Goal: Information Seeking & Learning: Learn about a topic

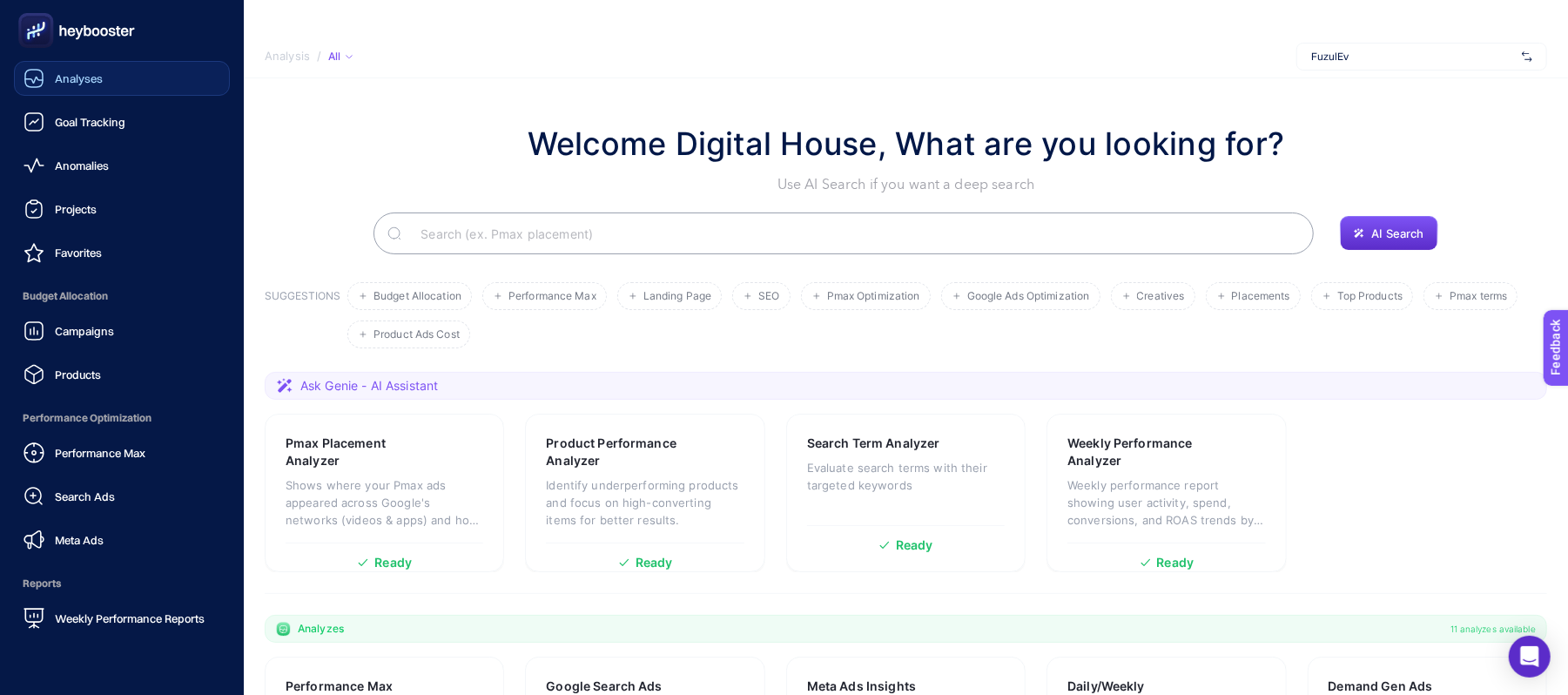
click at [64, 71] on span "Analyses" at bounding box center [78, 78] width 47 height 14
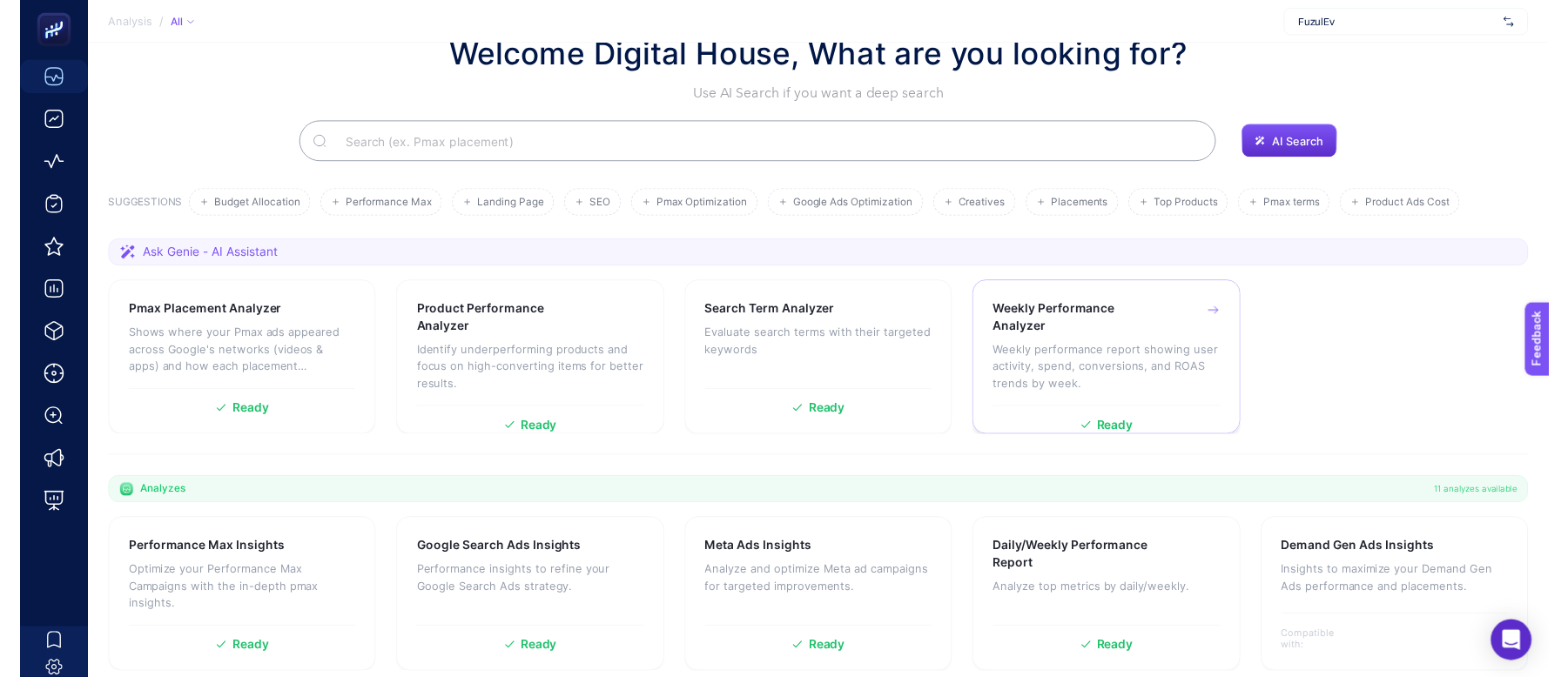
scroll to position [116, 0]
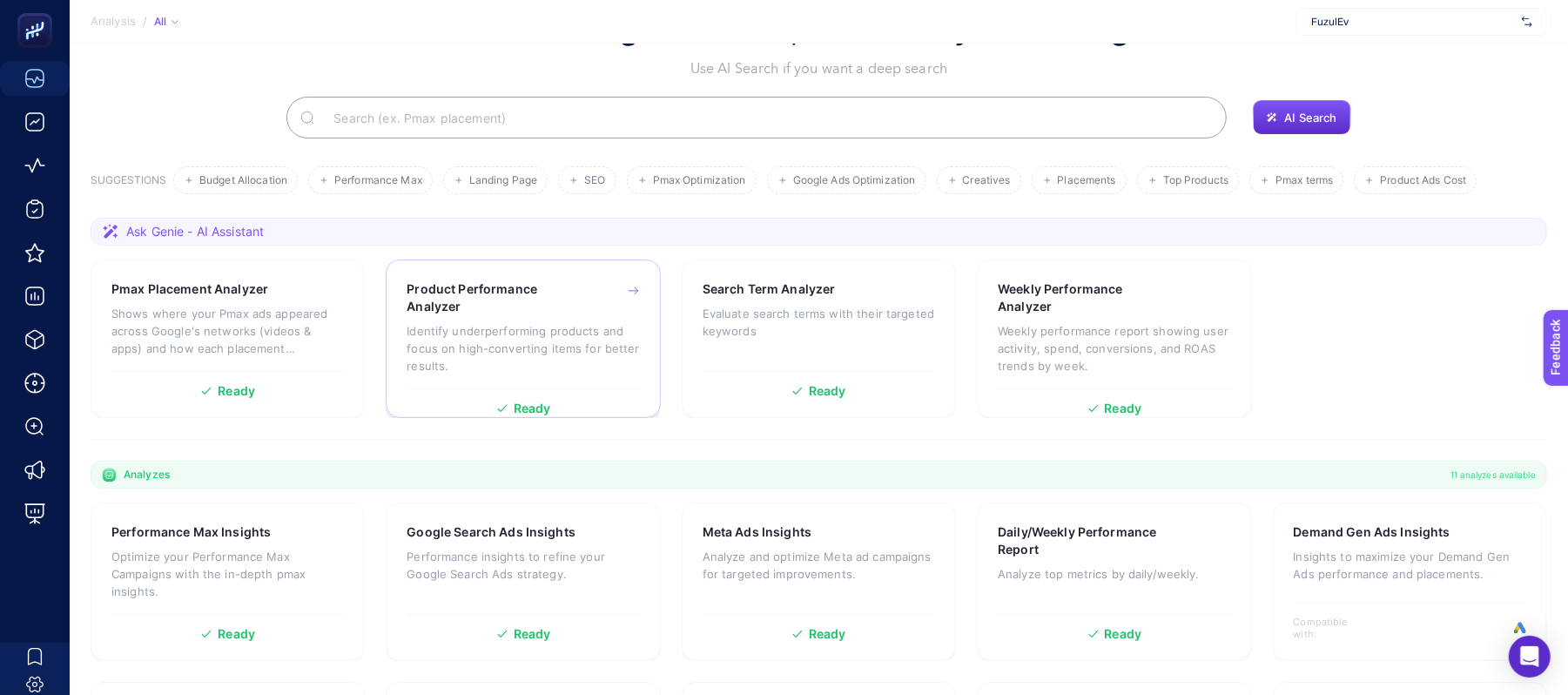
click at [508, 343] on p "Identify underperforming products and focus on high-converting items for better…" at bounding box center [522, 348] width 232 height 52
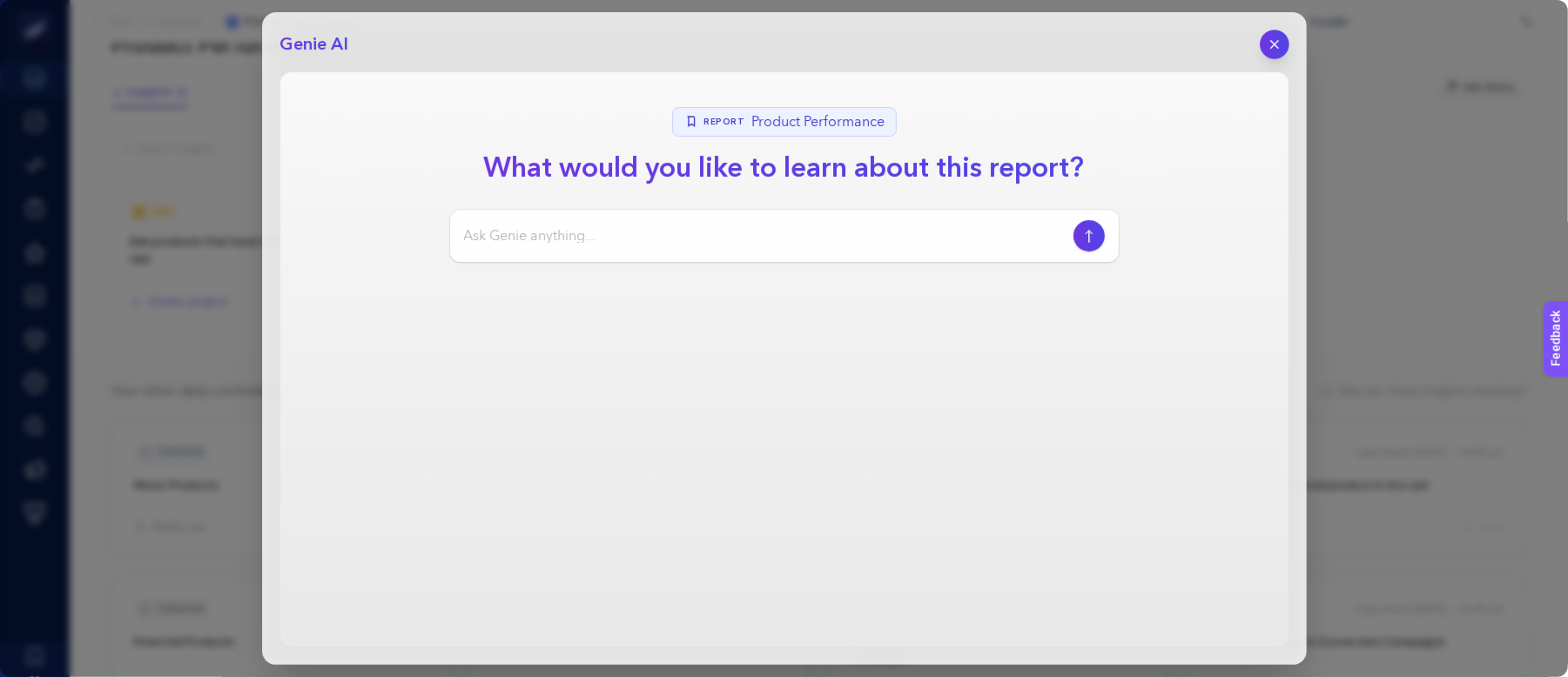
click at [1287, 43] on button "button" at bounding box center [1274, 45] width 30 height 30
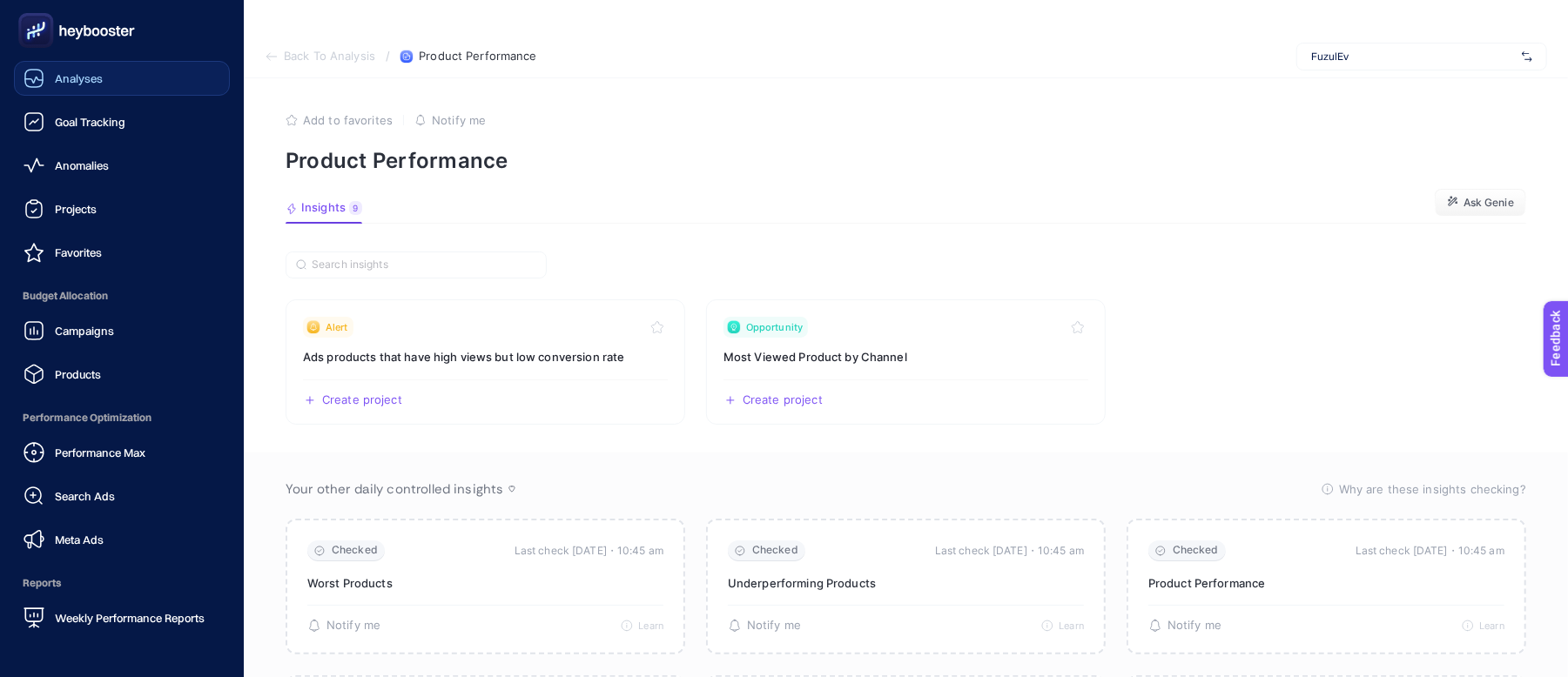
click at [69, 78] on span "Analyses" at bounding box center [78, 78] width 47 height 14
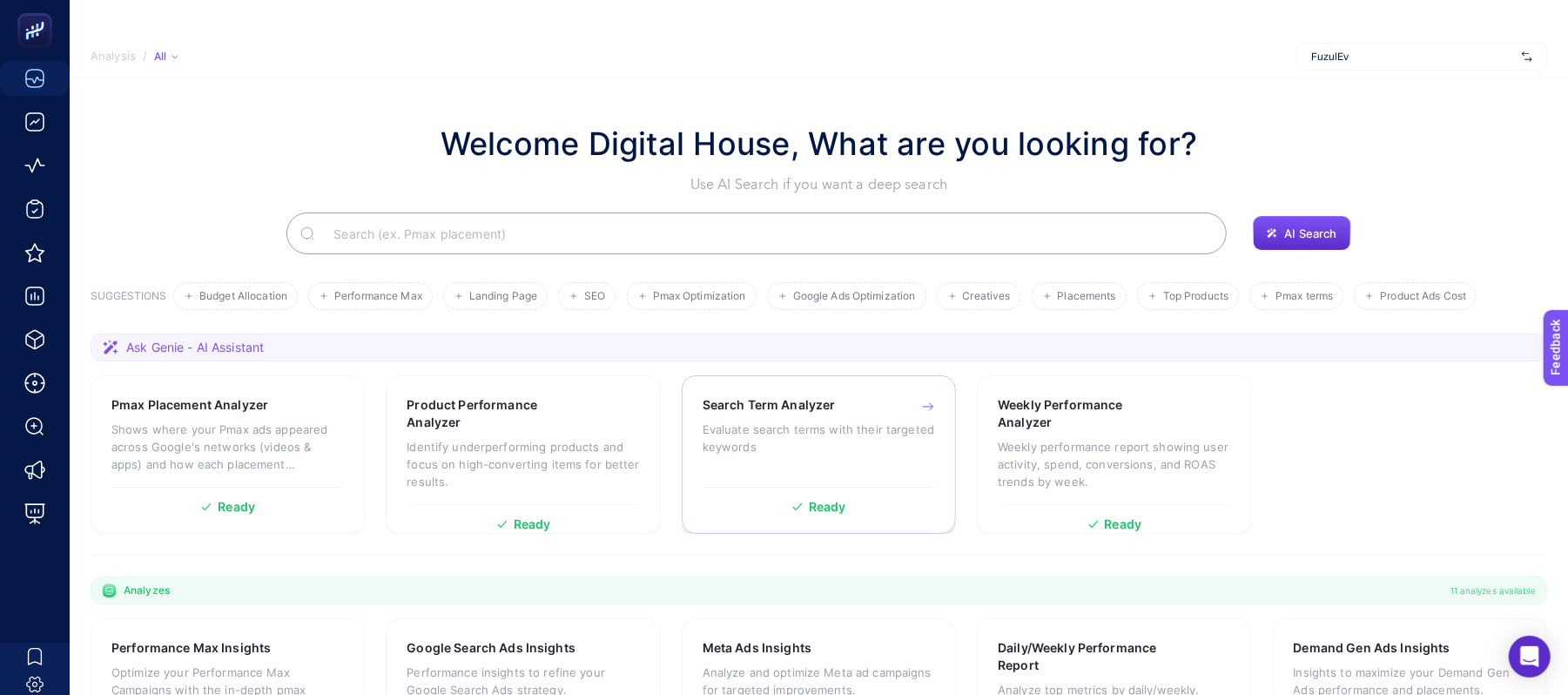
click at [834, 425] on p "Evaluate search terms with their targeted keywords" at bounding box center [819, 438] width 232 height 35
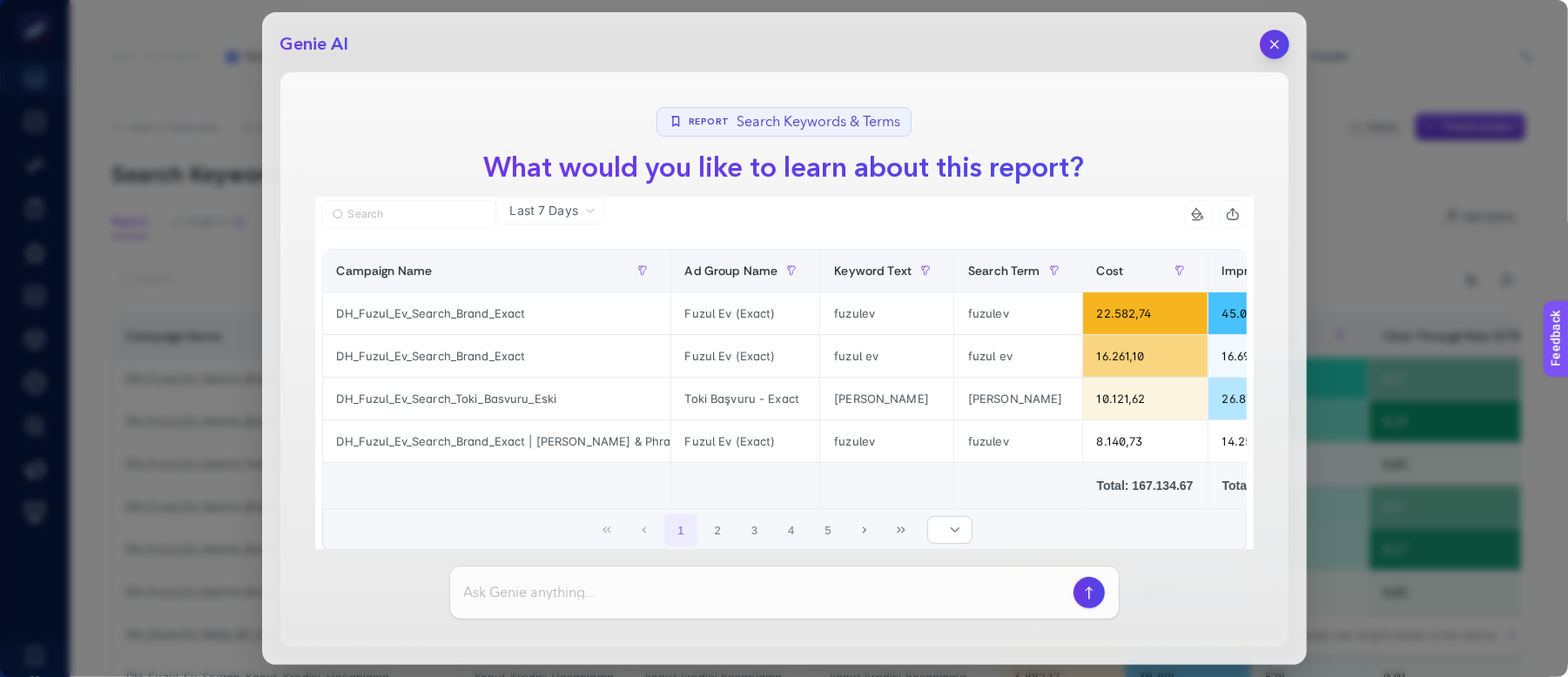
click at [1268, 42] on icon "button" at bounding box center [1273, 45] width 15 height 15
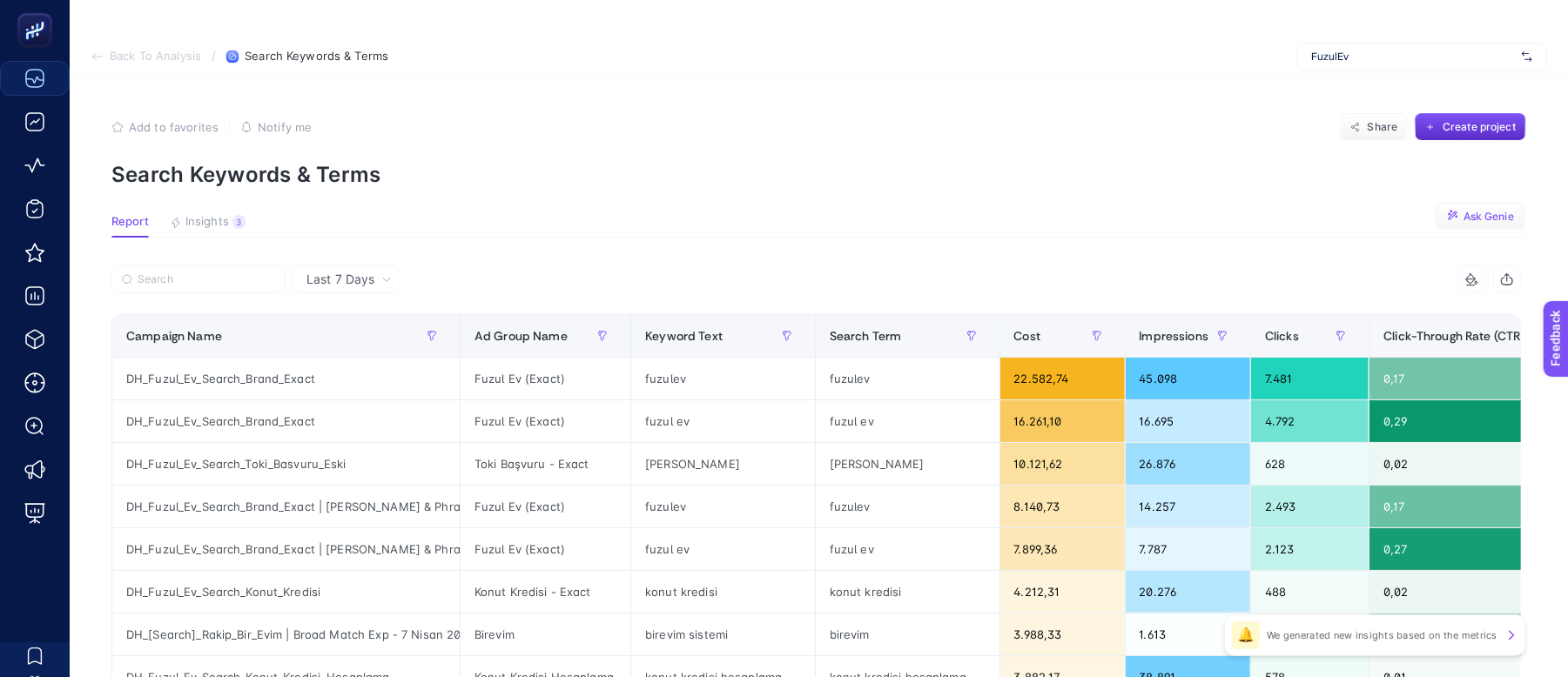
click at [1503, 215] on span "Ask Genie" at bounding box center [1488, 217] width 50 height 14
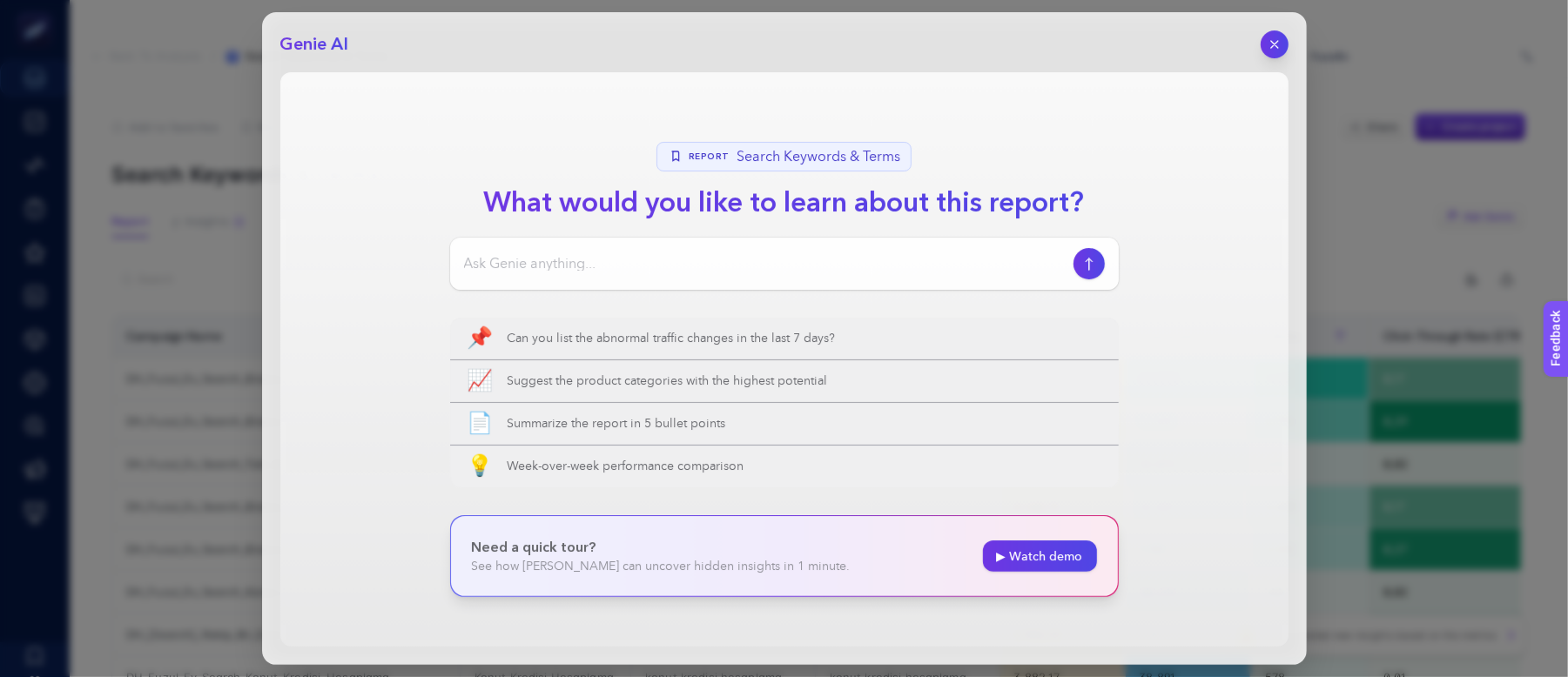
click at [697, 254] on input at bounding box center [765, 264] width 602 height 21
type input "S"
click at [1266, 46] on icon "button" at bounding box center [1273, 45] width 15 height 15
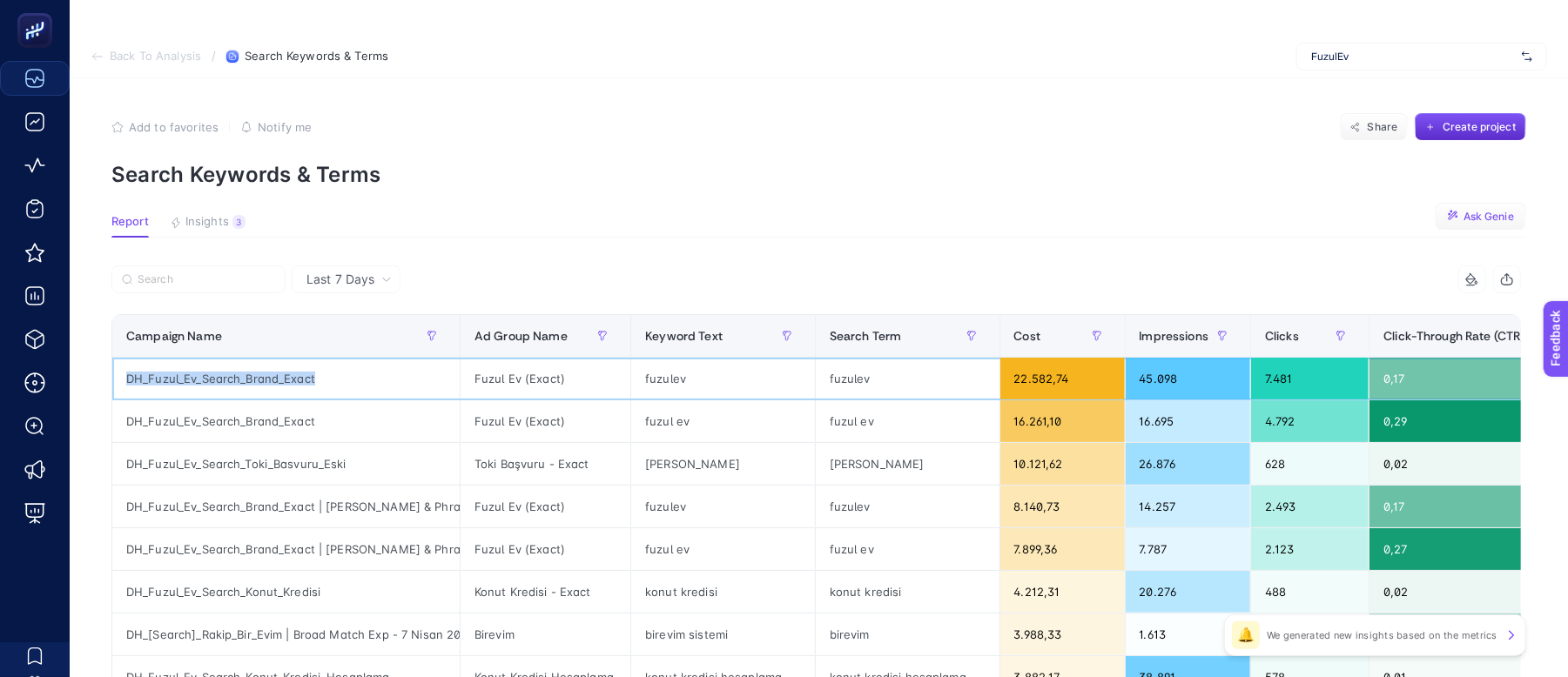
drag, startPoint x: 317, startPoint y: 382, endPoint x: 109, endPoint y: 378, distance: 208.0
copy div "Campaign Name Ad Group Name Keyword Text Search Term Cost Impressions Clicks Cl…"
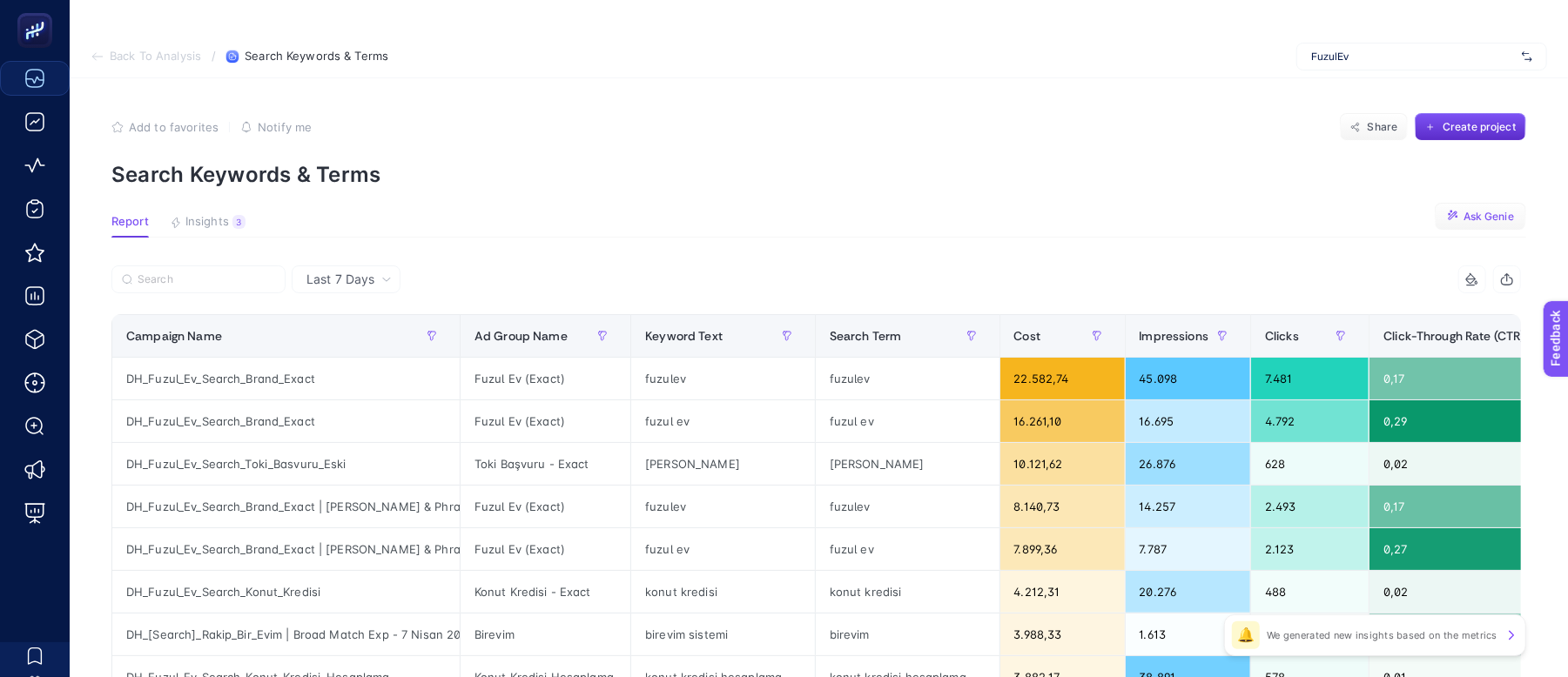
click at [908, 178] on p "Search Keywords & Terms" at bounding box center [819, 174] width 1415 height 25
click at [1473, 213] on button "Ask Genie" at bounding box center [1480, 217] width 91 height 28
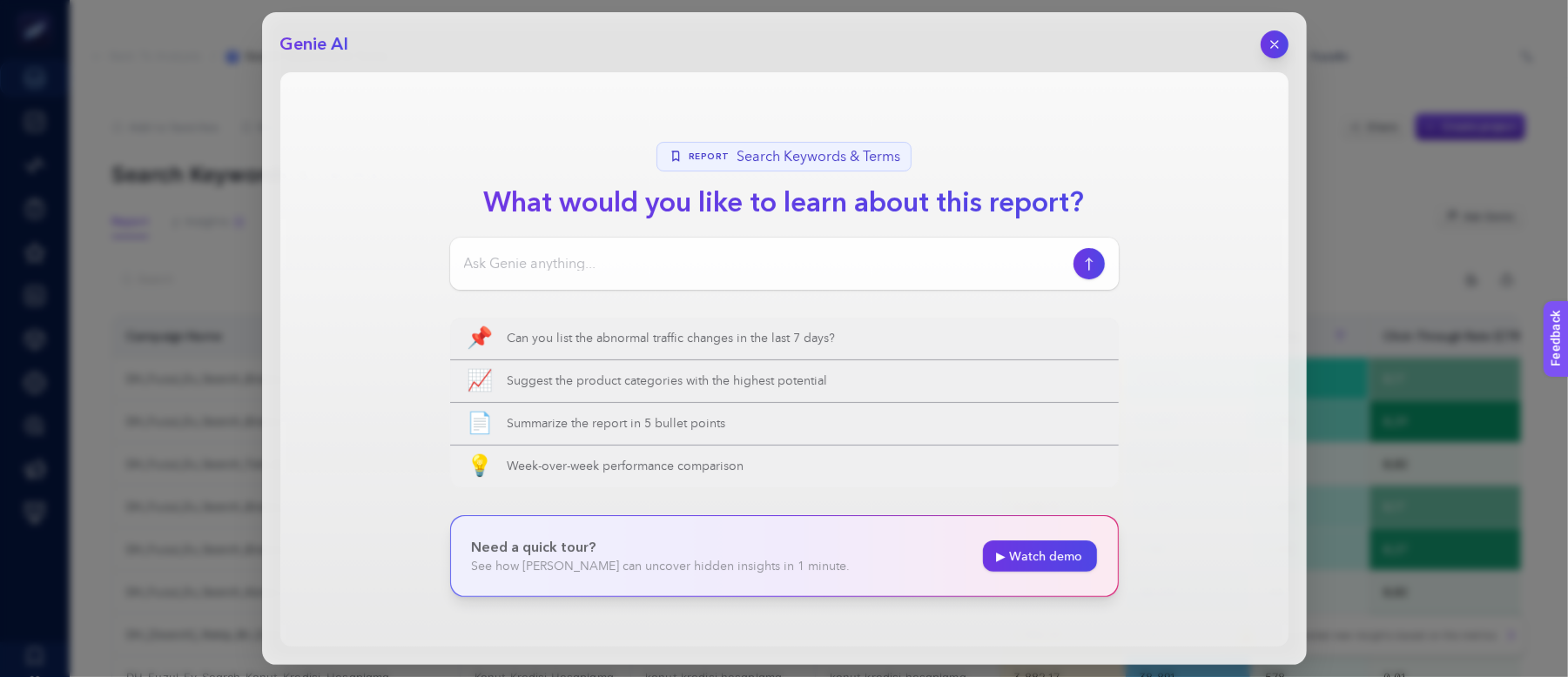
click at [528, 244] on div at bounding box center [784, 263] width 668 height 52
click at [1280, 53] on button "button" at bounding box center [1274, 45] width 30 height 30
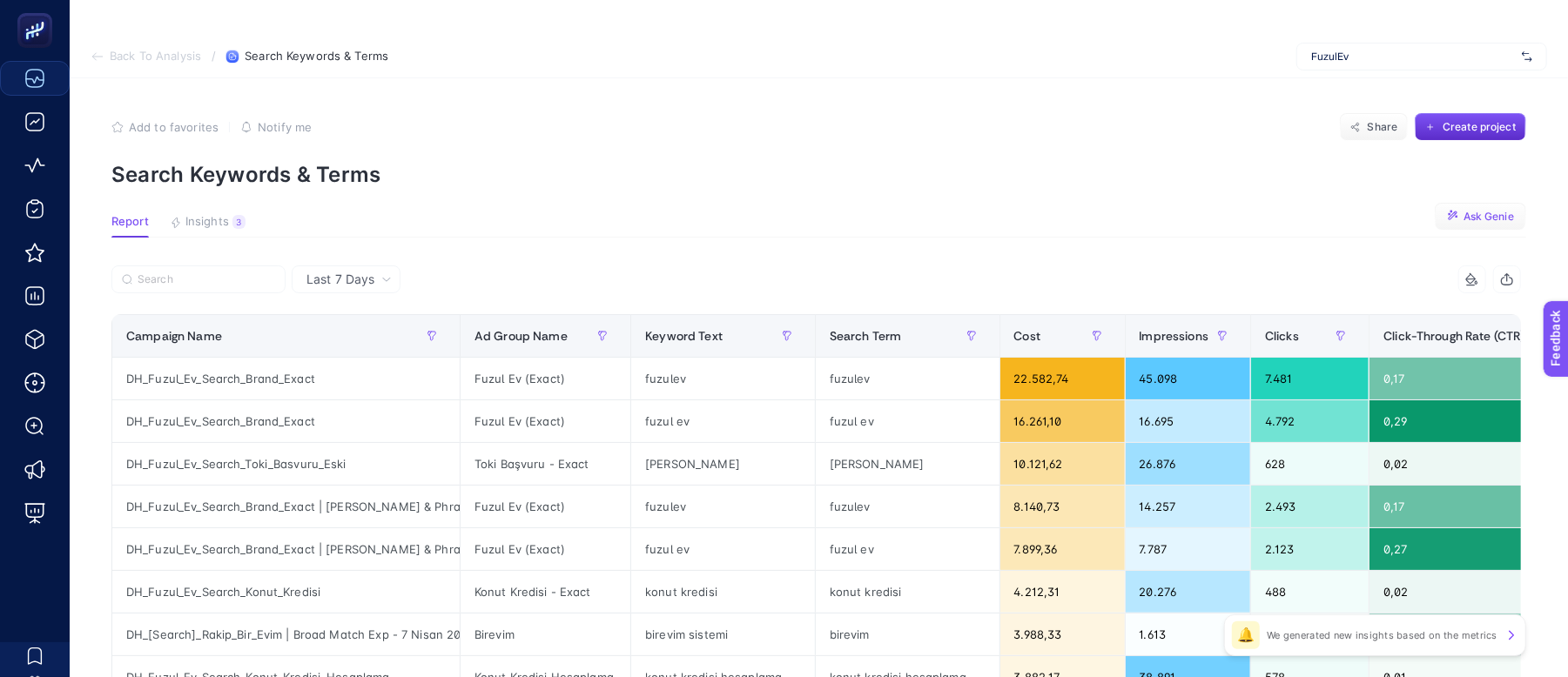
click at [1503, 213] on span "Ask Genie" at bounding box center [1488, 217] width 50 height 14
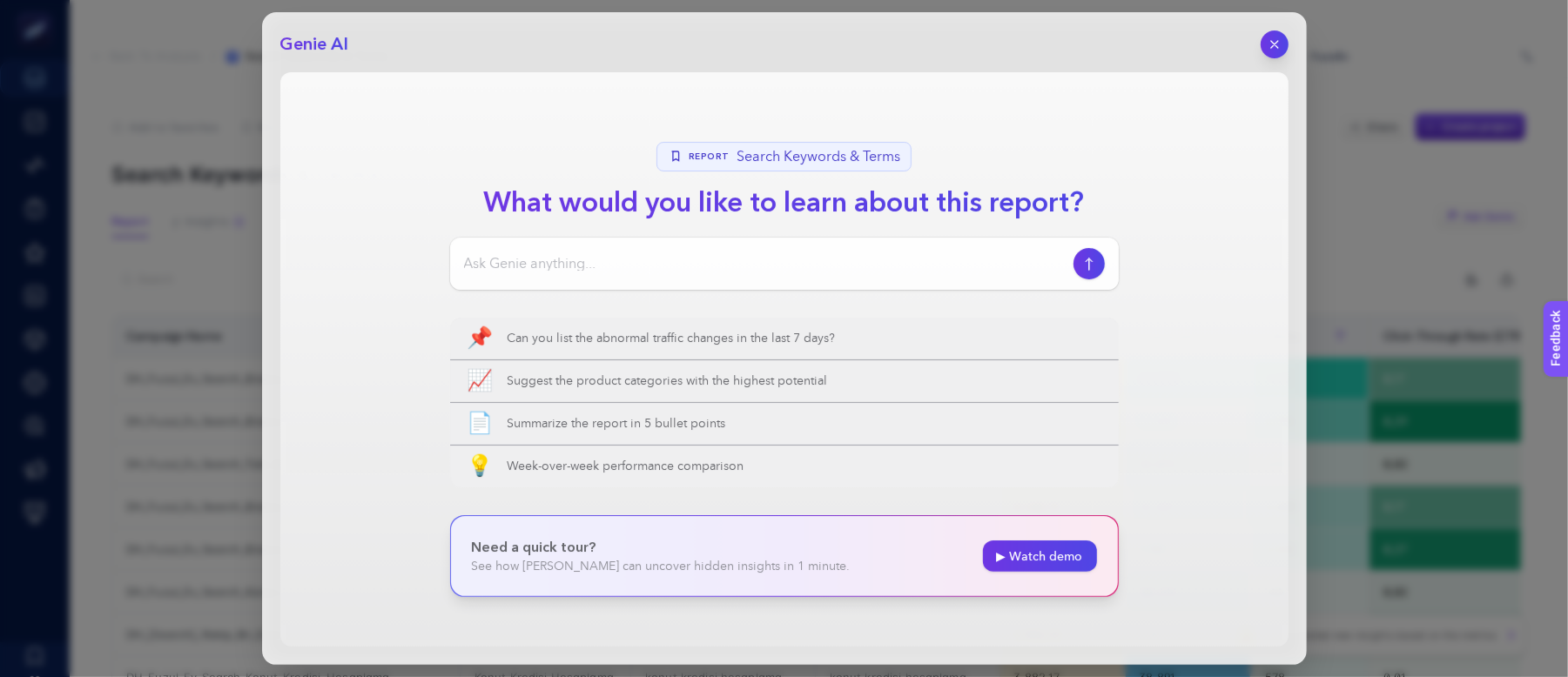
click at [533, 273] on input at bounding box center [765, 264] width 602 height 21
type input "cost değerine göre yüksek harcayan ama dönüşüm getirmeyenler neler"
click at [1087, 266] on icon "button" at bounding box center [1089, 264] width 18 height 14
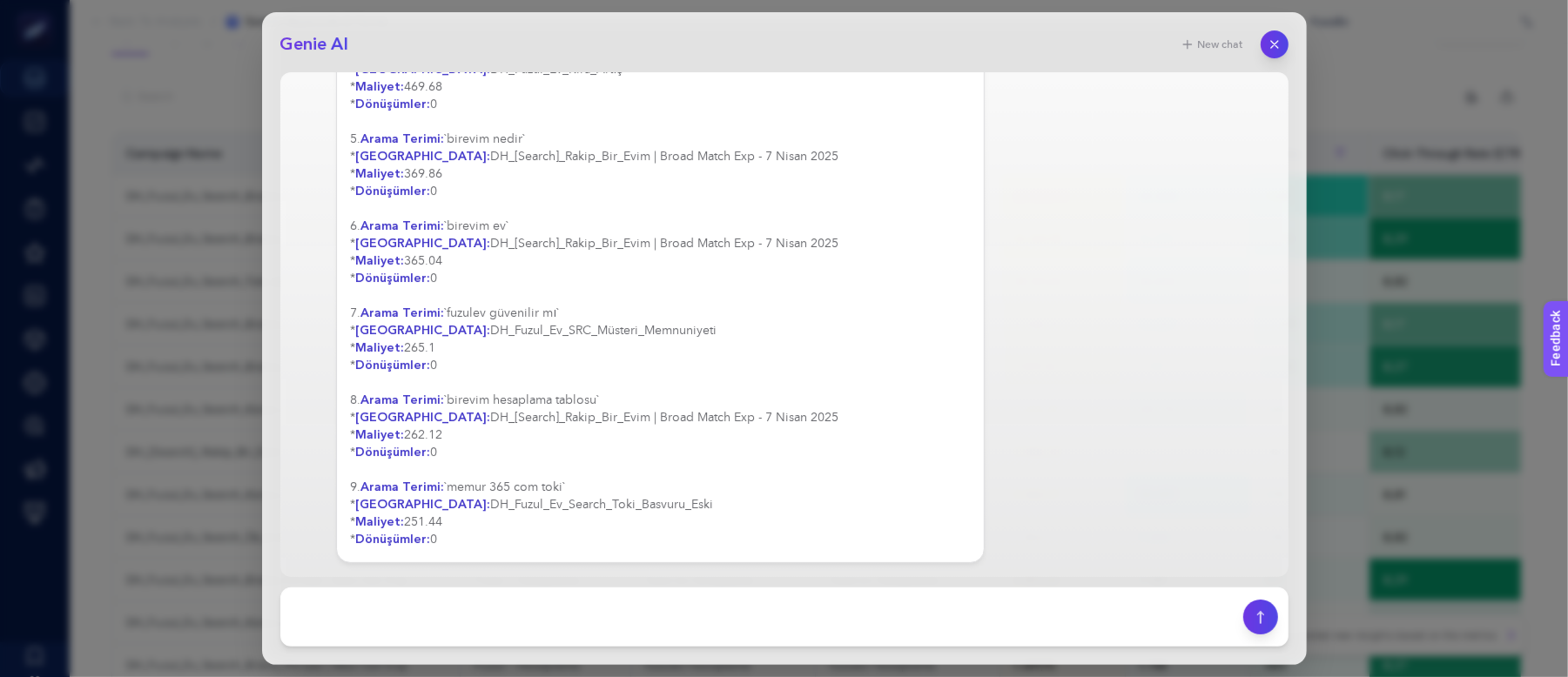
scroll to position [231, 0]
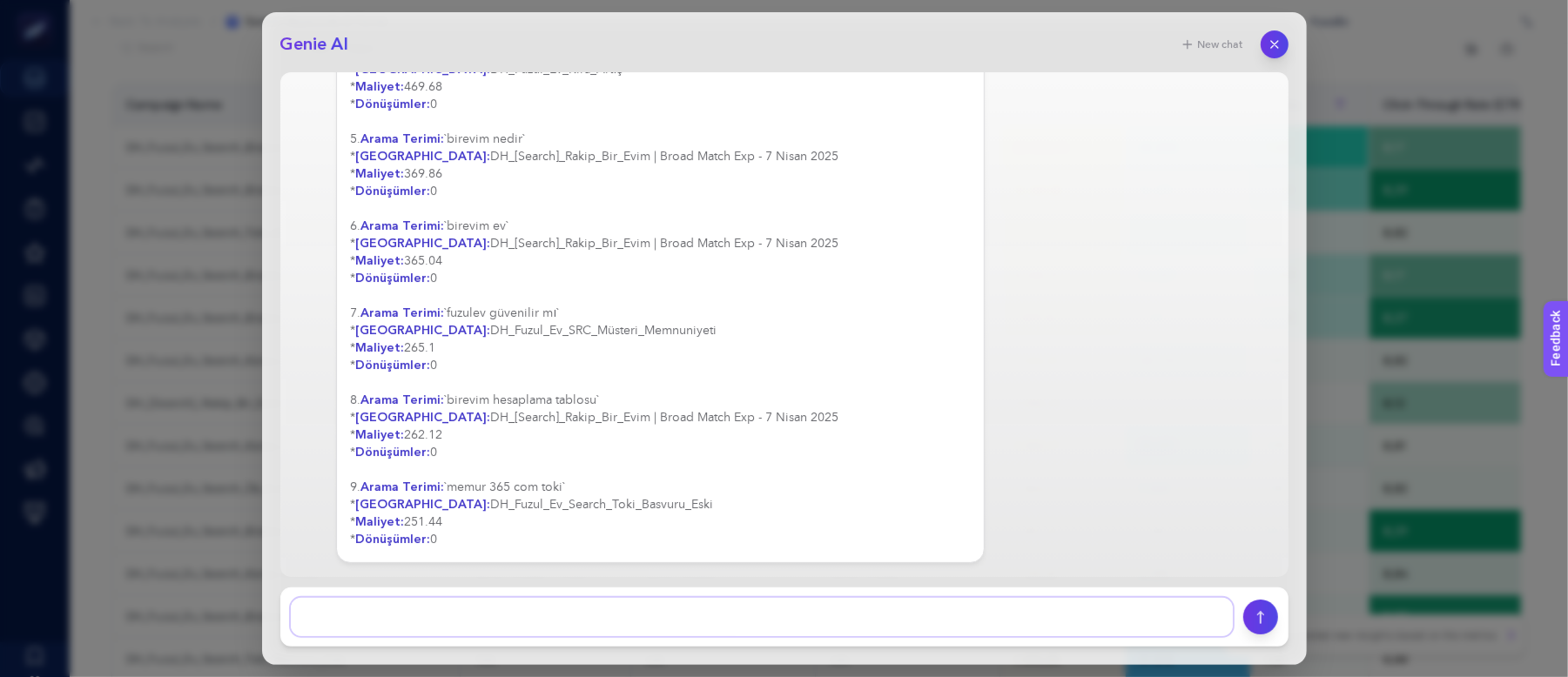
click at [517, 620] on textarea at bounding box center [762, 617] width 942 height 39
type textarea "bunun süresi nedir"
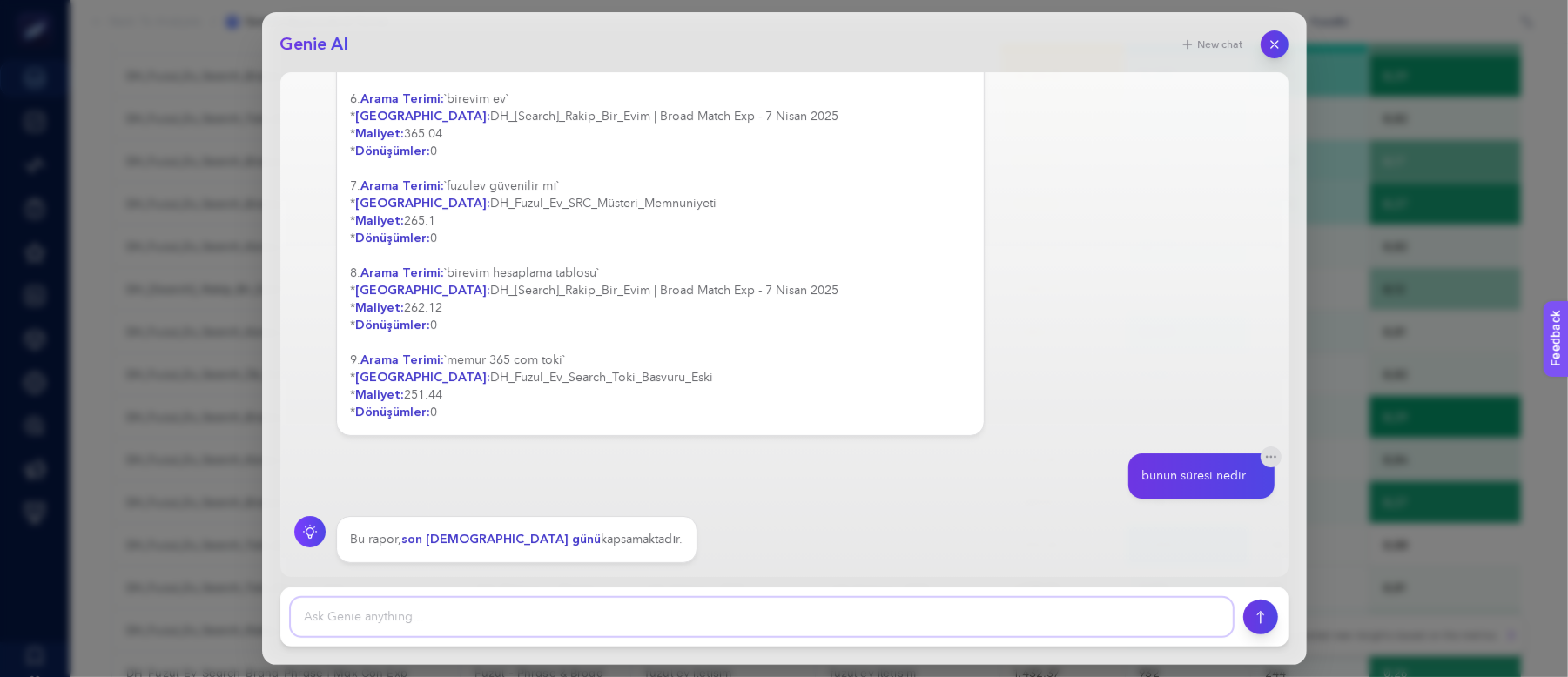
scroll to position [348, 0]
click at [538, 623] on textarea at bounding box center [762, 617] width 942 height 39
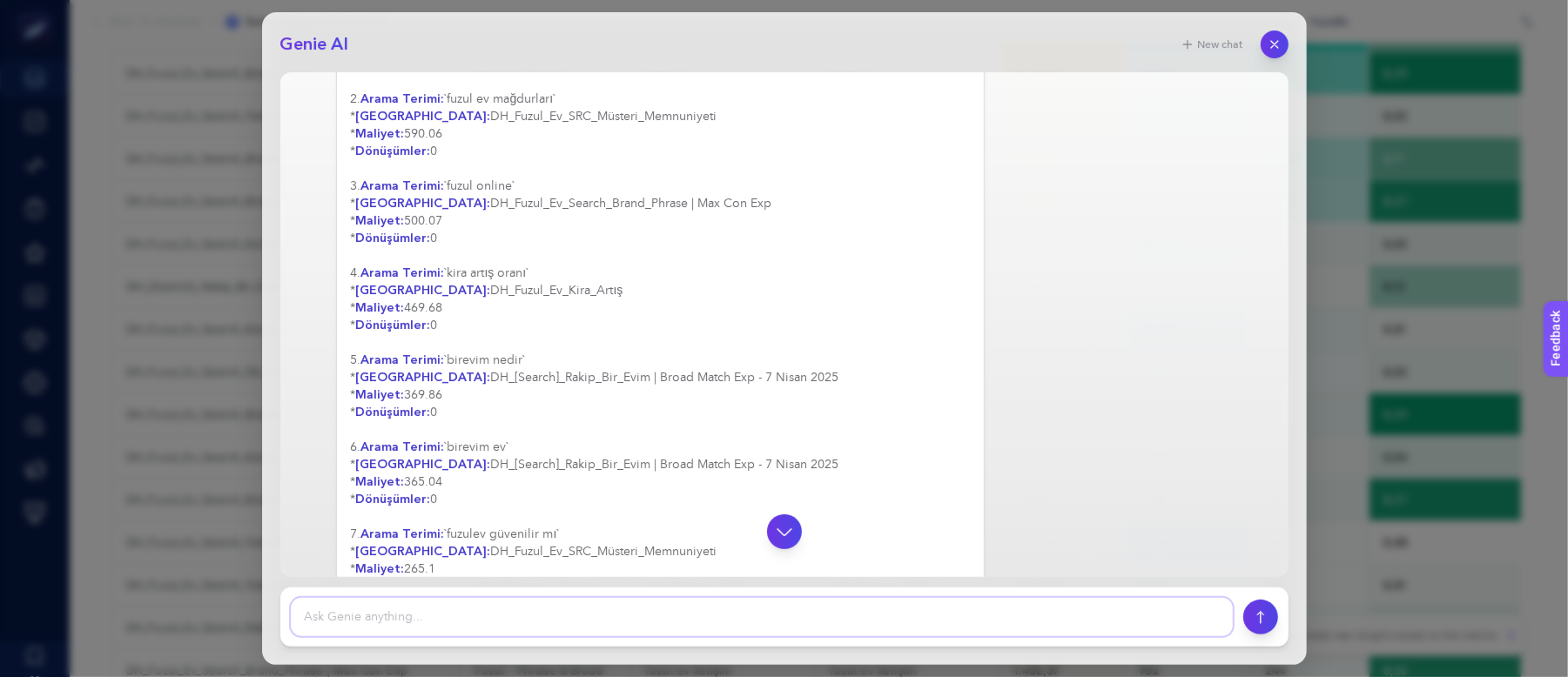
scroll to position [8, 0]
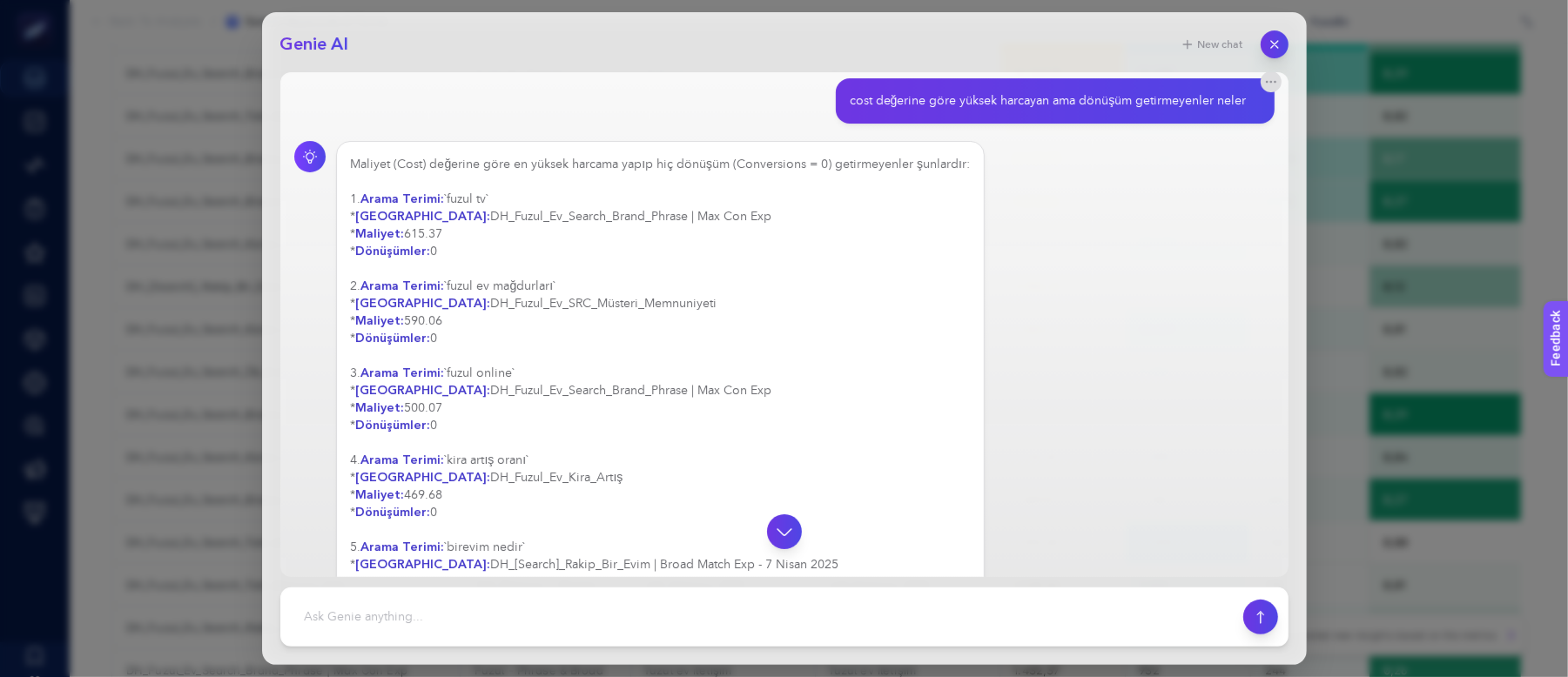
click at [1278, 364] on div "Load all parameters Google index I n/a SEMrush backlinks L 26 SEMrush subdomain…" at bounding box center [784, 496] width 1568 height 265
click at [1269, 45] on icon "button" at bounding box center [1273, 45] width 15 height 15
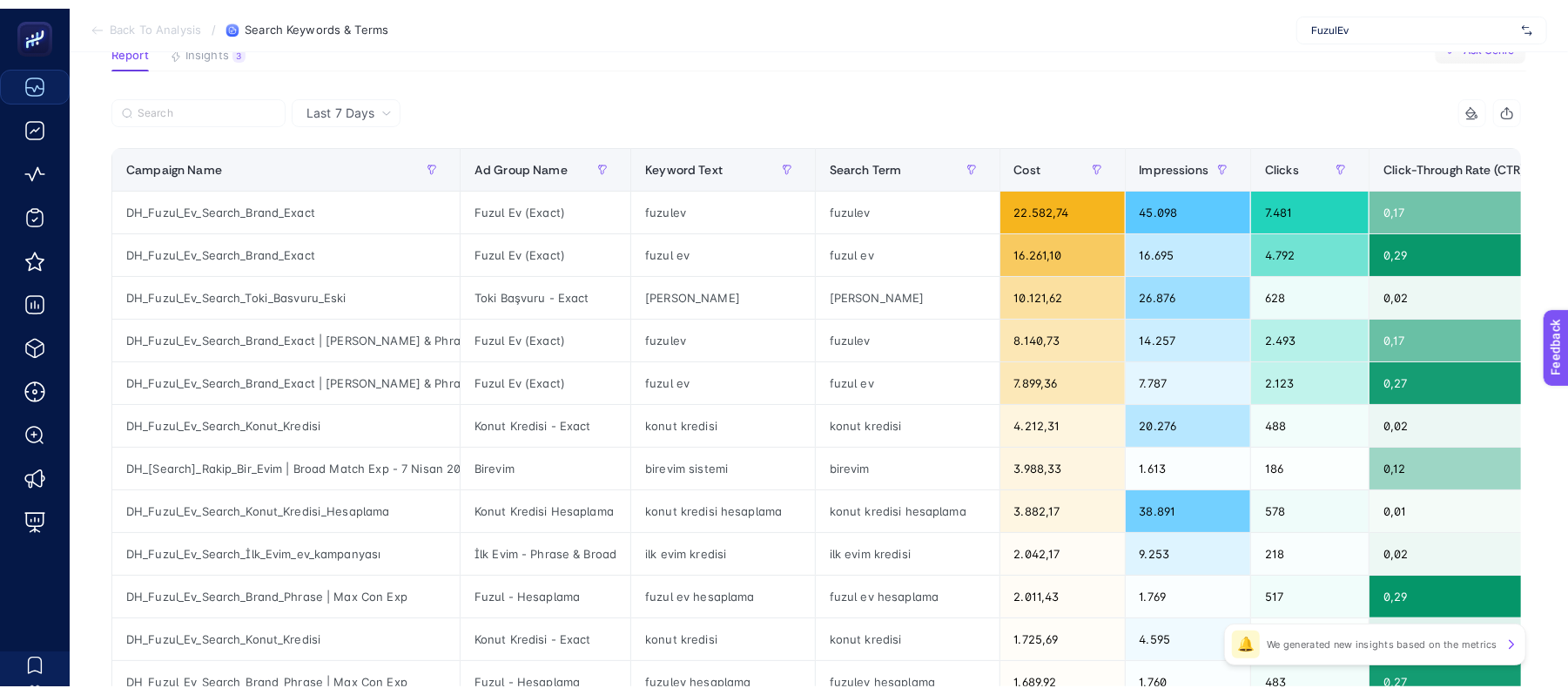
scroll to position [0, 0]
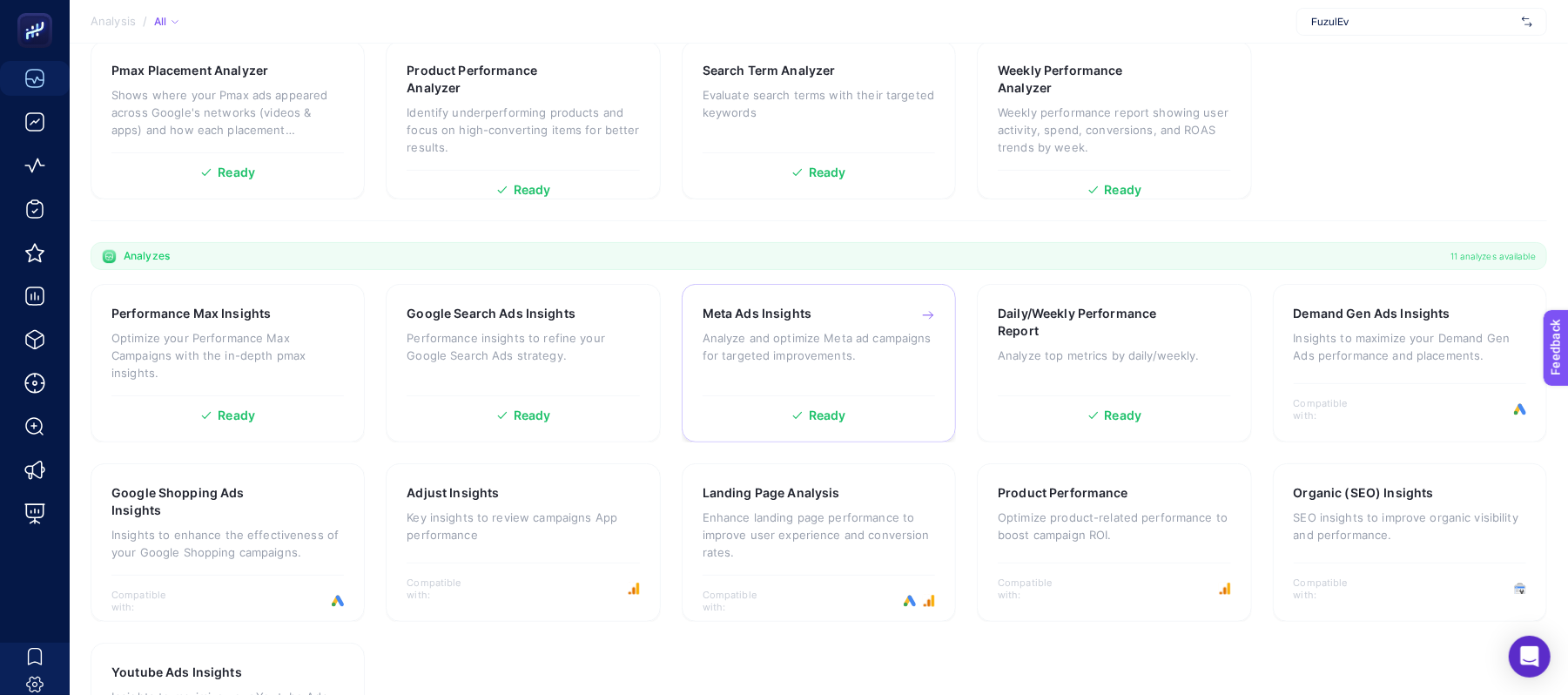
scroll to position [348, 0]
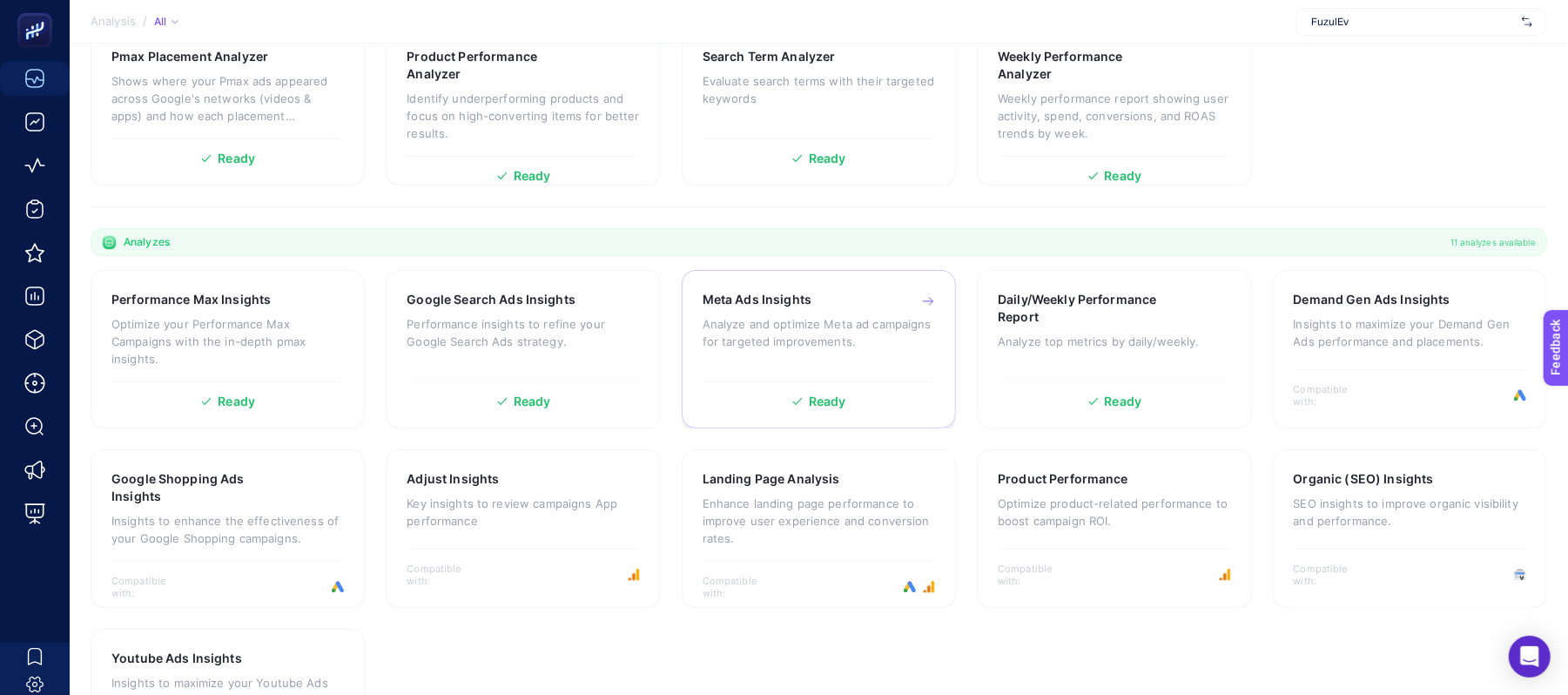
click at [822, 336] on p "Analyze and optimize Meta ad campaigns for targeted improvements." at bounding box center [819, 333] width 232 height 35
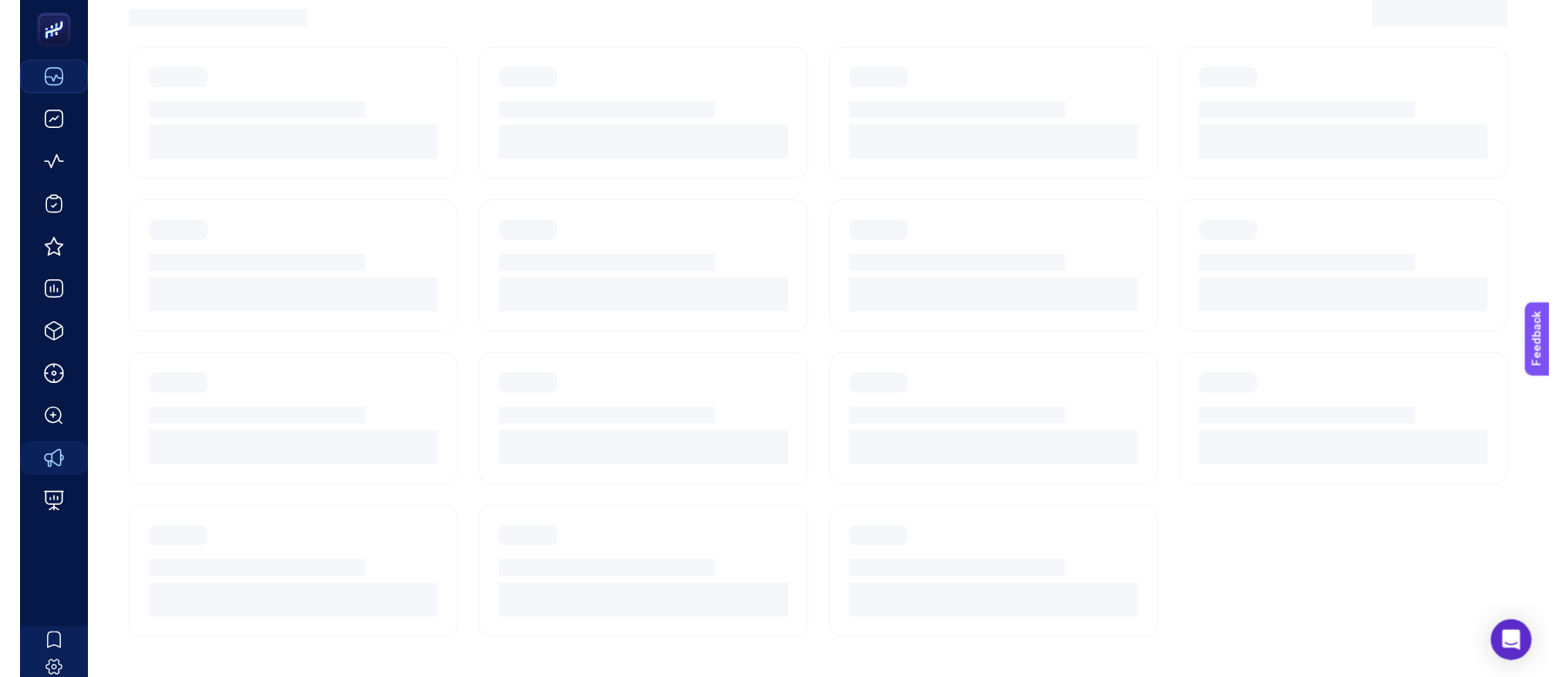
scroll to position [211, 0]
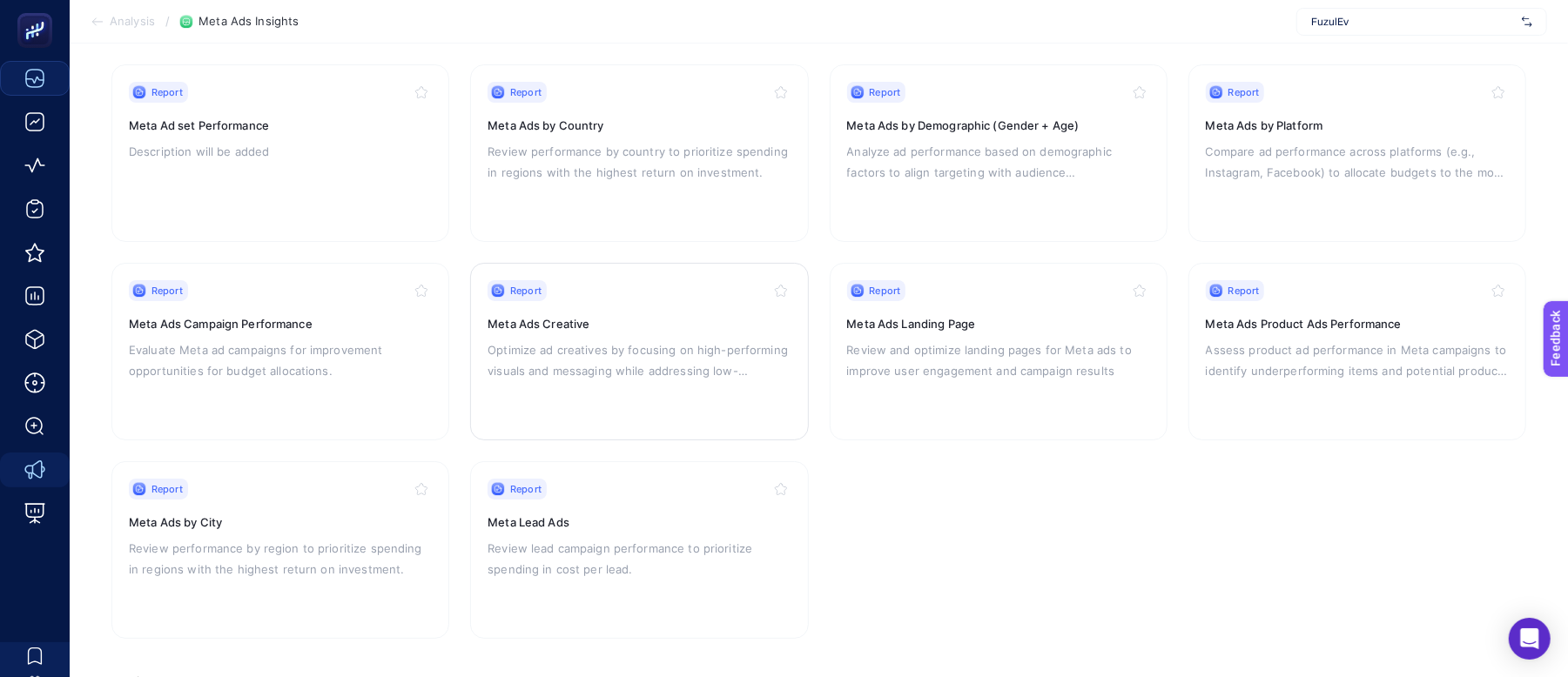
click at [618, 352] on p "Optimize ad creatives by focusing on high-performing visuals and messaging whil…" at bounding box center [638, 360] width 303 height 42
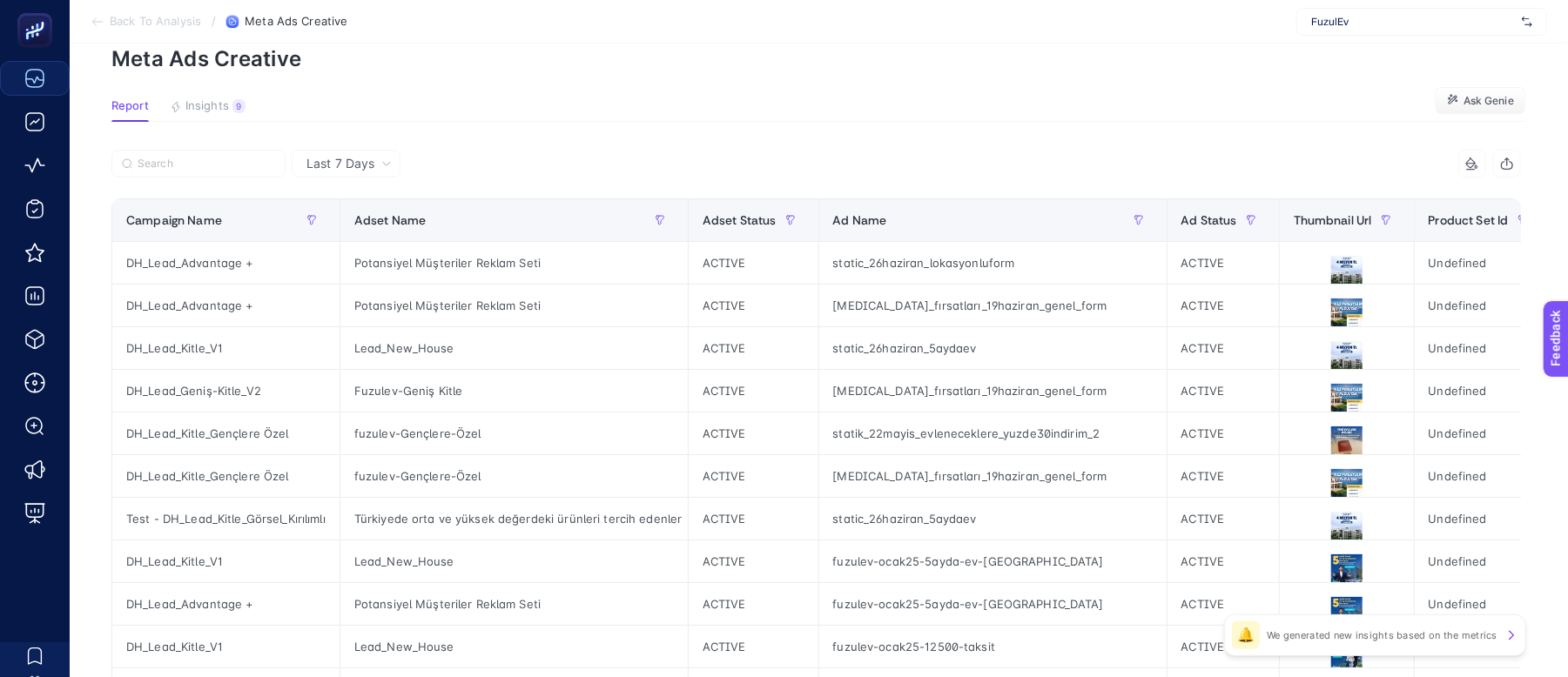
scroll to position [116, 12]
click at [1337, 270] on icon at bounding box center [1347, 272] width 21 height 21
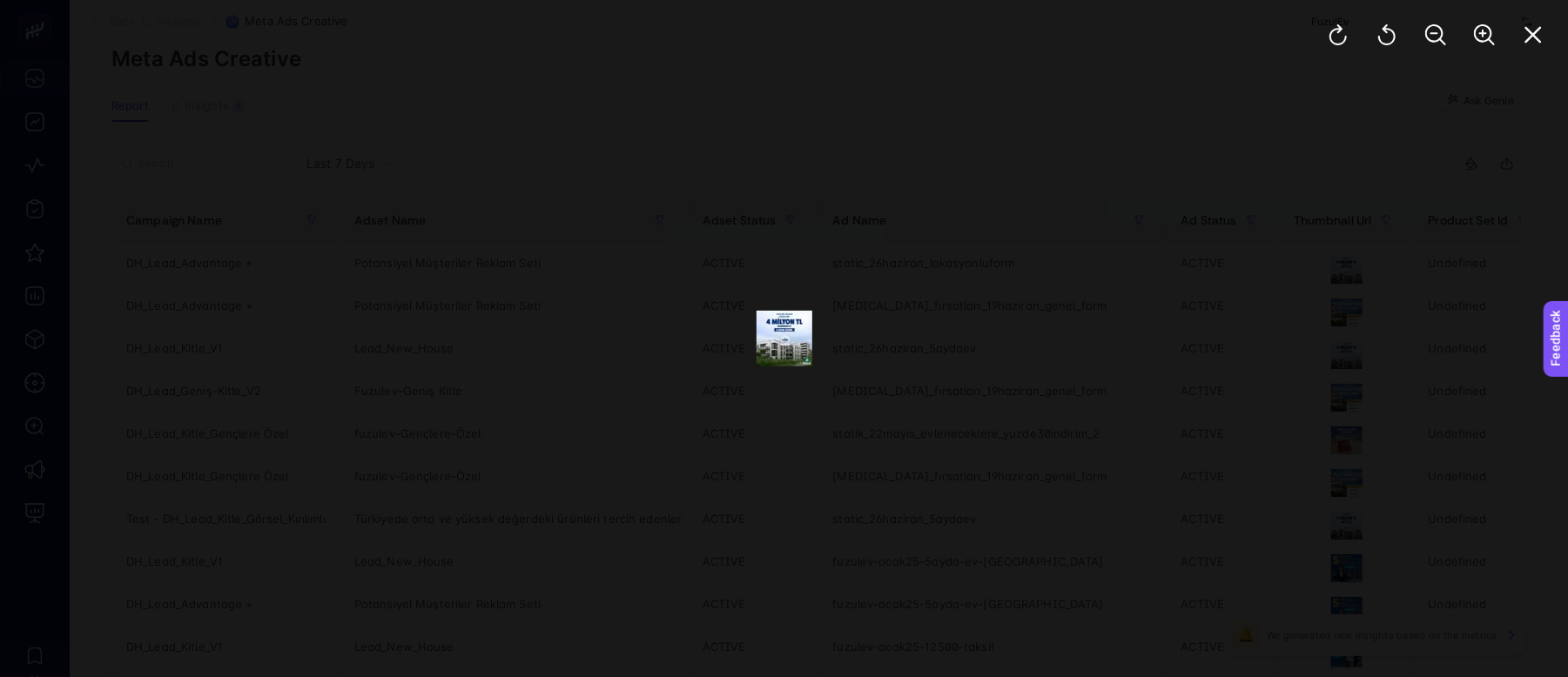
click at [1456, 92] on div at bounding box center [784, 338] width 1568 height 677
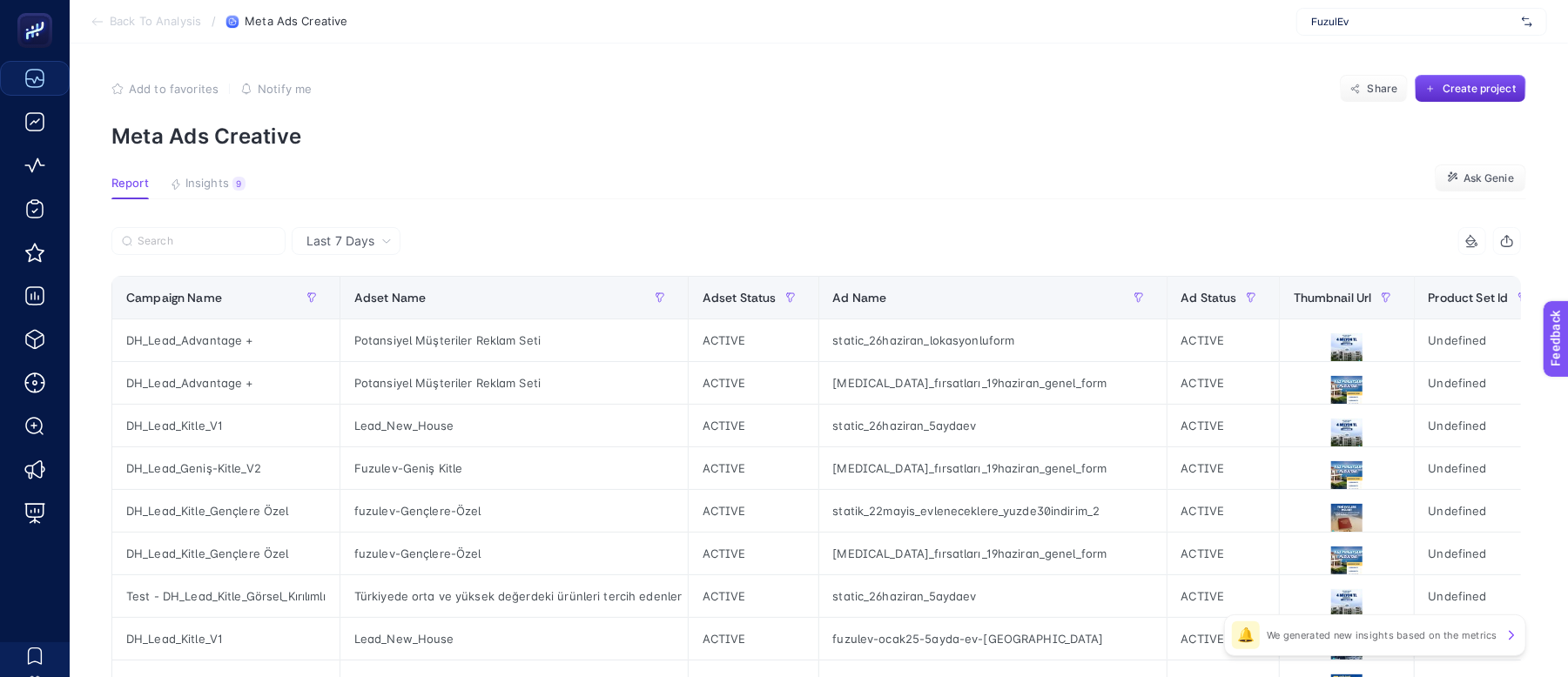
scroll to position [0, 12]
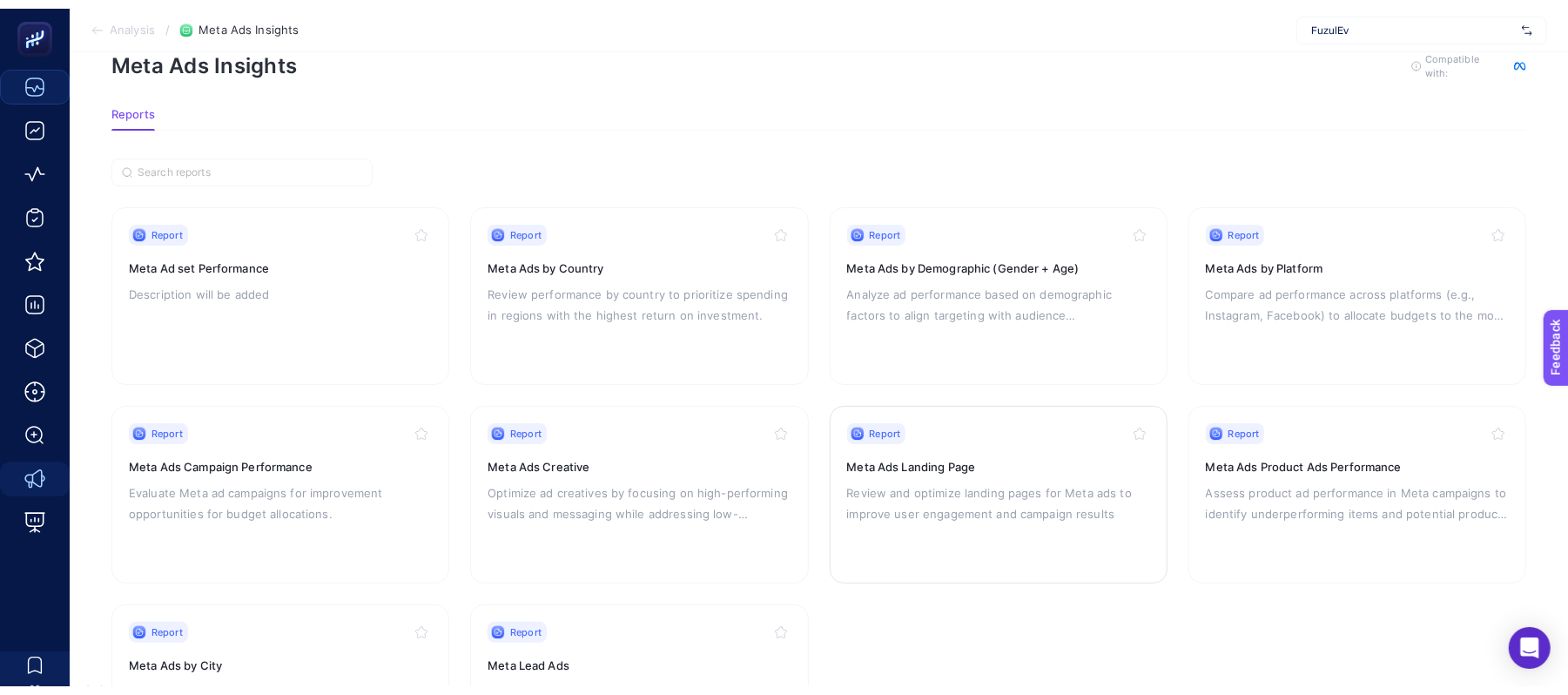
scroll to position [116, 0]
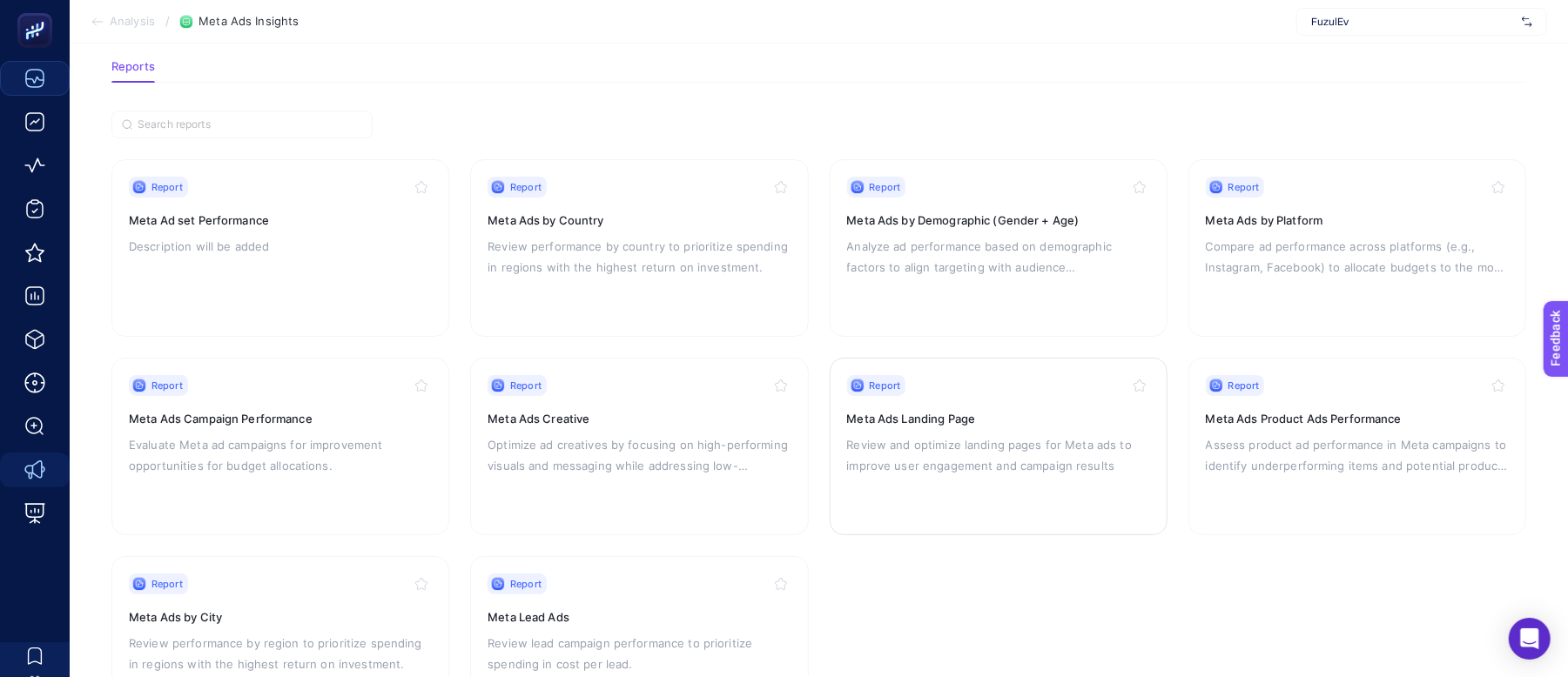
click at [961, 446] on p "Review and optimize landing pages for Meta ads to improve user engagement and c…" at bounding box center [998, 455] width 303 height 42
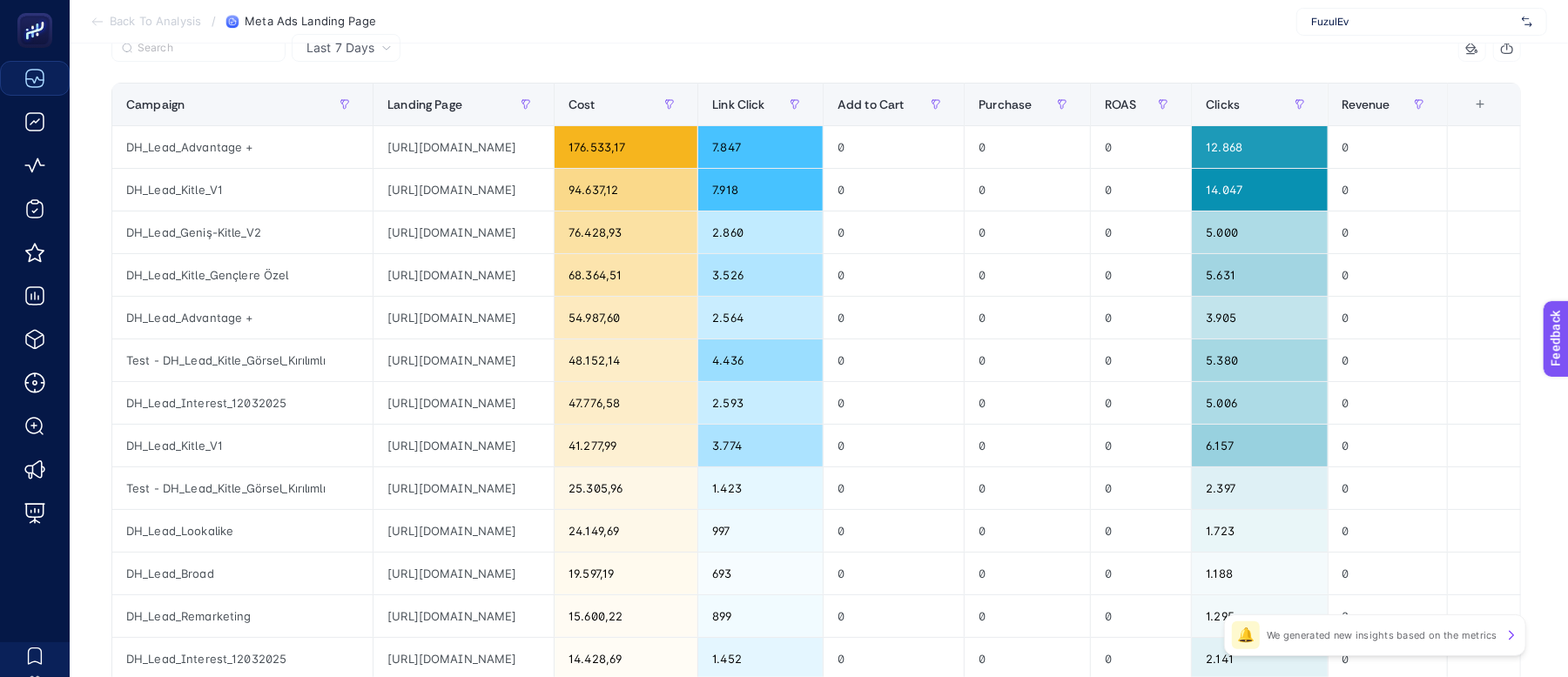
scroll to position [231, 12]
click at [1491, 102] on div "+" at bounding box center [1481, 105] width 33 height 14
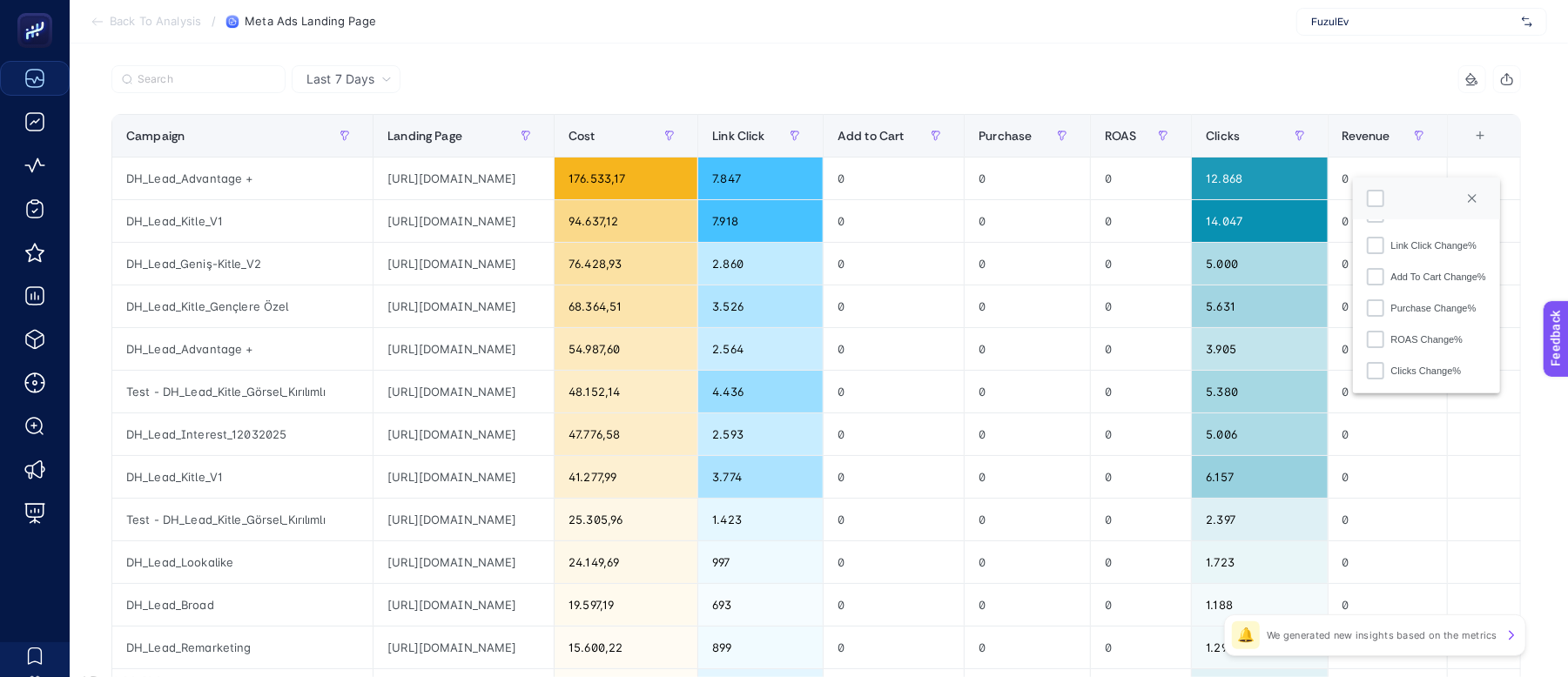
scroll to position [0, 12]
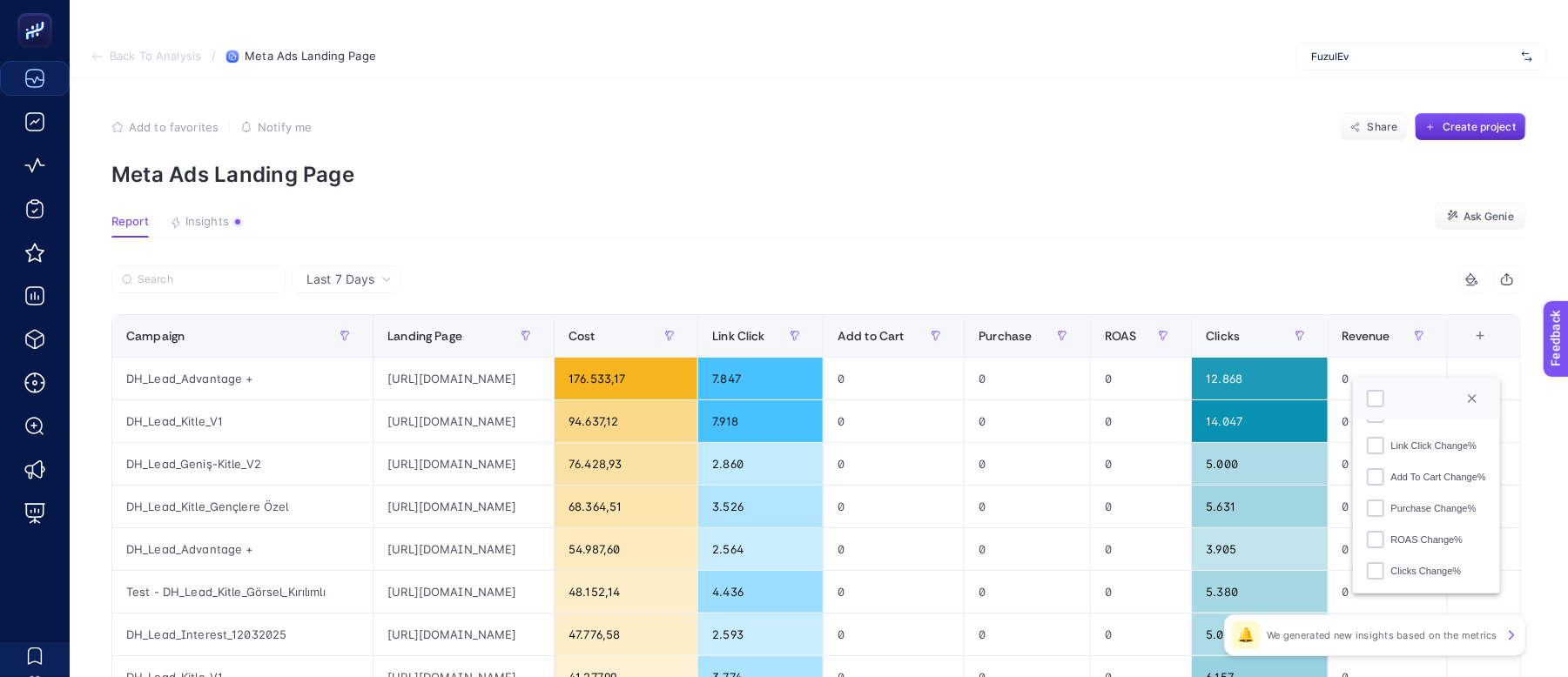
click at [1258, 181] on p "Meta Ads Landing Page" at bounding box center [819, 174] width 1415 height 25
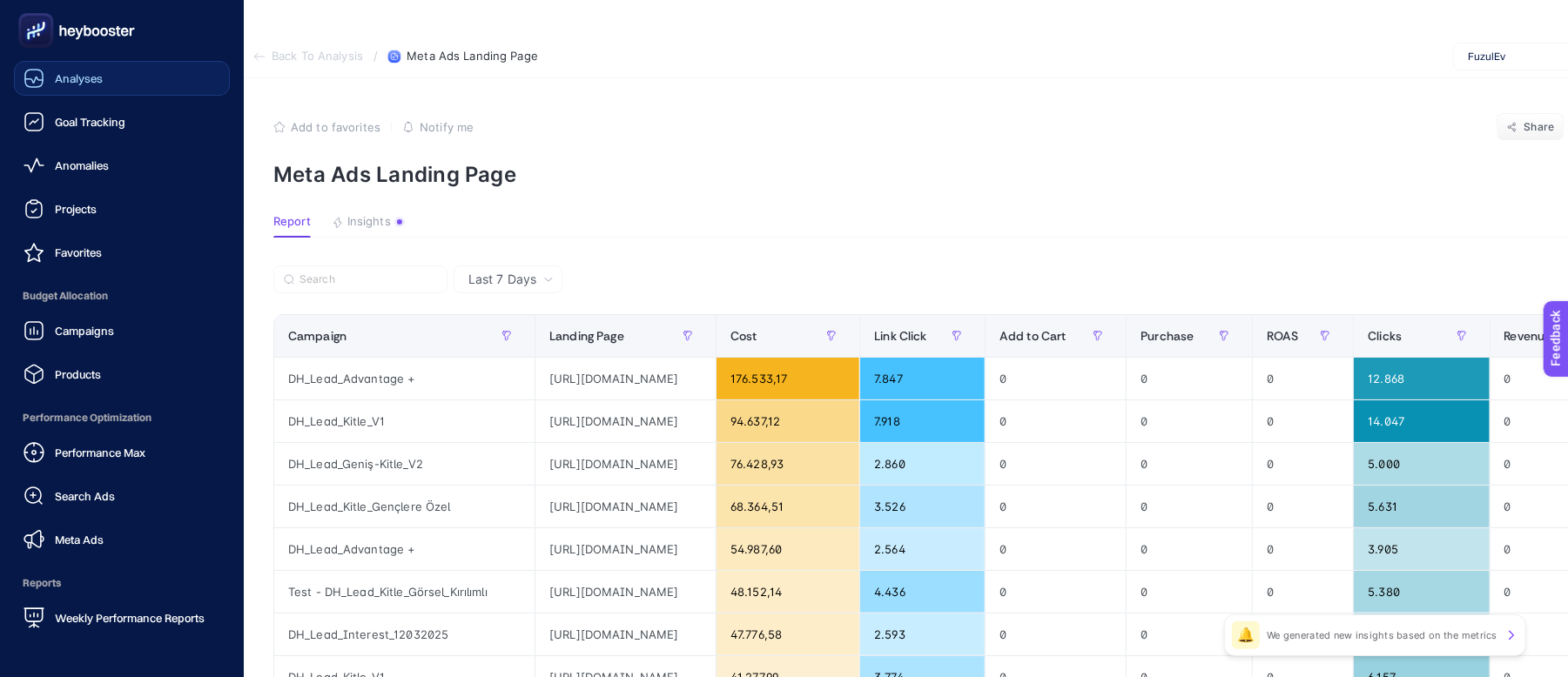
click at [43, 84] on icon at bounding box center [34, 78] width 21 height 21
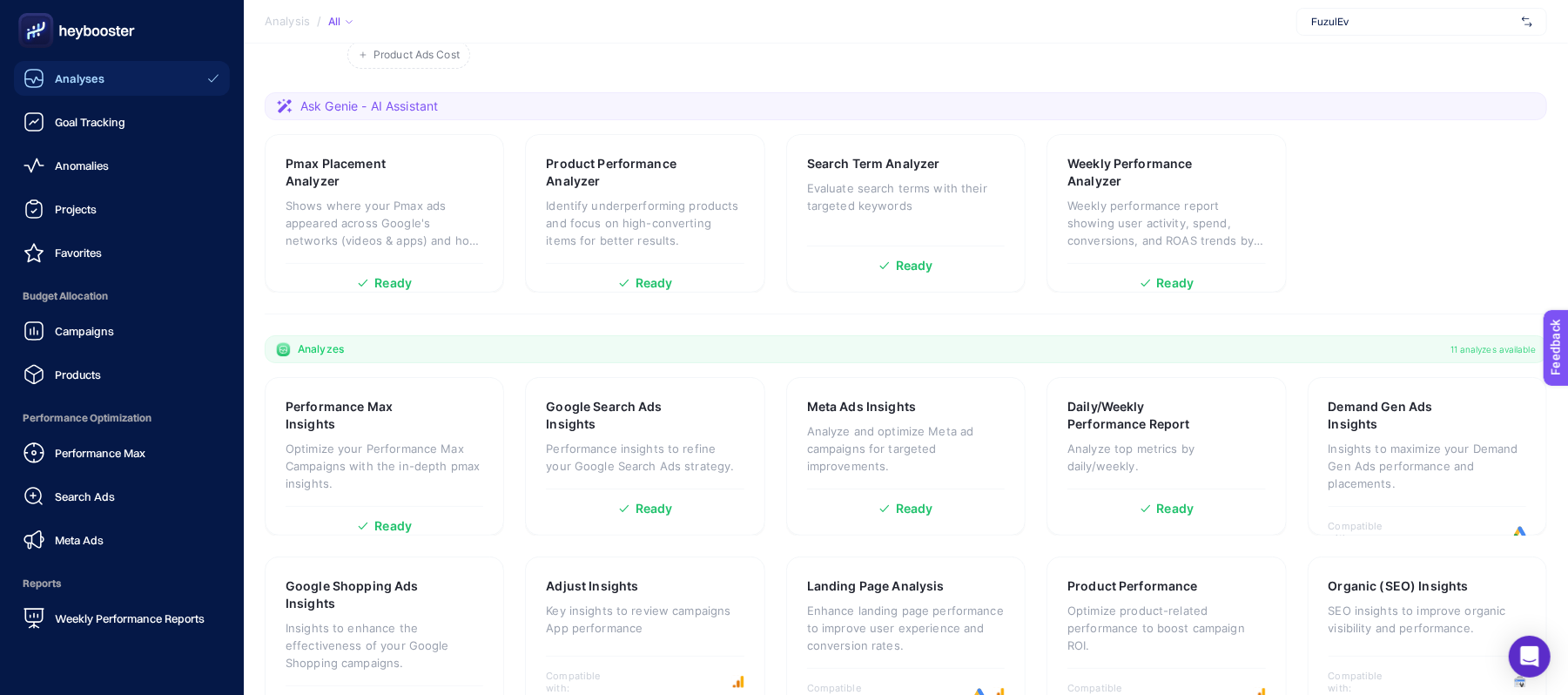
scroll to position [348, 0]
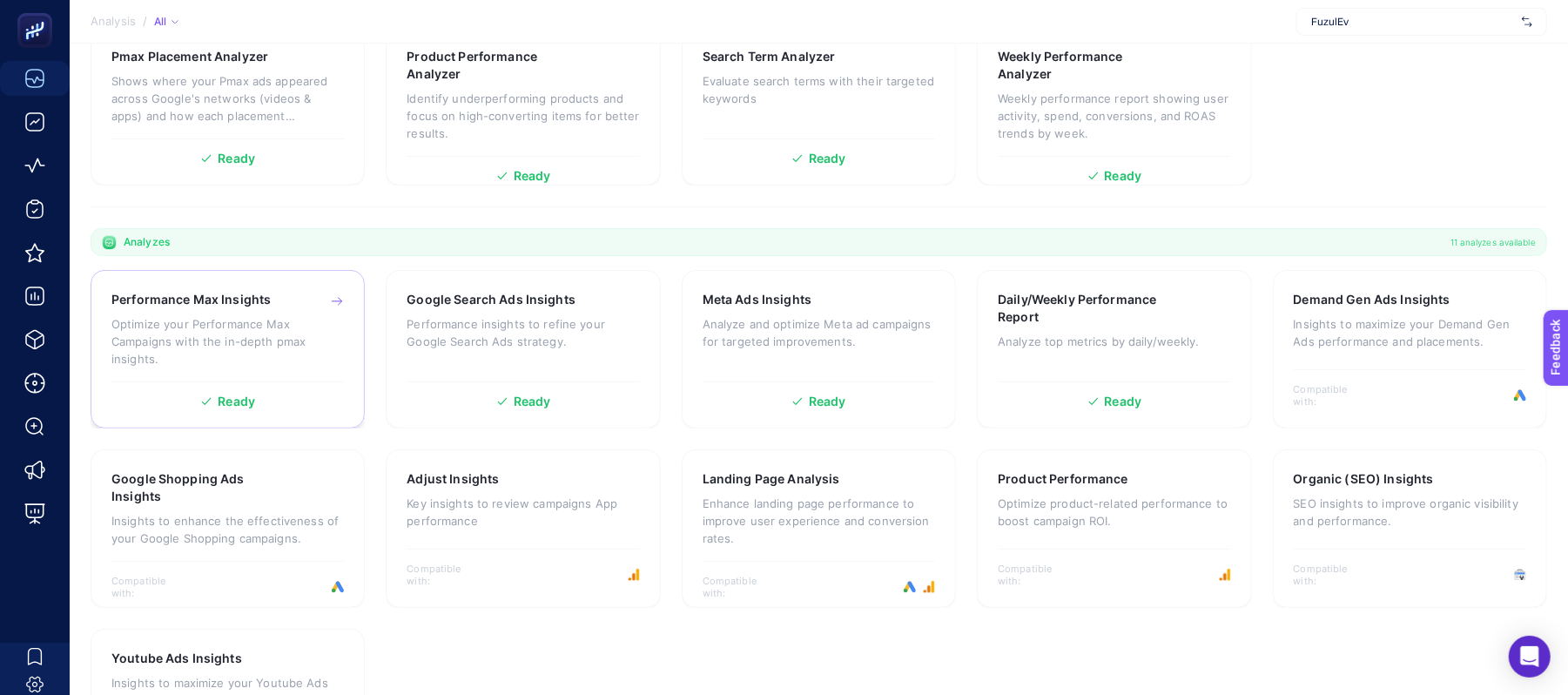
click at [266, 373] on div "Performance Max Insights Optimize your Performance Max Campaigns with the in-de…" at bounding box center [228, 336] width 232 height 91
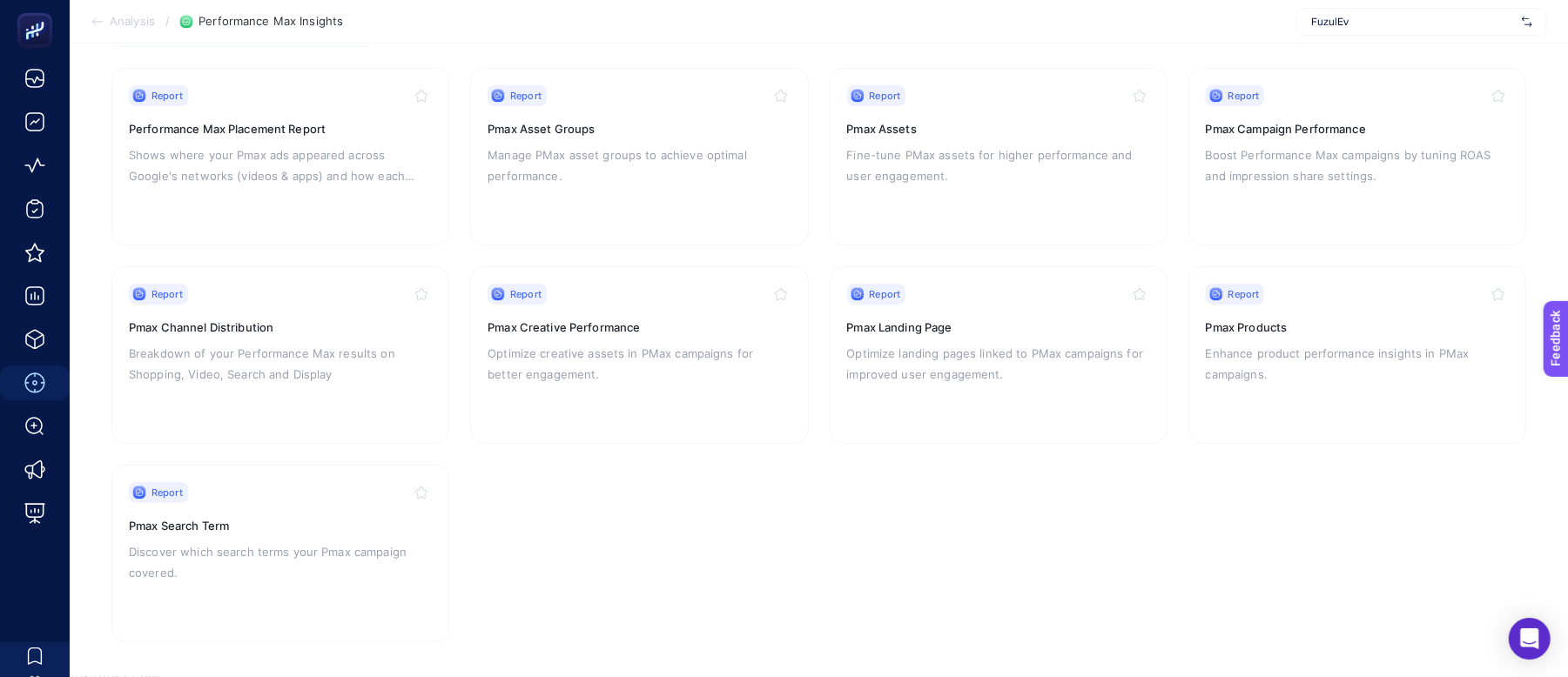
scroll to position [211, 0]
click at [360, 149] on p "Shows where your Pmax ads appeared across Google's networks (videos & apps) and…" at bounding box center [281, 162] width 303 height 42
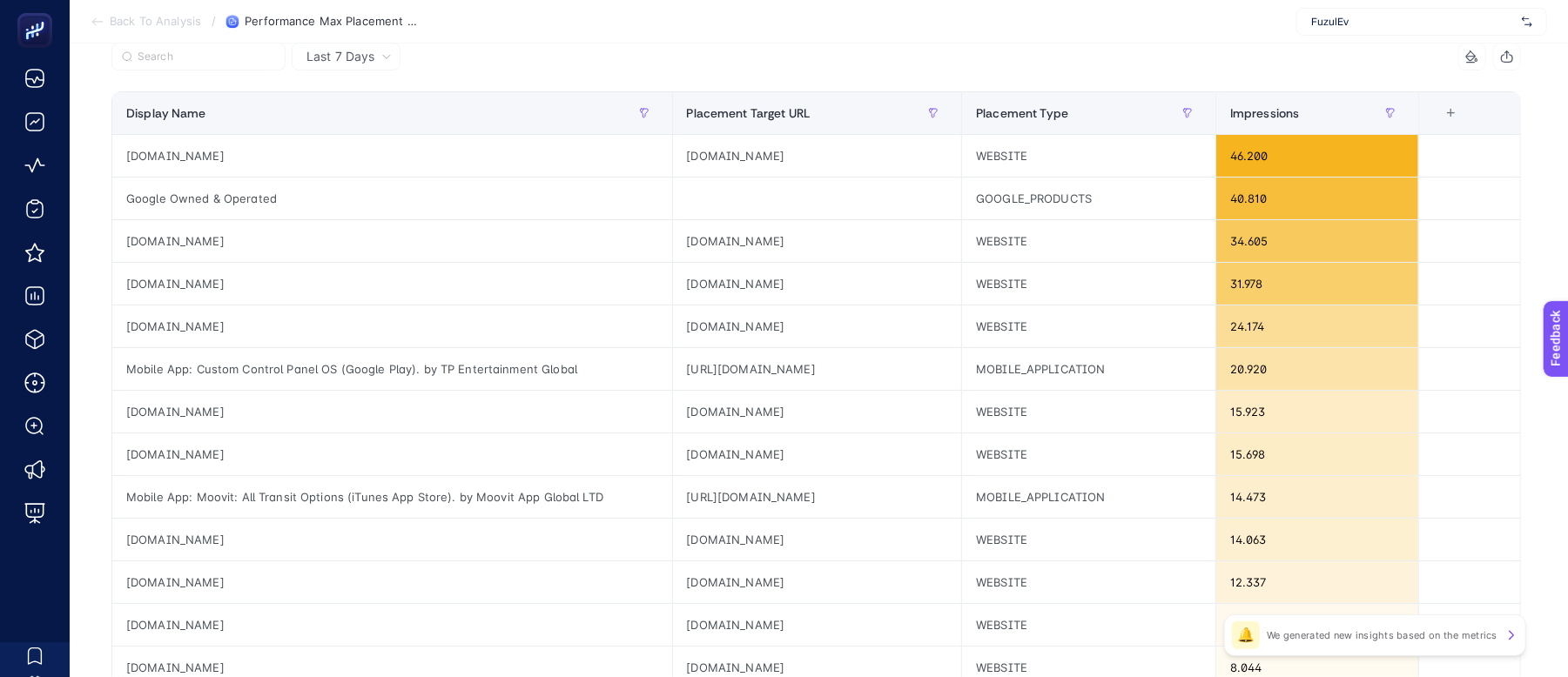
scroll to position [231, 0]
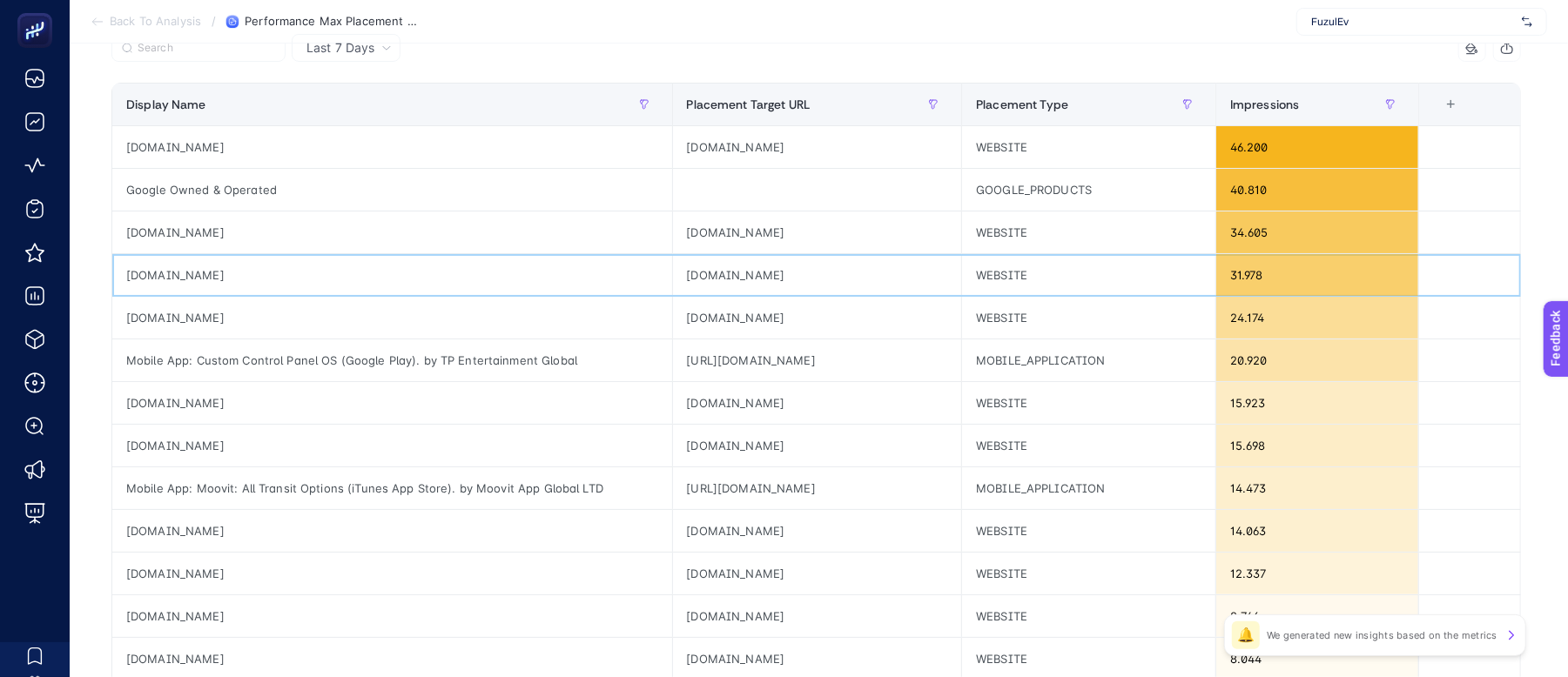
click at [201, 266] on div "[DOMAIN_NAME]" at bounding box center [392, 275] width 560 height 42
click at [202, 266] on div "[DOMAIN_NAME]" at bounding box center [392, 275] width 560 height 42
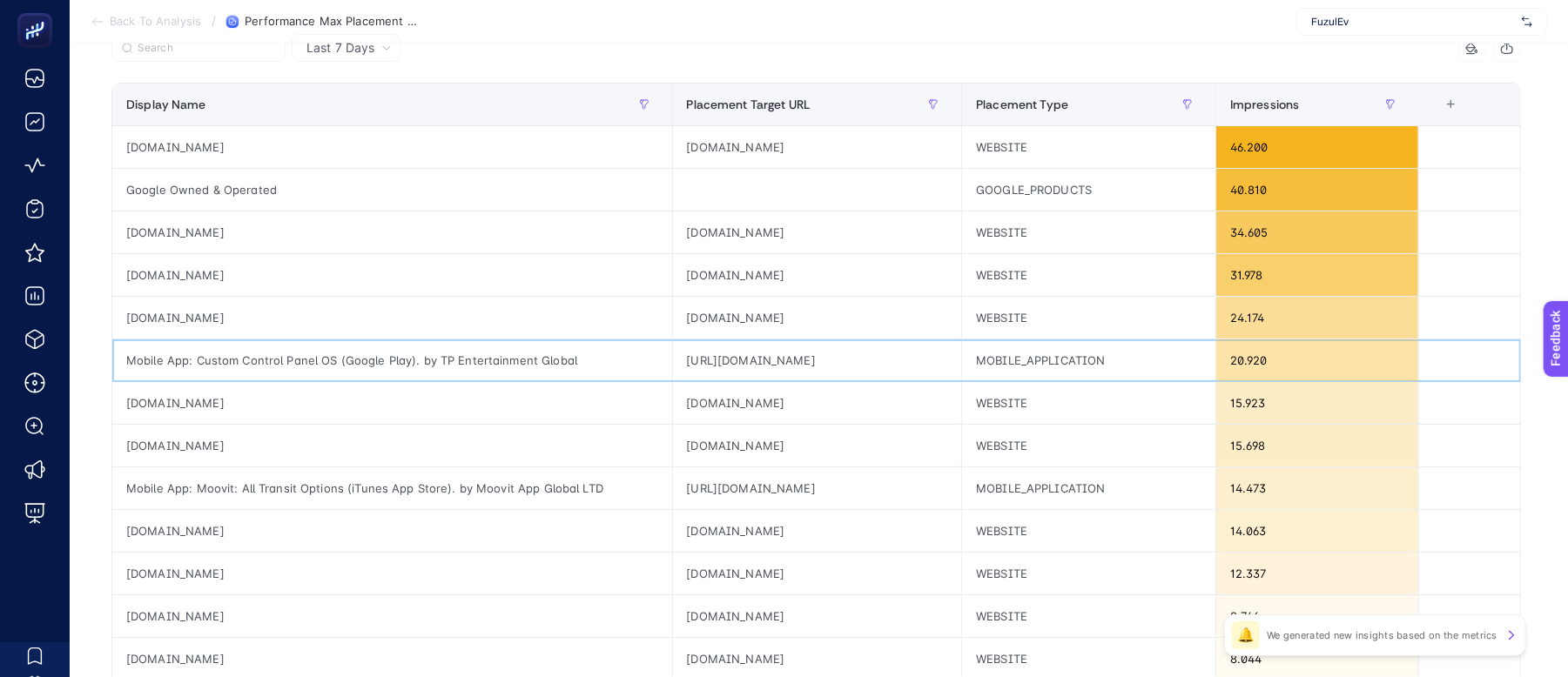
click at [211, 377] on div "Mobile App: Custom Control Panel OS (Google Play). by TP Entertainment Global" at bounding box center [392, 360] width 560 height 42
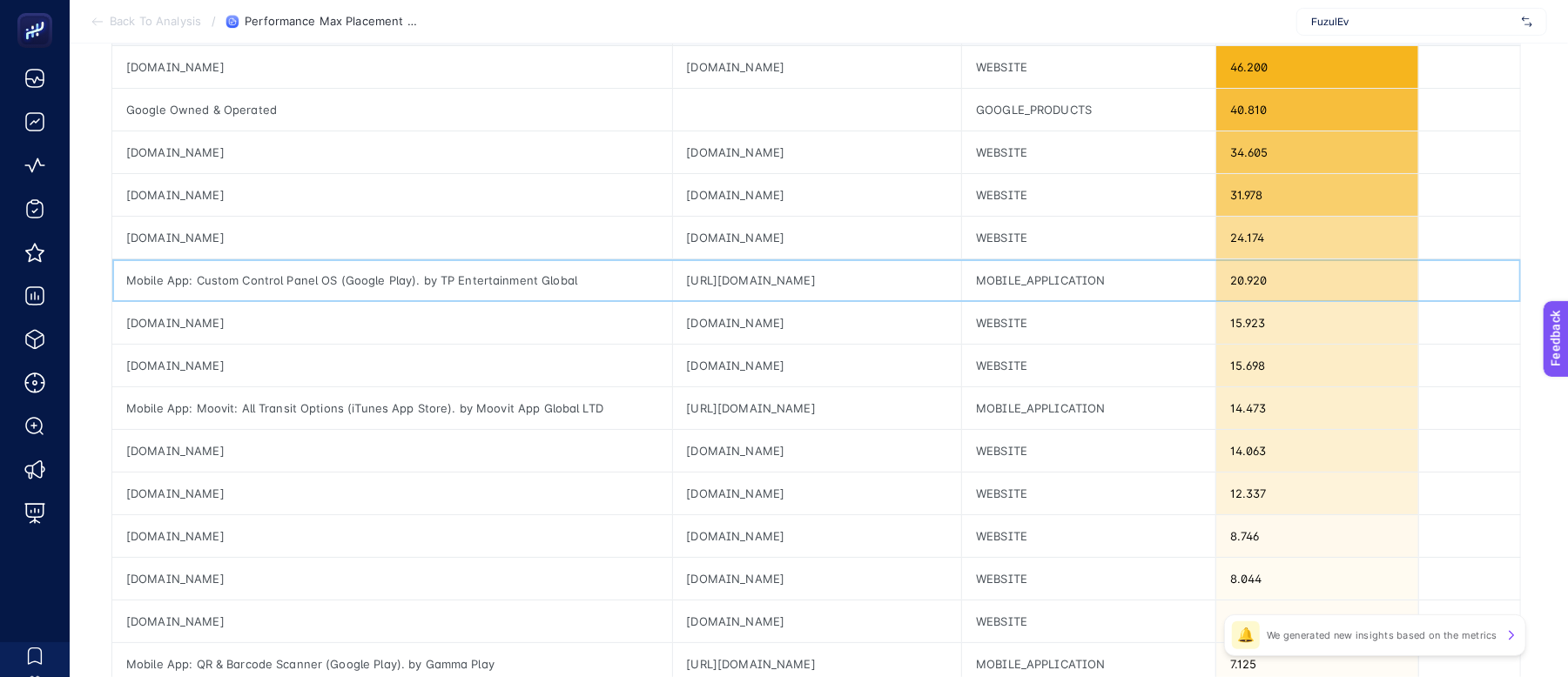
scroll to position [0, 0]
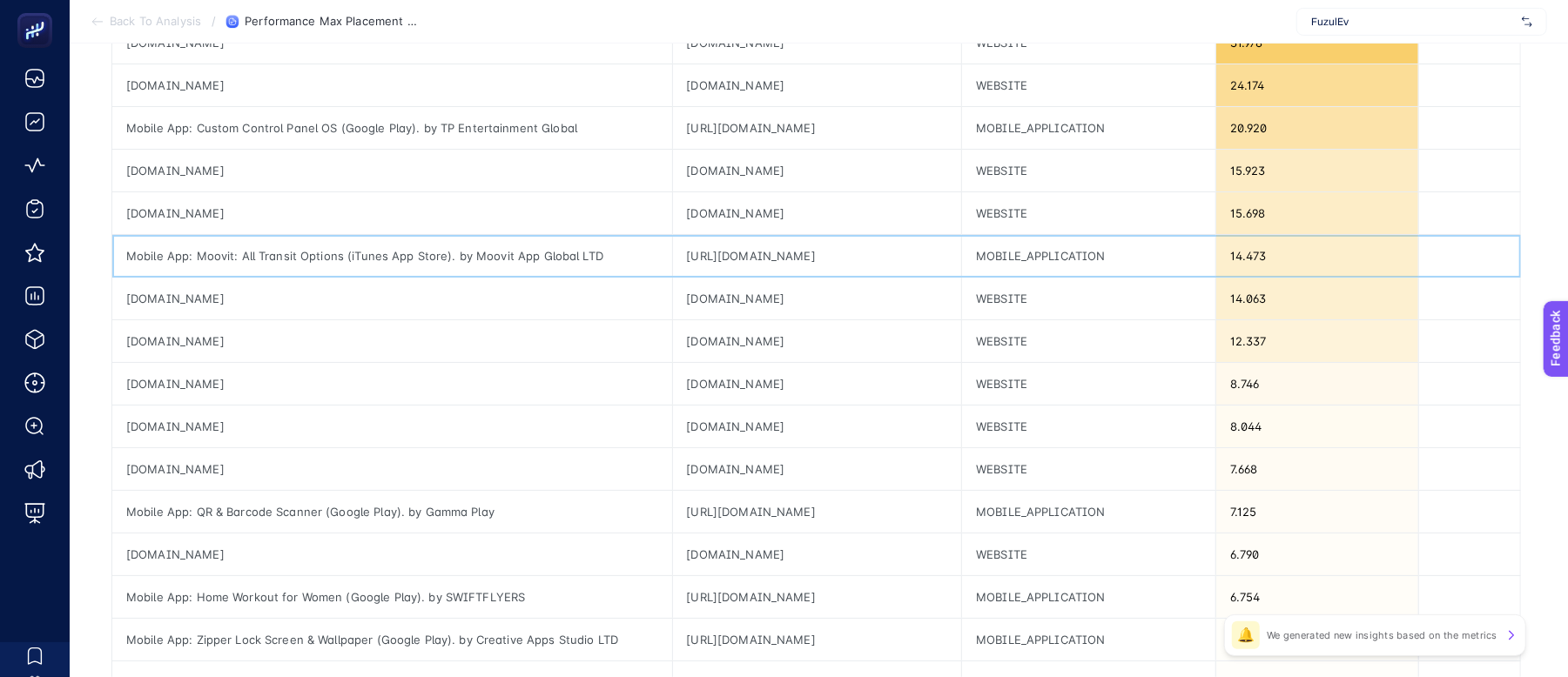
click at [368, 251] on div "Mobile App: Moovit: All Transit Options (iTunes App Store). by Moovit App Globa…" at bounding box center [392, 256] width 560 height 42
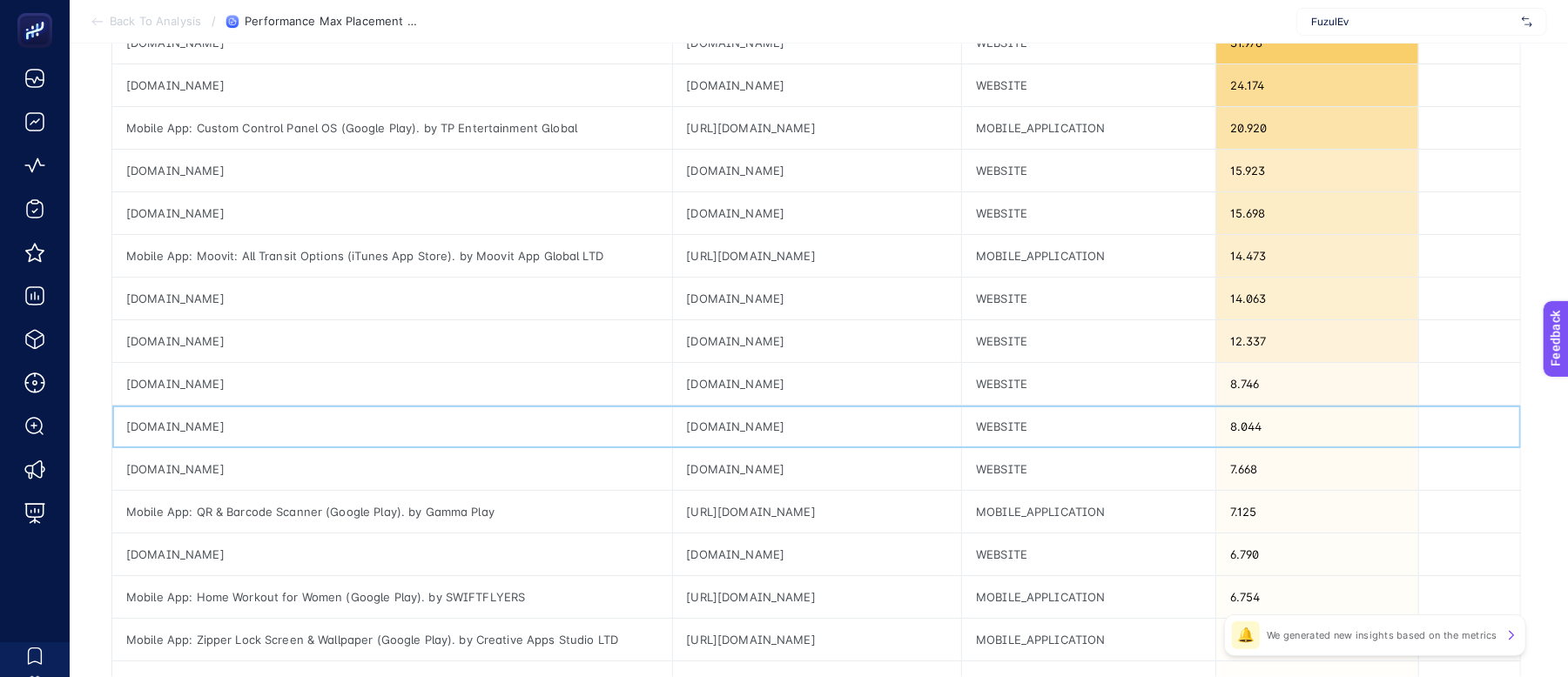
click at [448, 414] on div "[DOMAIN_NAME]" at bounding box center [392, 426] width 560 height 42
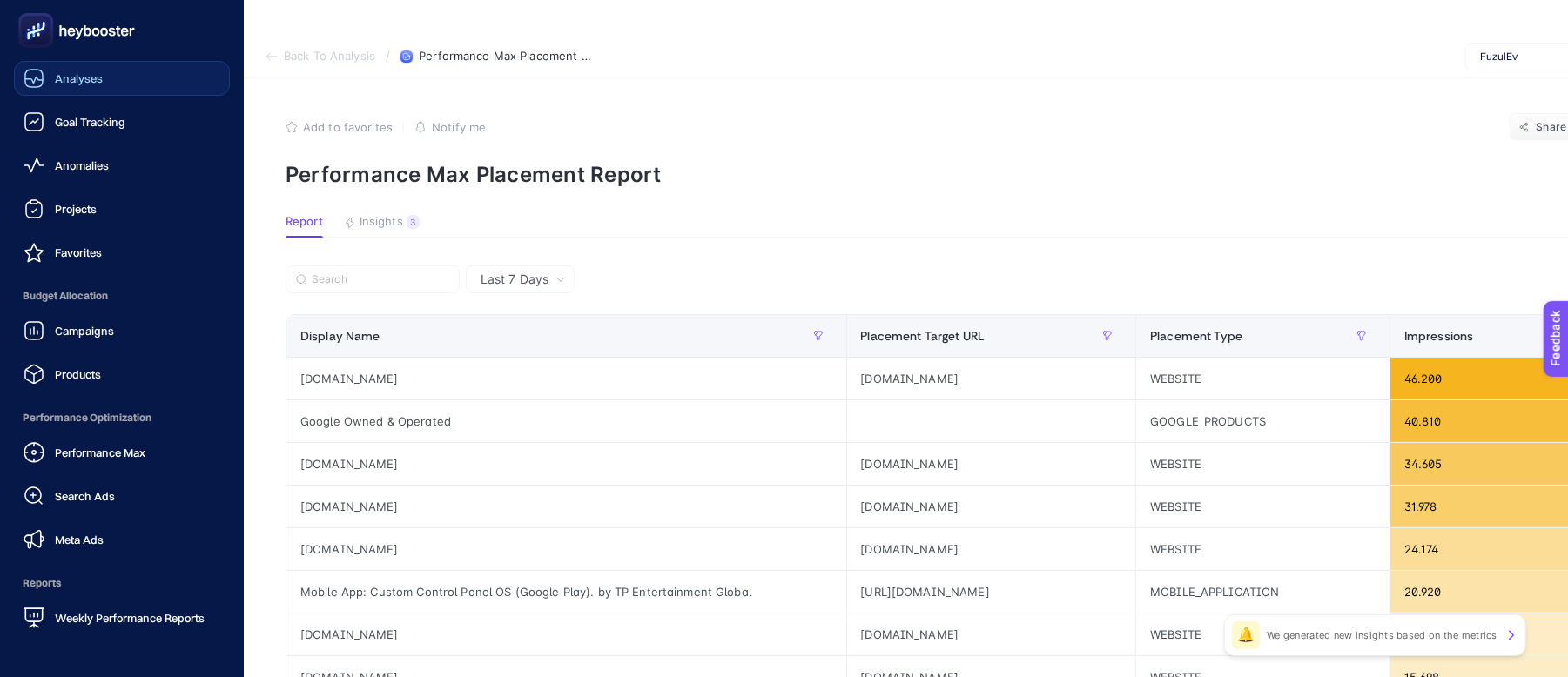
click at [68, 76] on span "Analyses" at bounding box center [78, 78] width 47 height 14
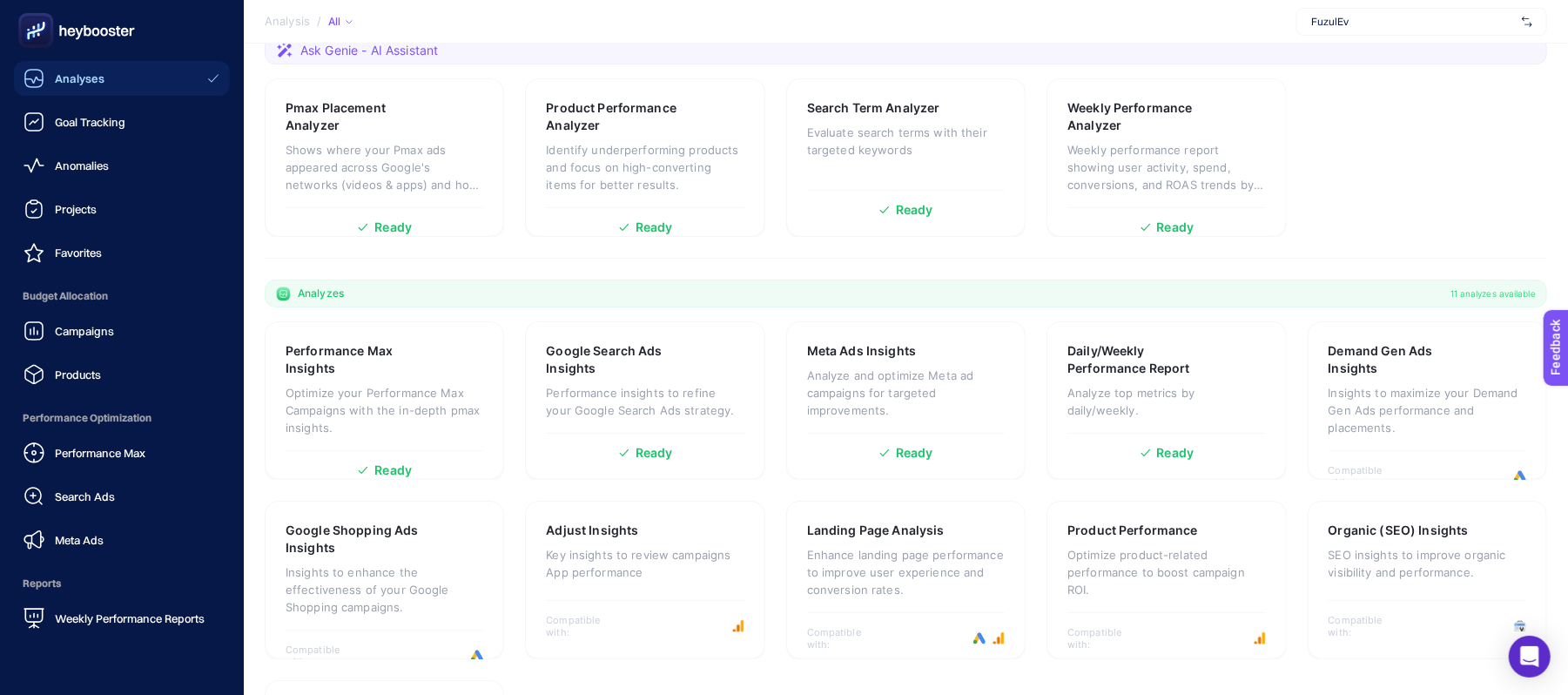
scroll to position [348, 0]
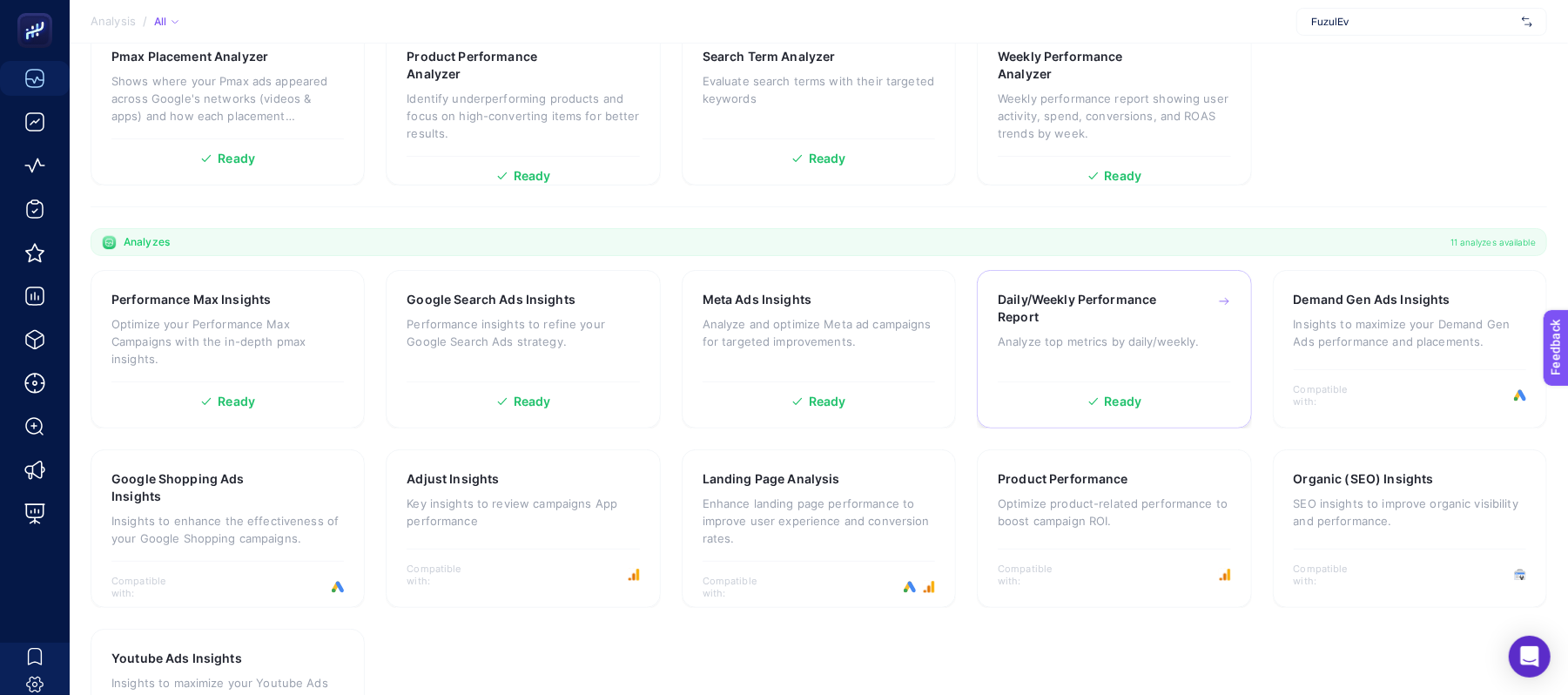
click at [1128, 357] on div "Daily/Weekly Performance Report Analyze top metrics by daily/weekly." at bounding box center [1113, 332] width 232 height 82
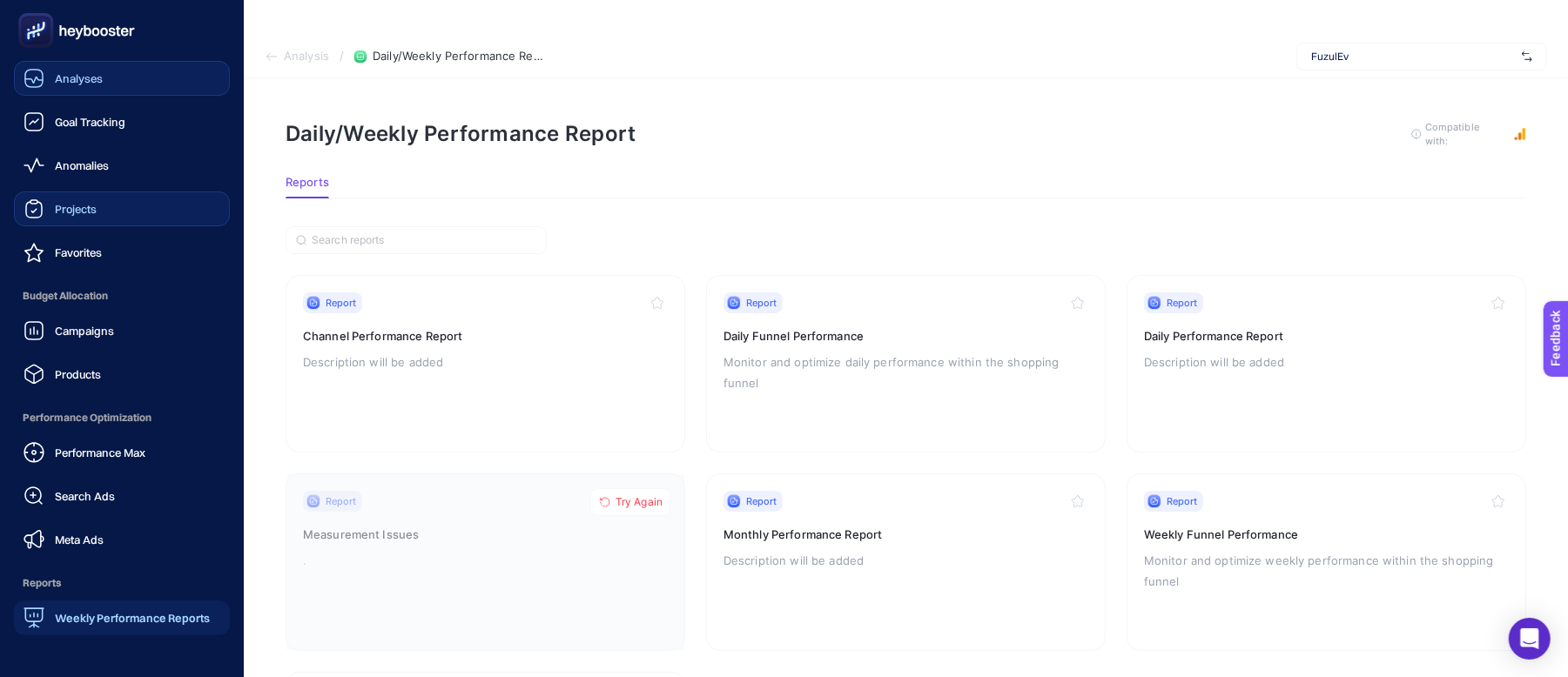
click at [103, 204] on link "Projects" at bounding box center [122, 209] width 216 height 35
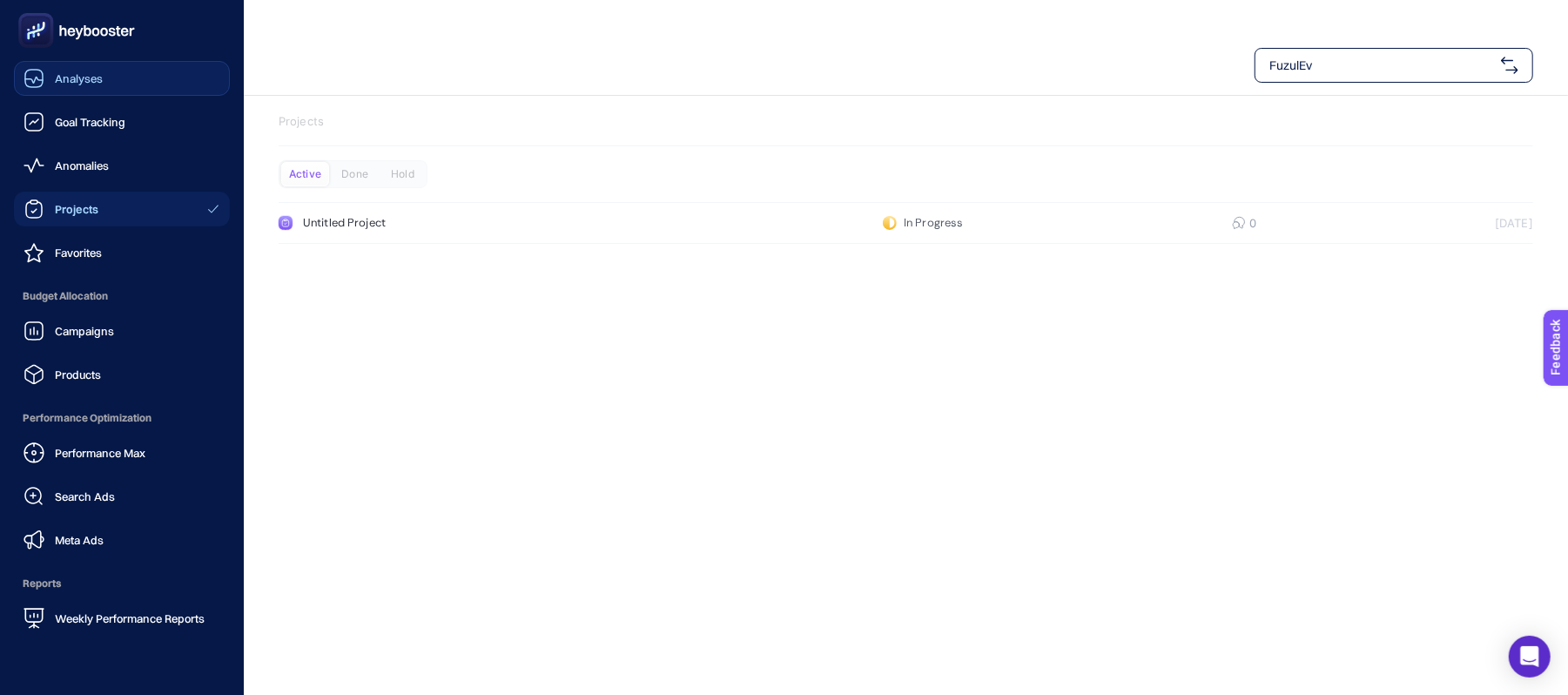
click at [67, 77] on span "Analyses" at bounding box center [78, 78] width 47 height 14
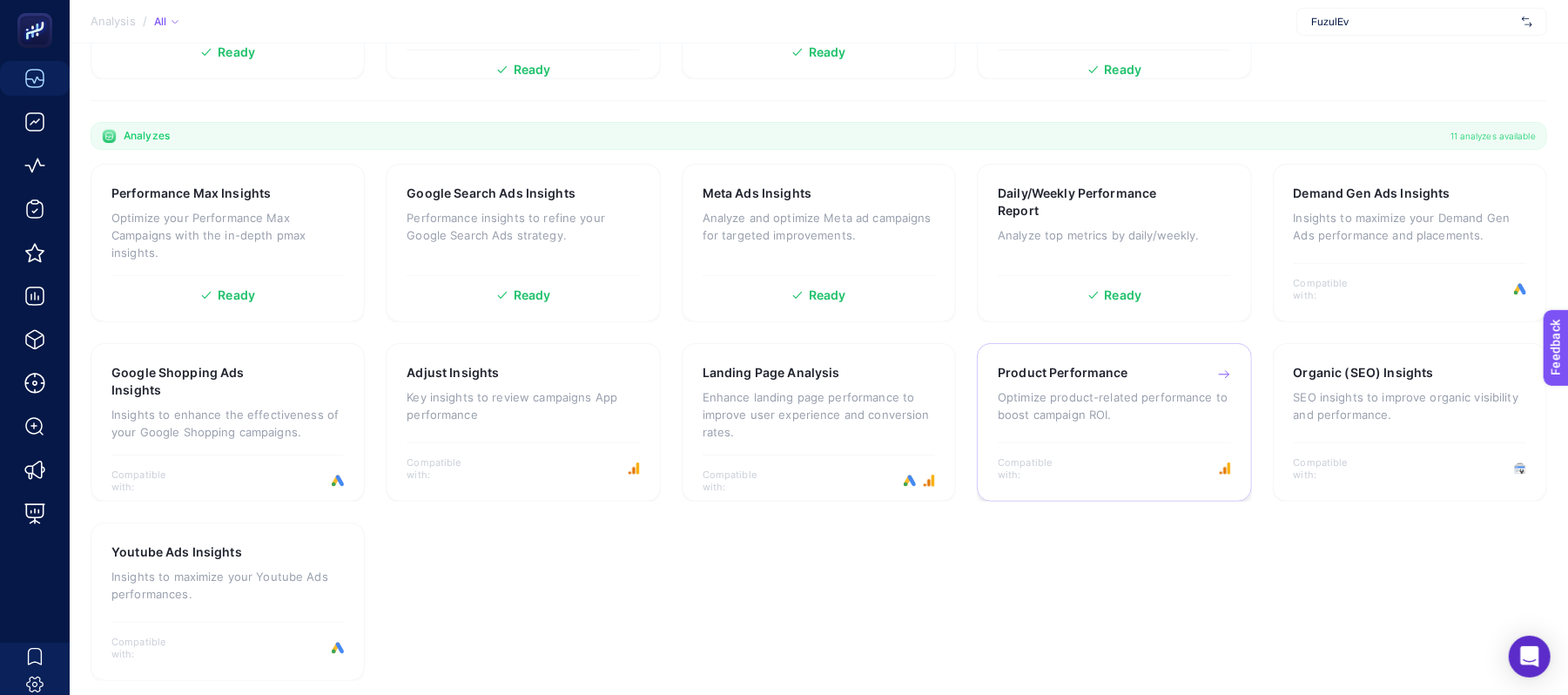
scroll to position [461, 0]
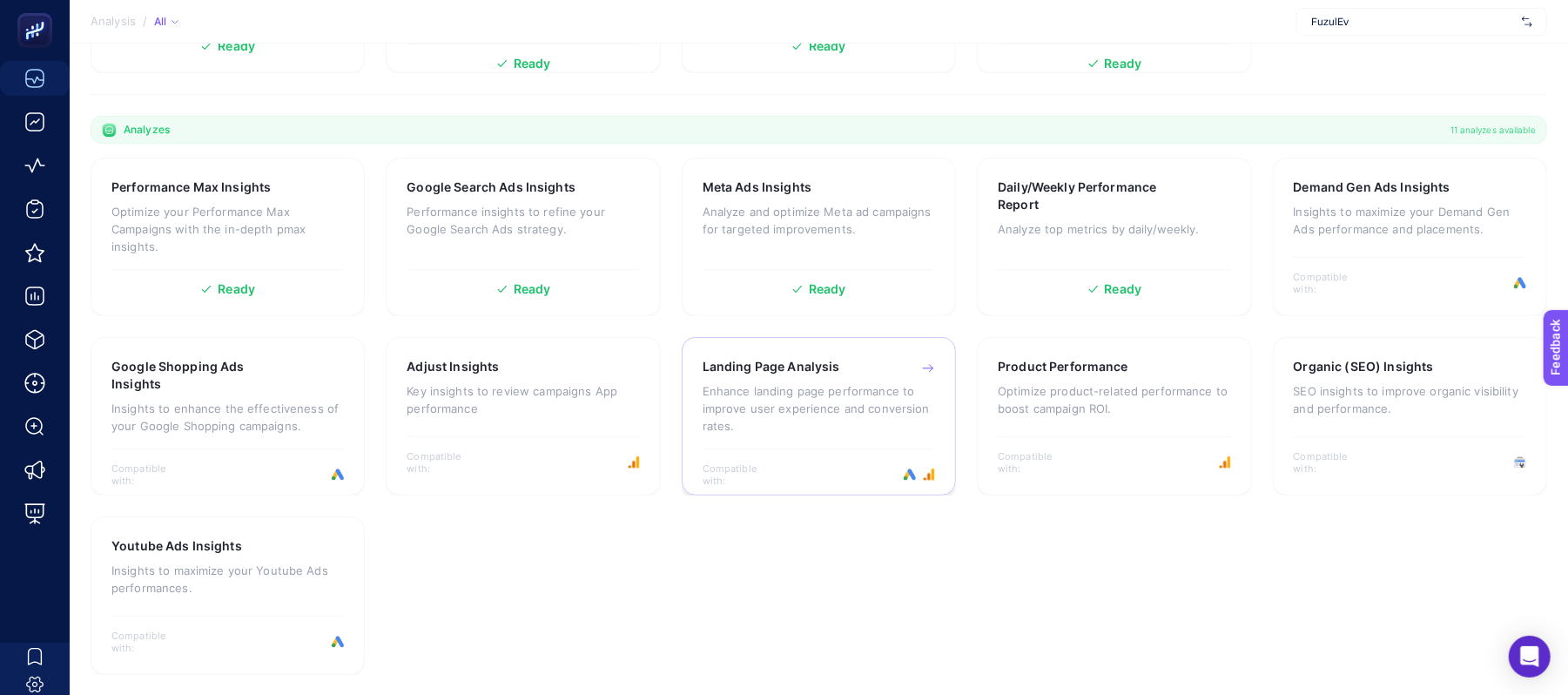
click at [806, 402] on p "Enhance landing page performance to improve user experience and conversion rate…" at bounding box center [819, 408] width 232 height 52
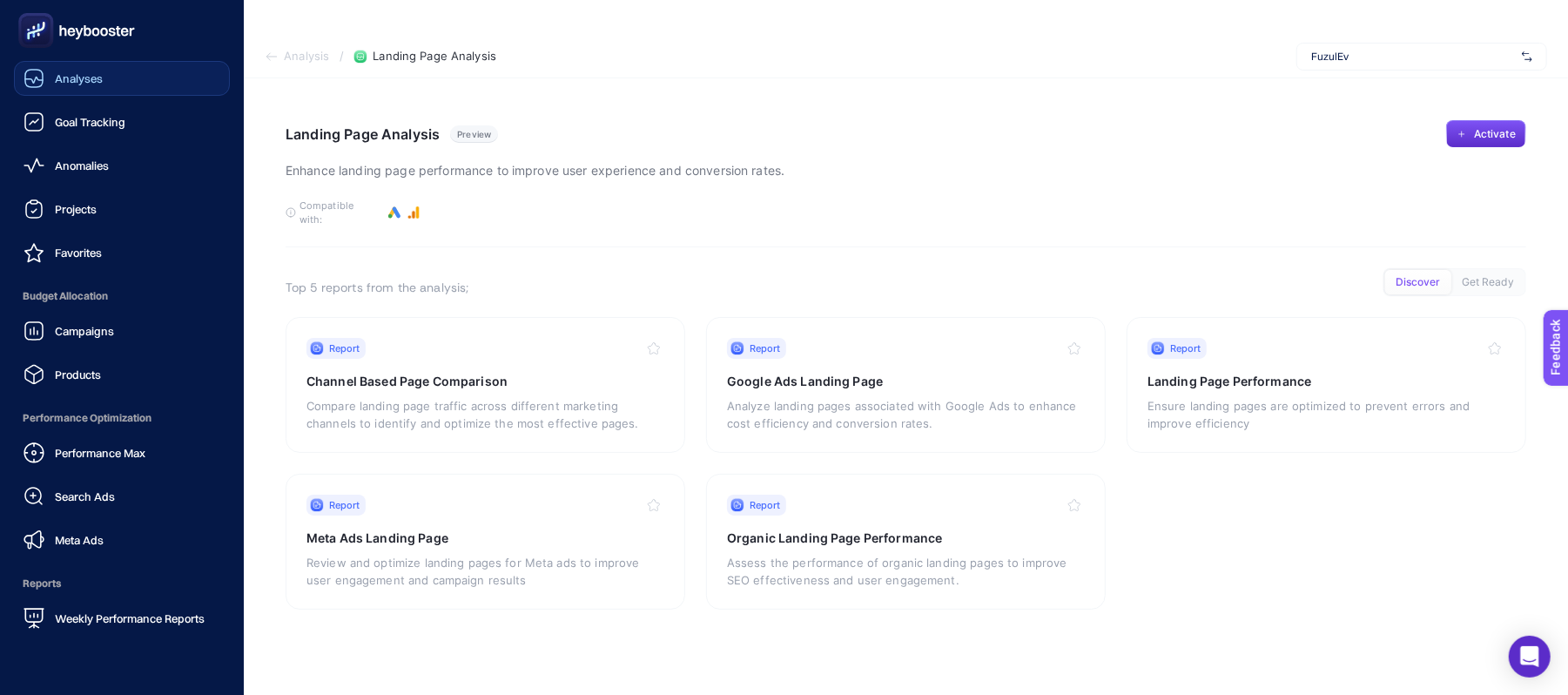
click at [70, 81] on span "Analyses" at bounding box center [78, 78] width 47 height 14
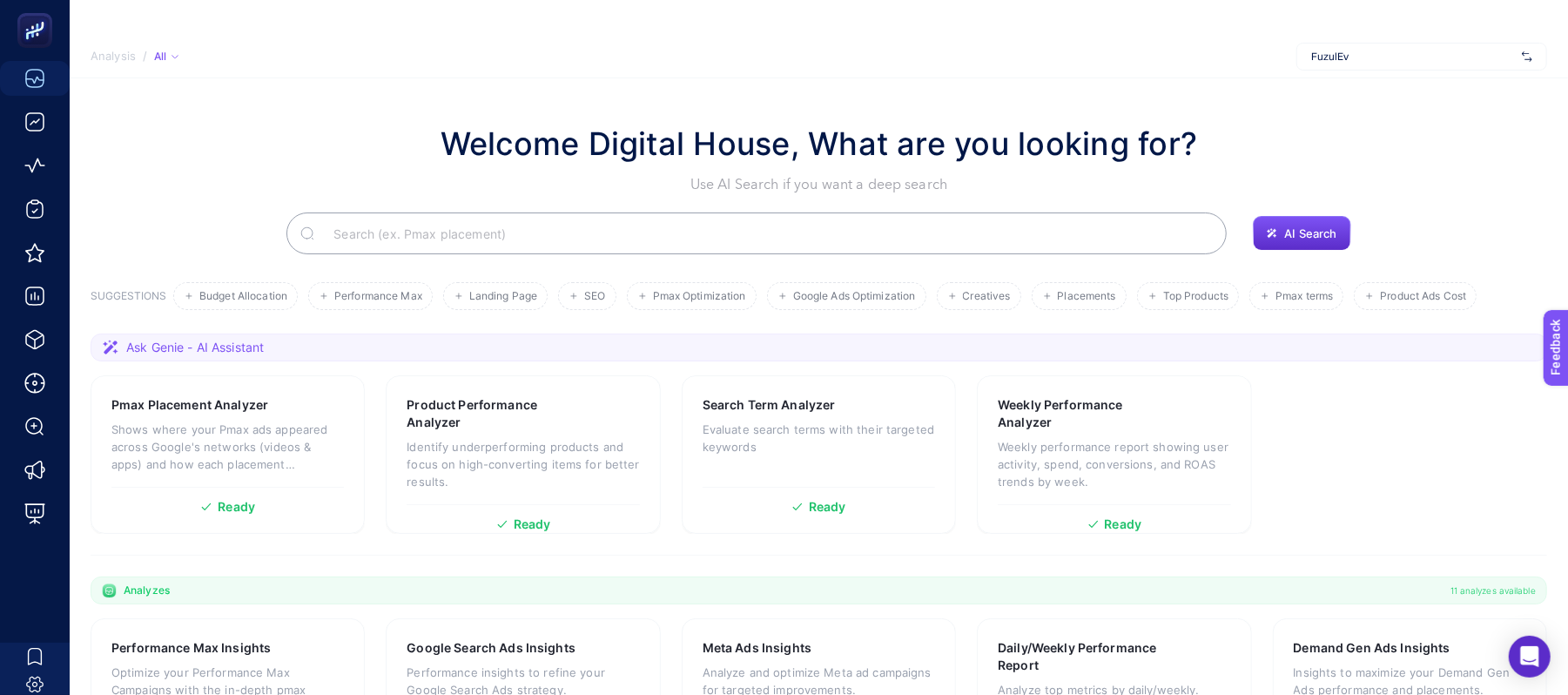
click at [171, 59] on icon at bounding box center [175, 56] width 9 height 9
click at [338, 80] on section "Welcome Digital House, What are you looking for? Use AI Search if you want a de…" at bounding box center [819, 618] width 1499 height 1079
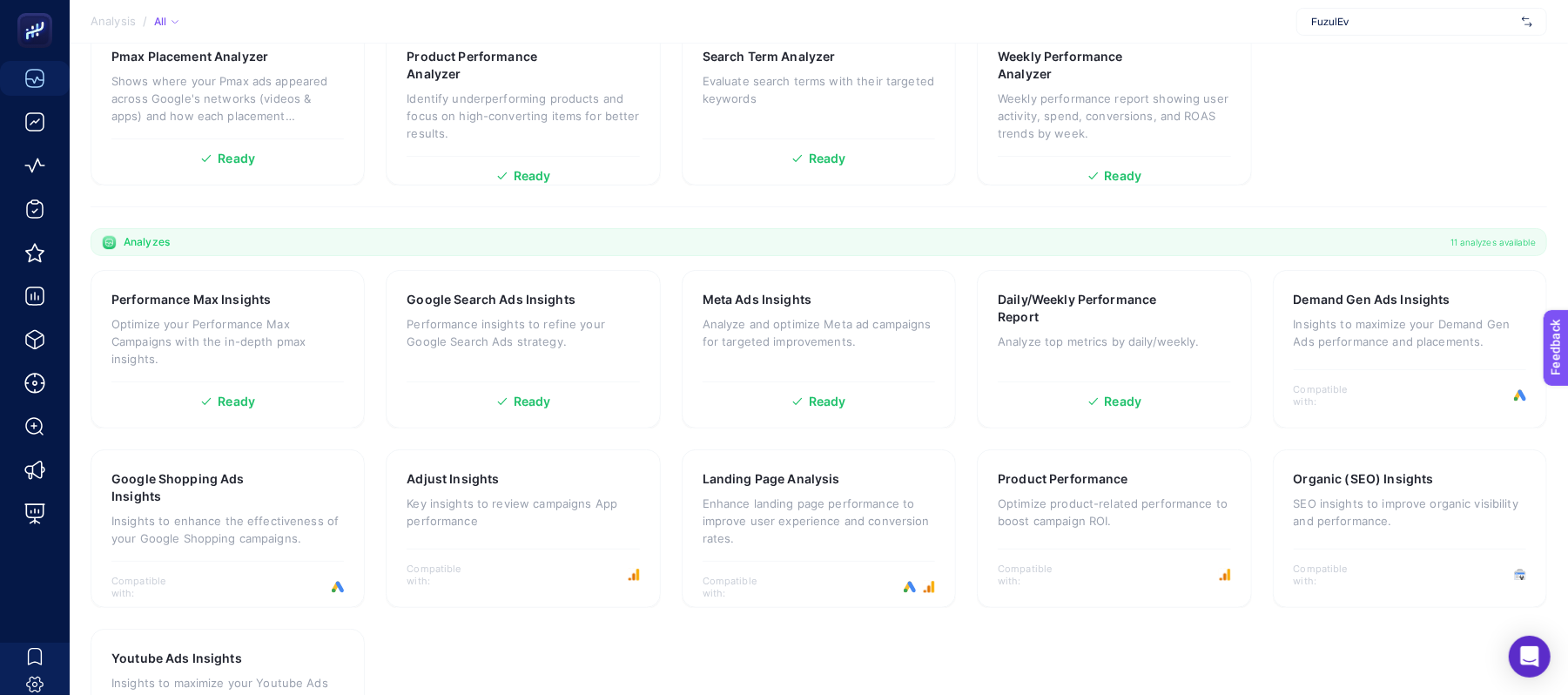
scroll to position [461, 0]
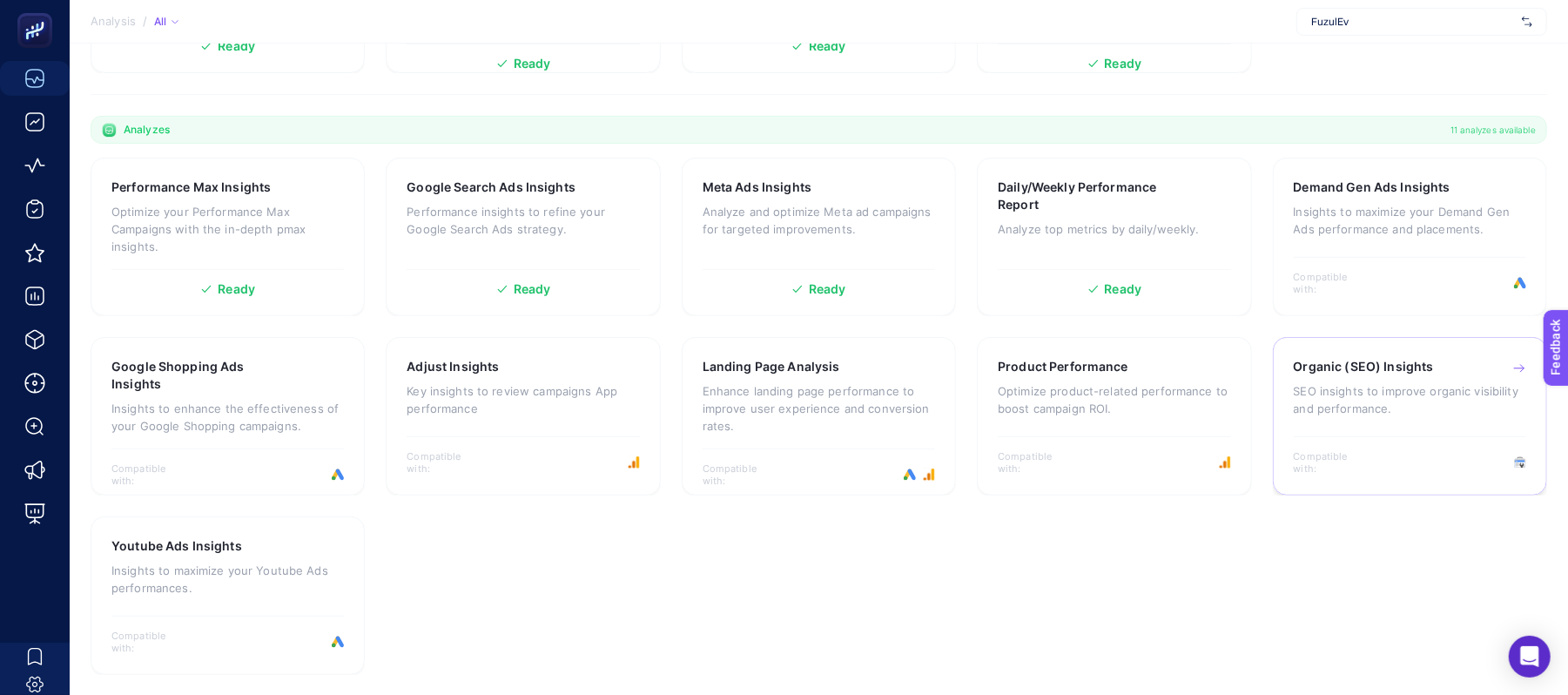
click at [1431, 385] on p "SEO insights to improve organic visibility and performance." at bounding box center [1410, 400] width 232 height 35
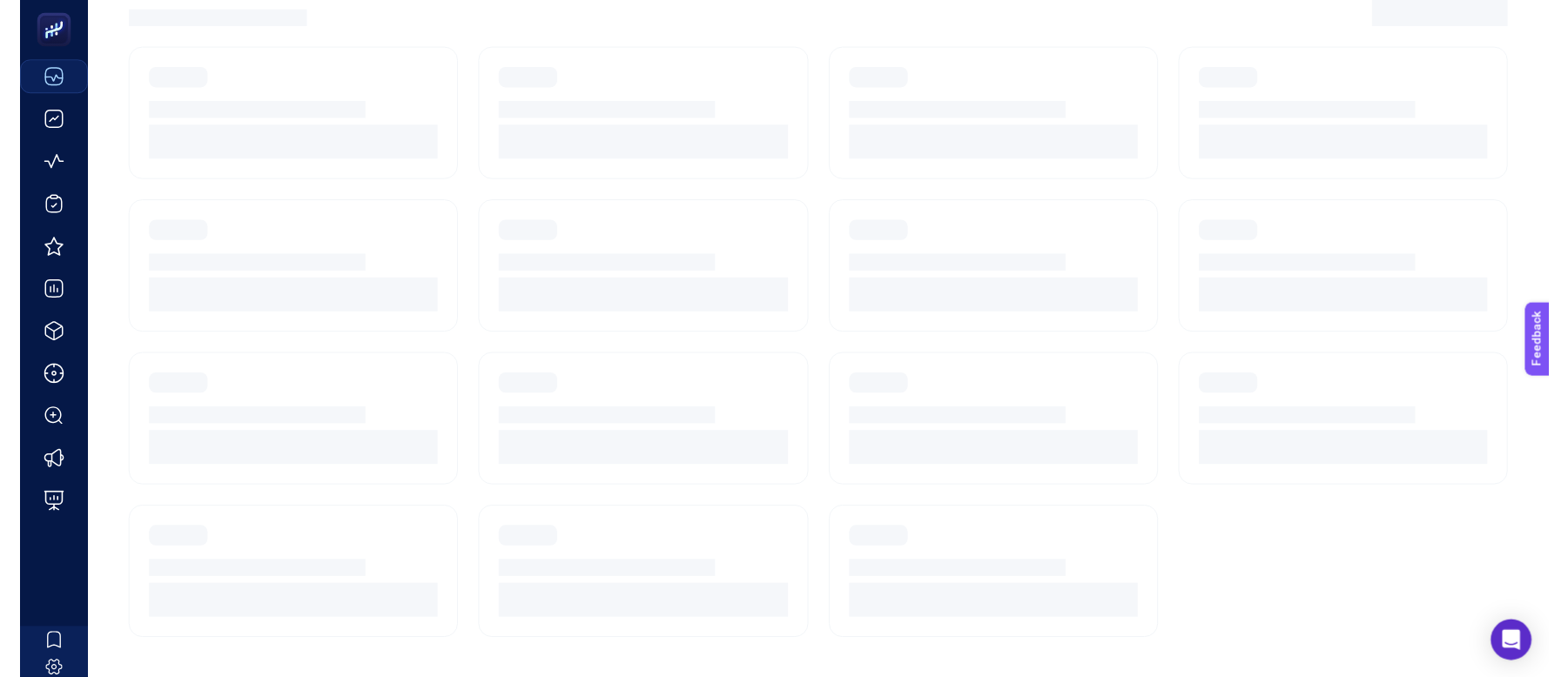
scroll to position [35, 0]
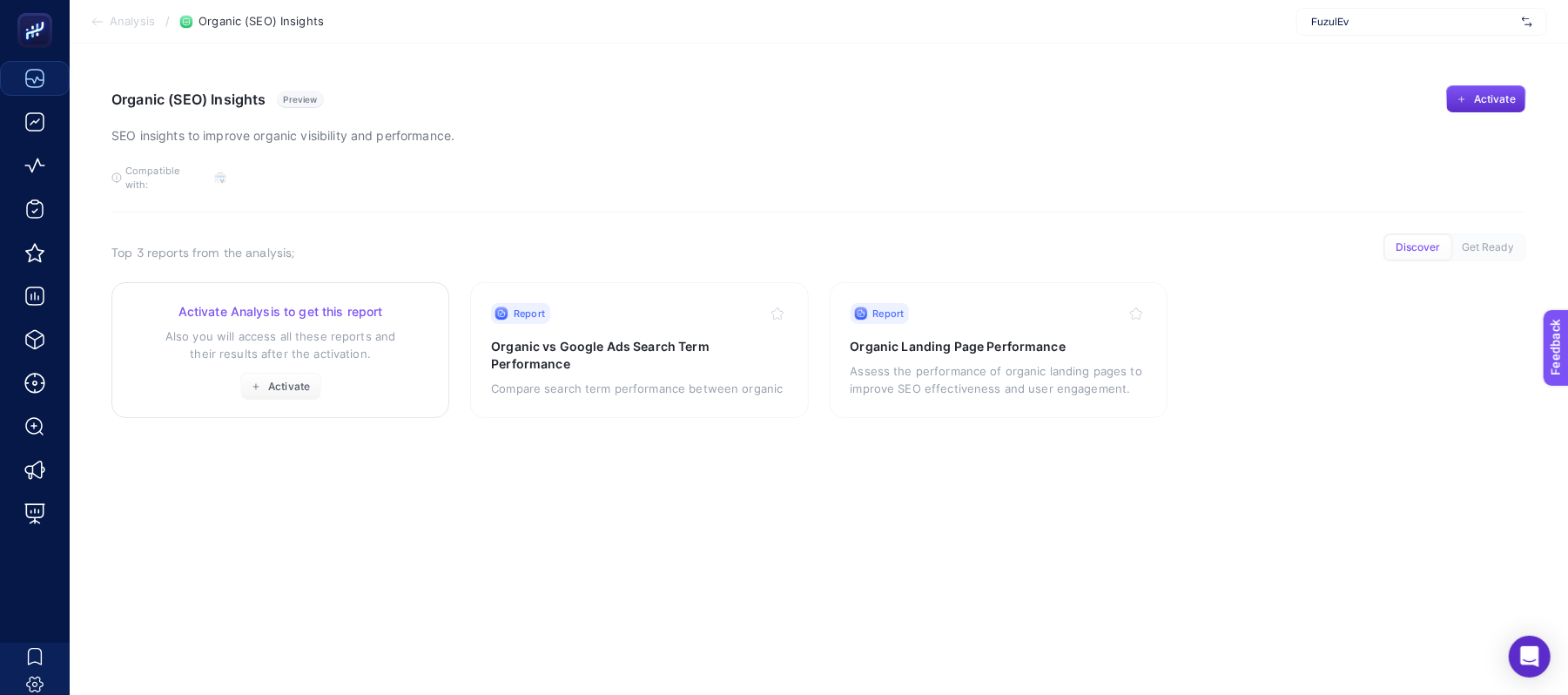
click at [415, 345] on p "Also you will access all these reports and their results after the activation." at bounding box center [280, 345] width 296 height 35
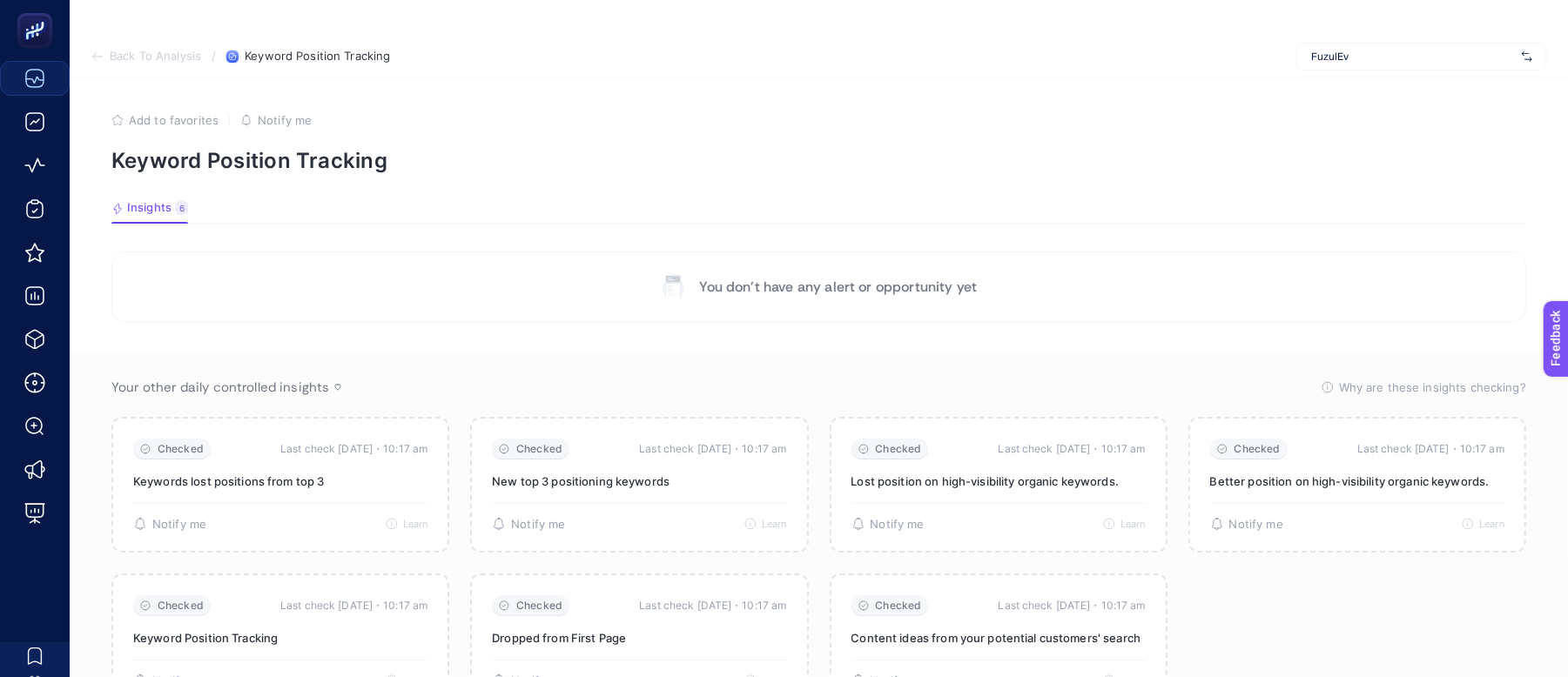
scroll to position [98, 0]
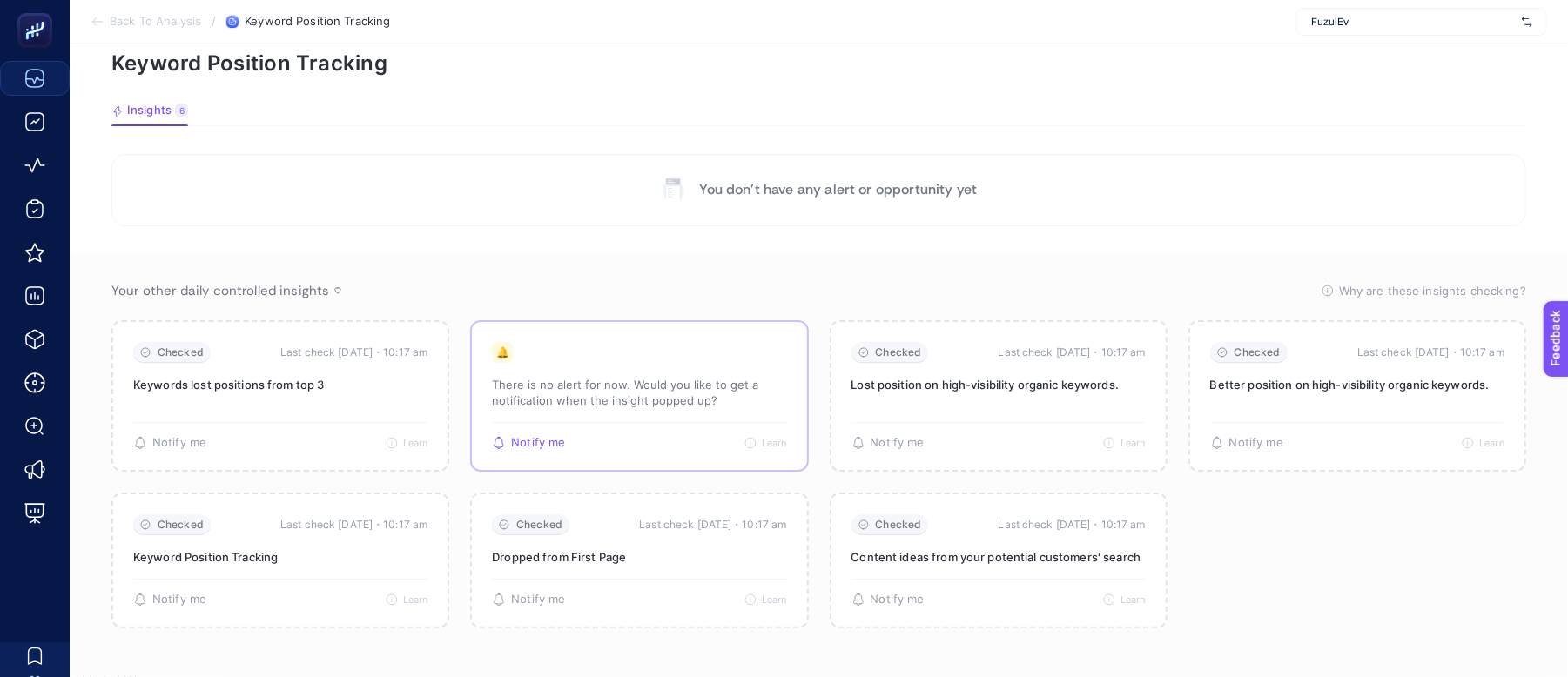
click at [684, 404] on p "There is no alert for now. Would you like to get a notification when the insigh…" at bounding box center [638, 393] width 295 height 32
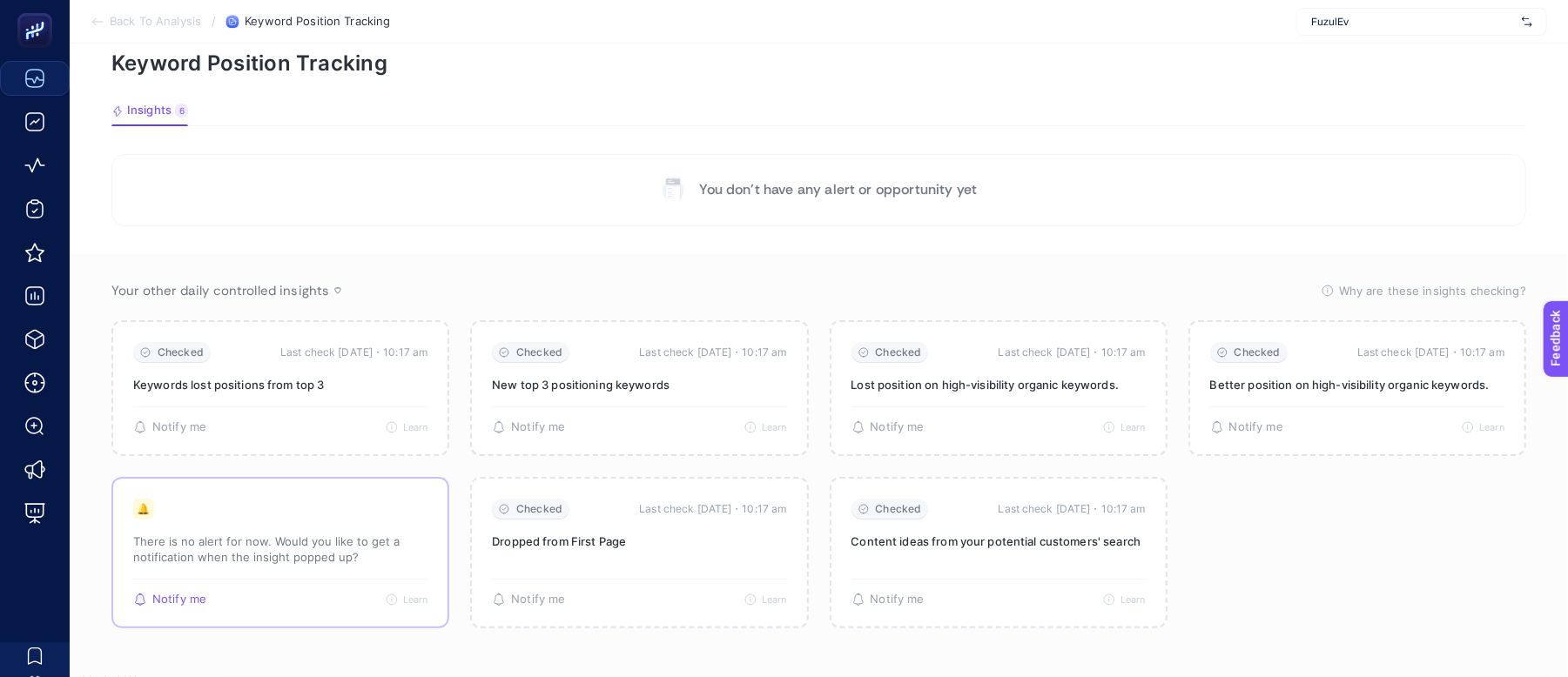
click at [470, 609] on div "Checked Last check [DATE]・10:17 am Keyword Position Tracking 🔔 There is no aler…" at bounding box center [639, 552] width 338 height 151
click at [186, 593] on span "Notify me" at bounding box center [179, 600] width 54 height 14
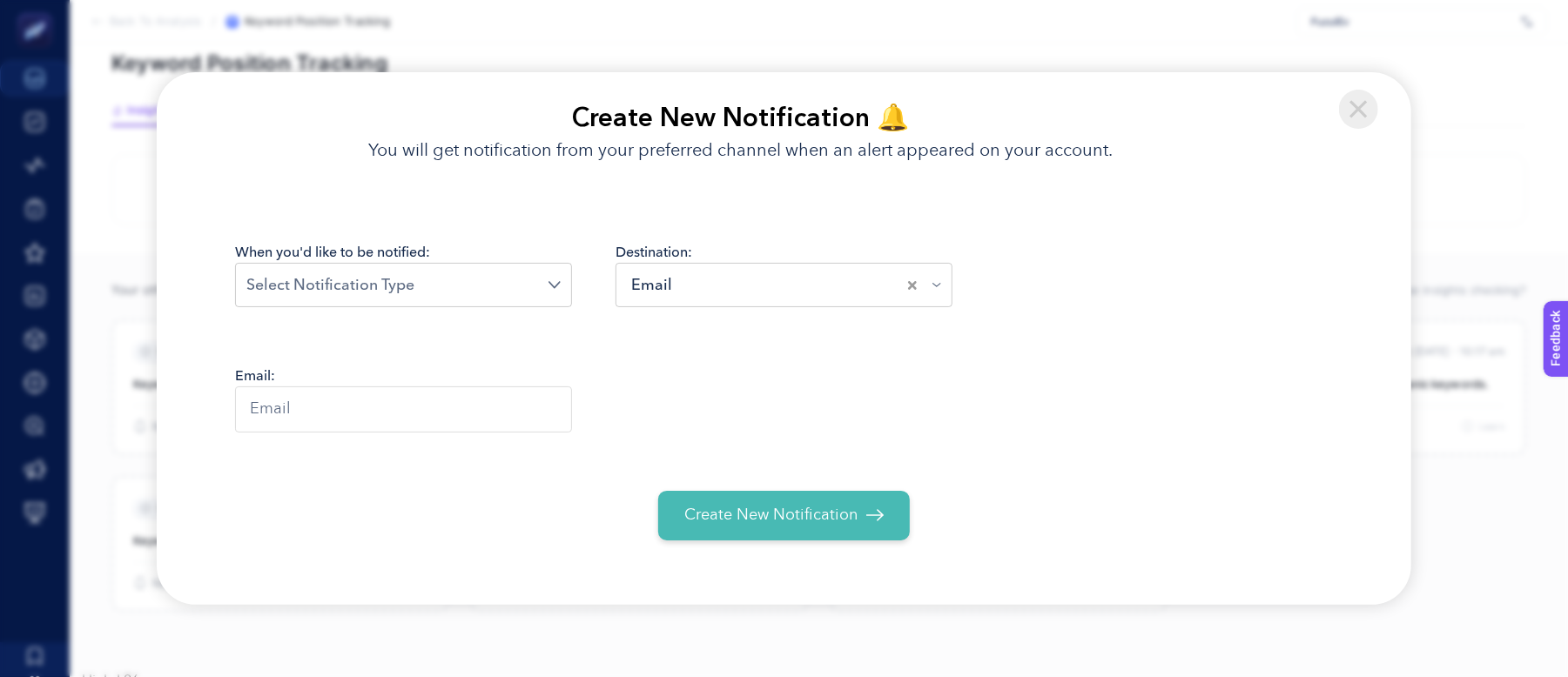
click at [162, 108] on div "Create New Notification 🔔 You will get notification from your preferred channel…" at bounding box center [732, 131] width 1150 height 118
click at [1373, 122] on img at bounding box center [1359, 109] width 40 height 40
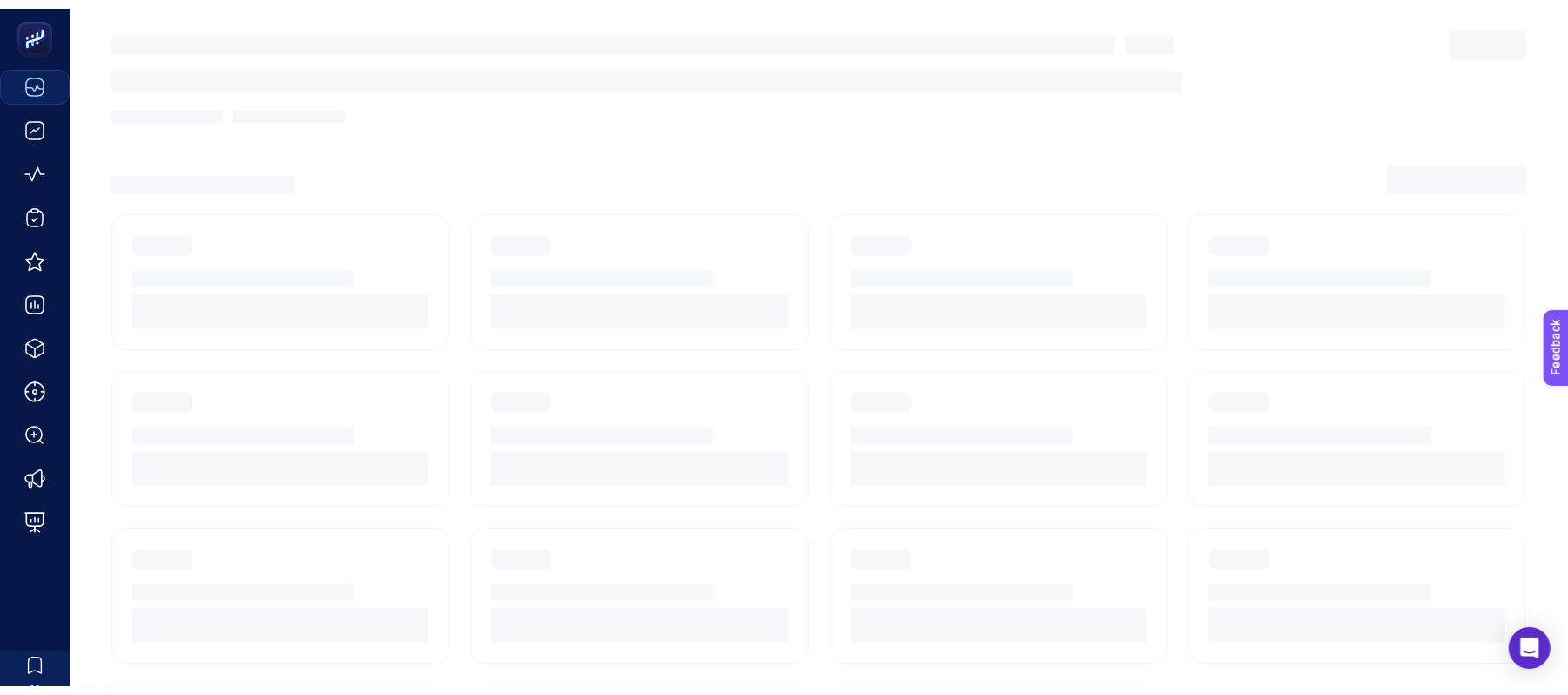
scroll to position [35, 0]
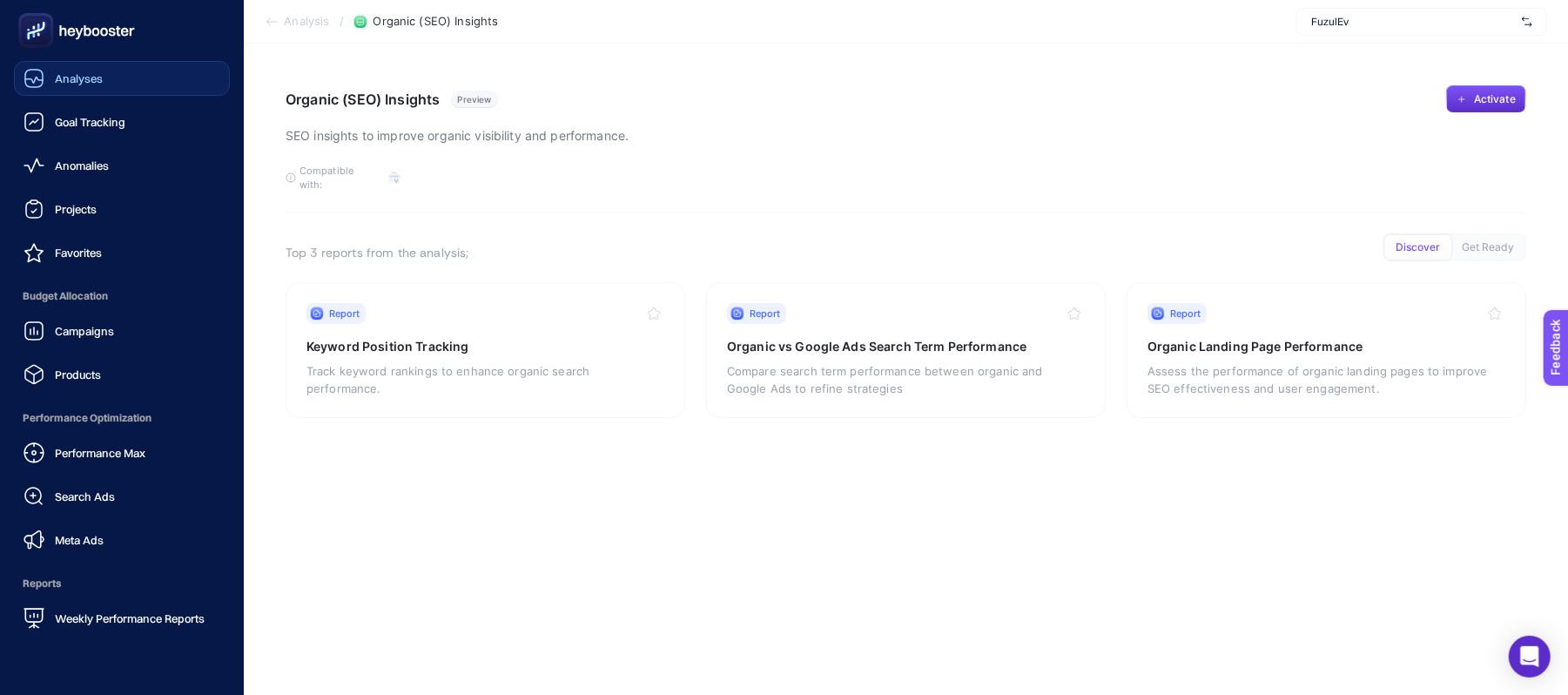
click at [55, 71] on span "Analyses" at bounding box center [78, 78] width 47 height 14
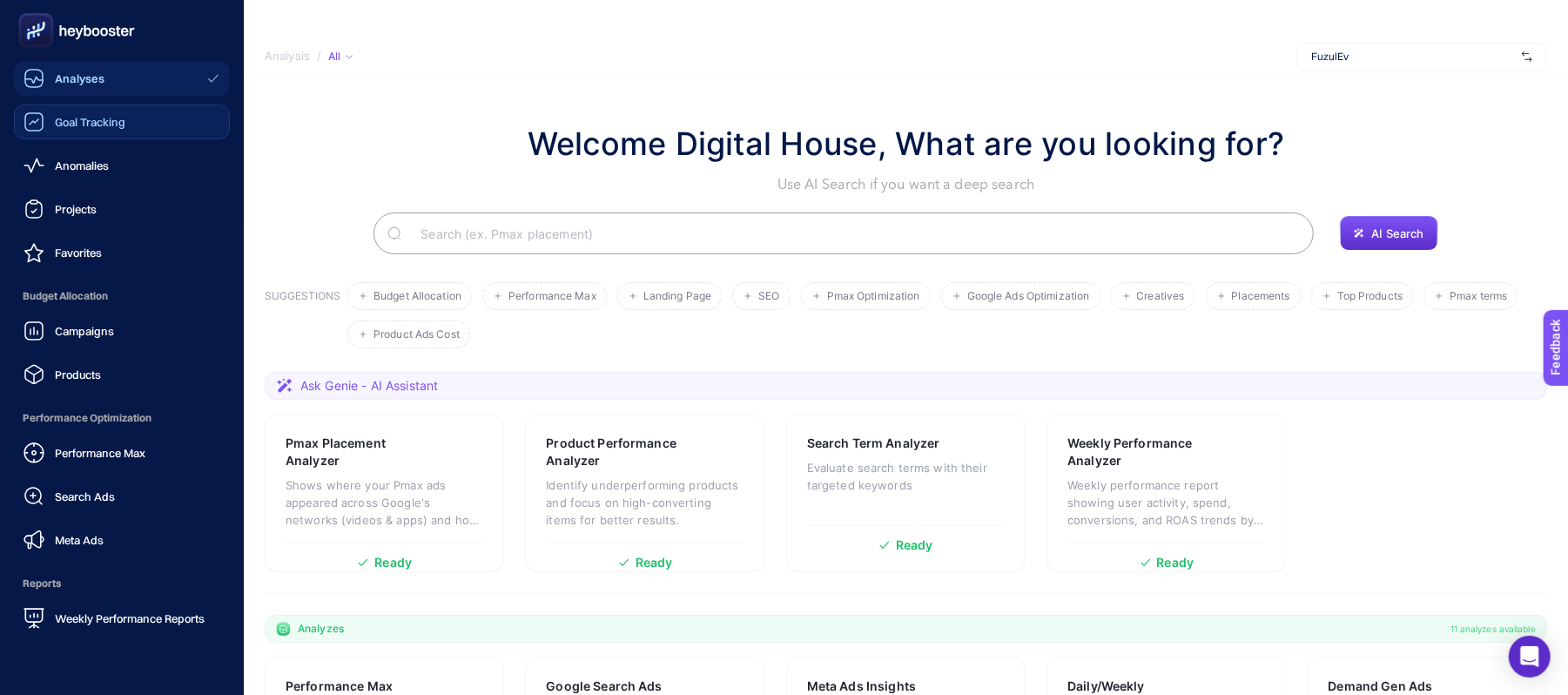
click at [32, 116] on icon at bounding box center [34, 122] width 21 height 21
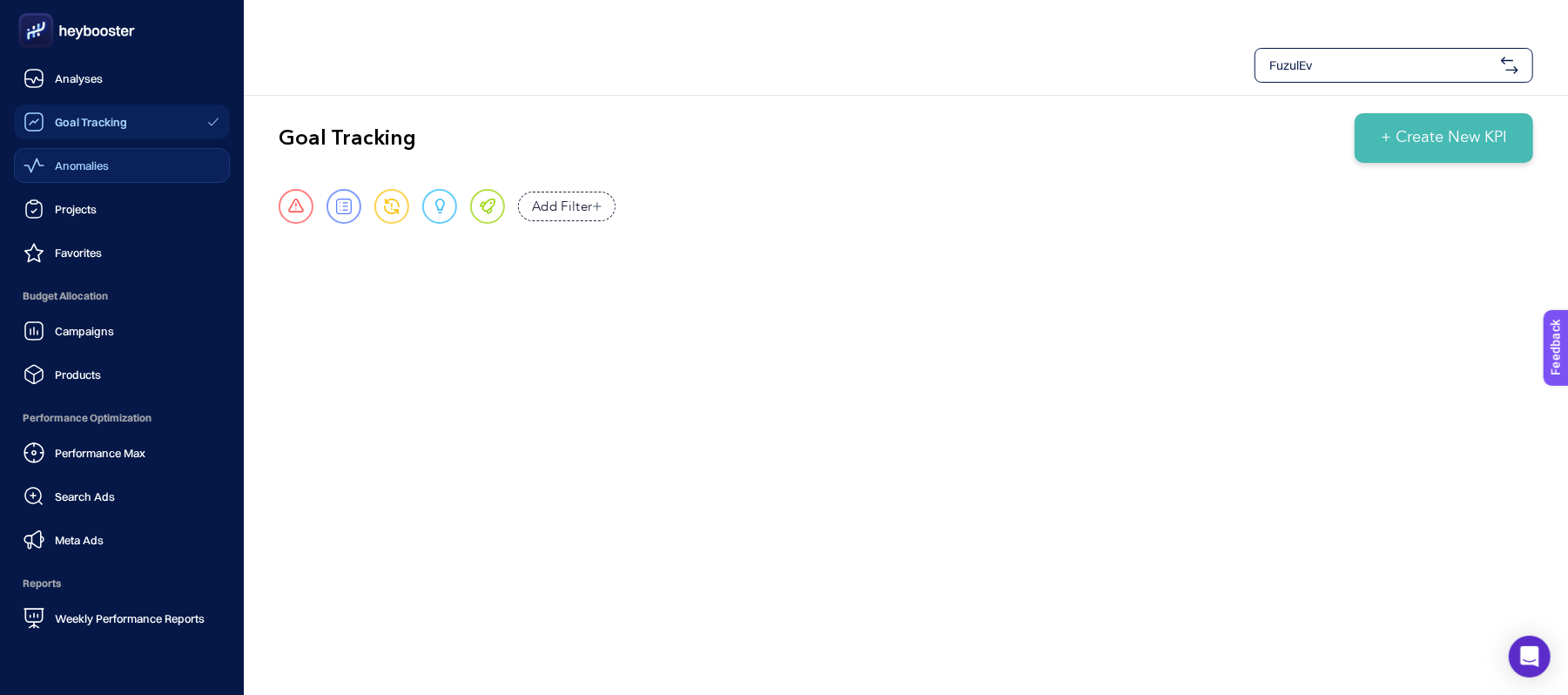
click at [84, 164] on span "Anomalies" at bounding box center [81, 165] width 54 height 14
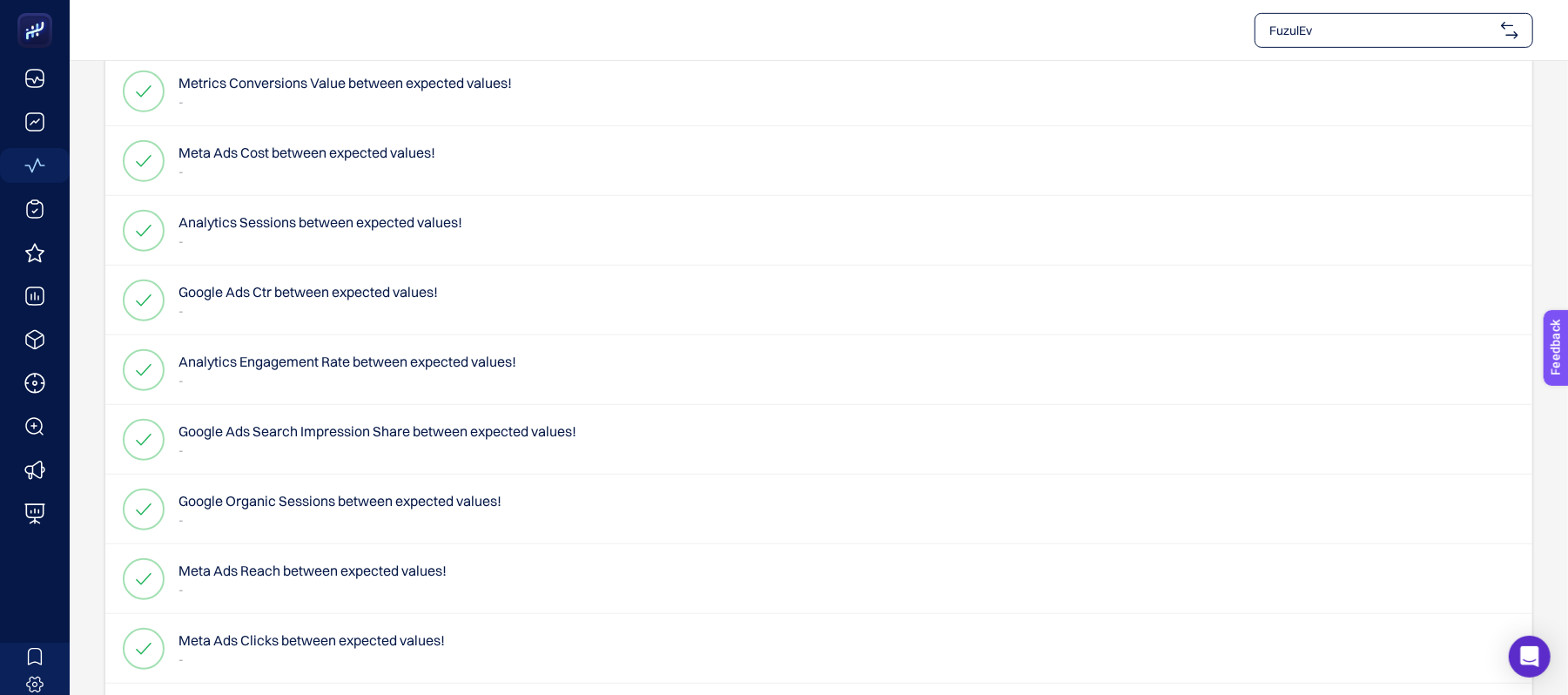
scroll to position [816, 0]
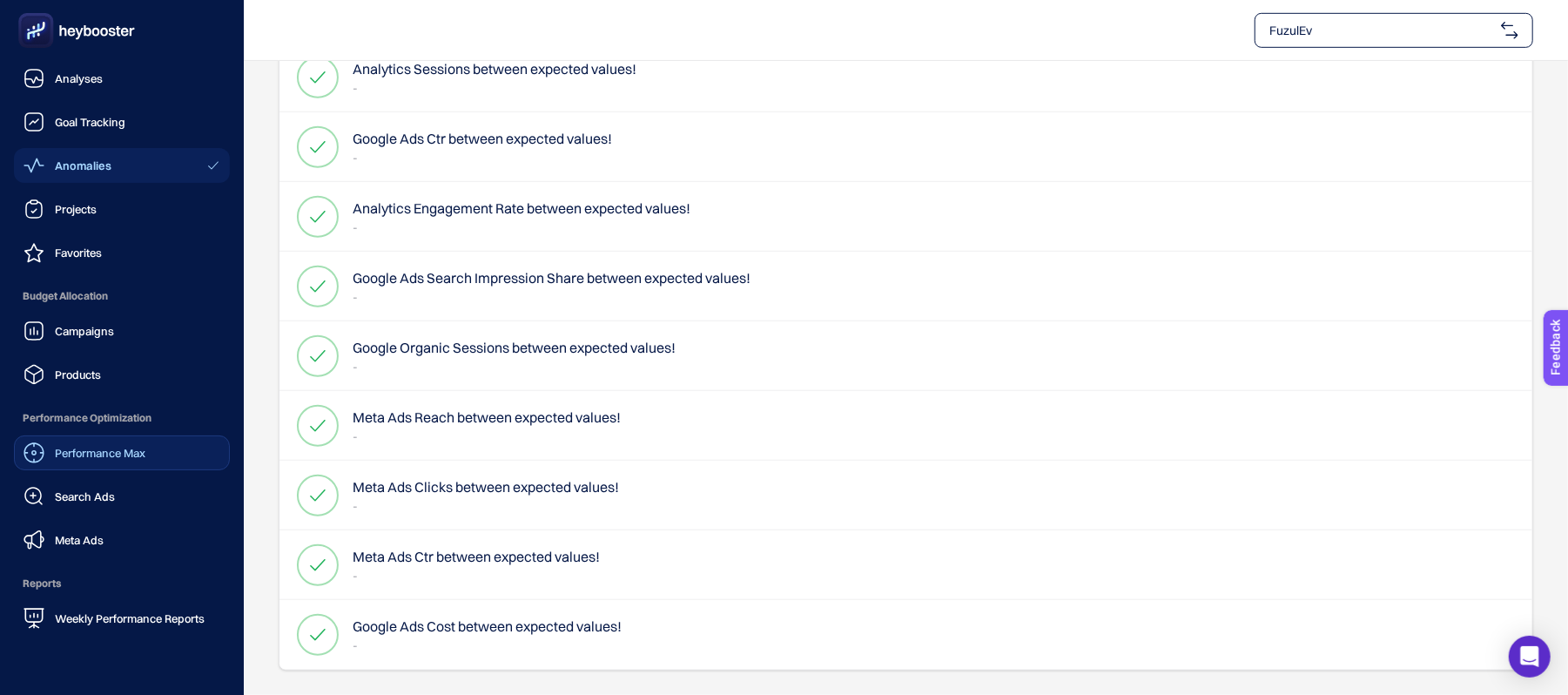
click at [129, 451] on span "Performance Max" at bounding box center [99, 453] width 91 height 14
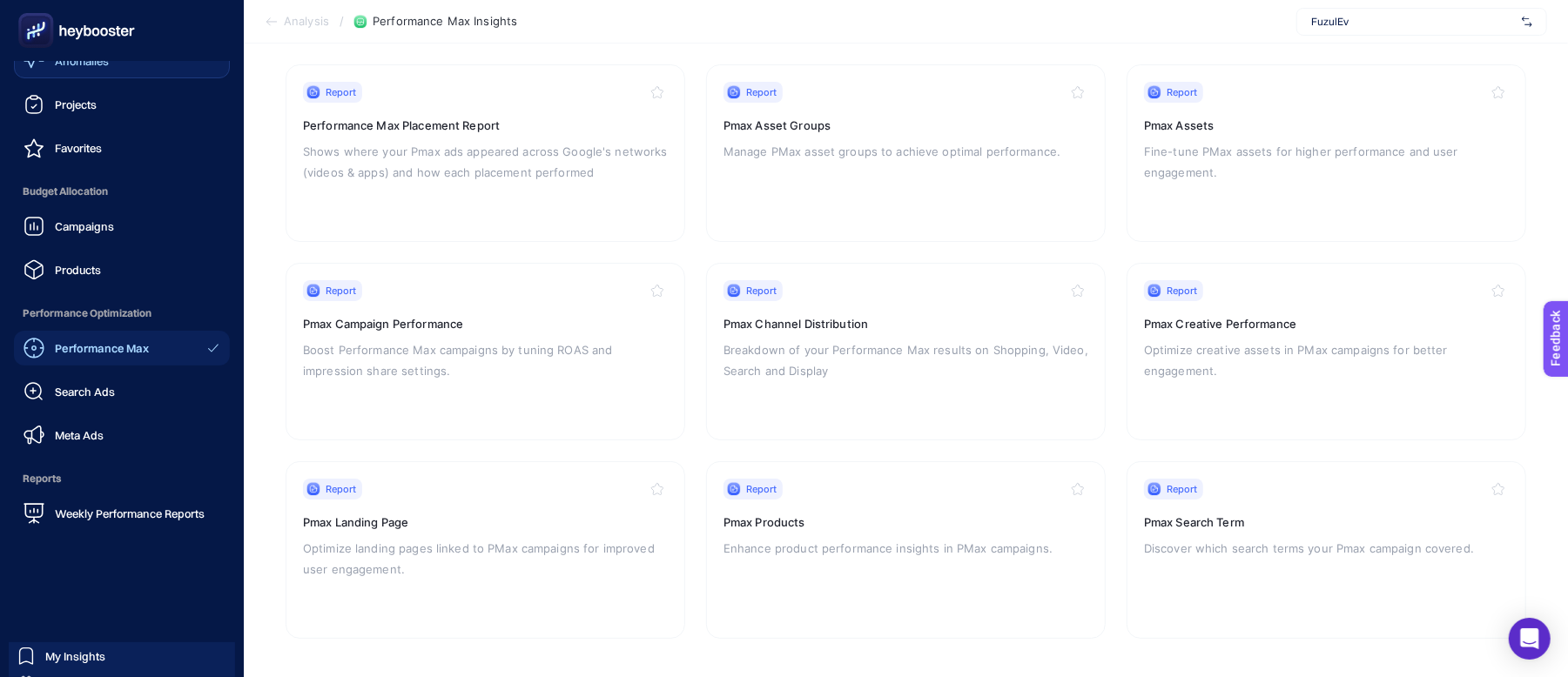
scroll to position [165, 0]
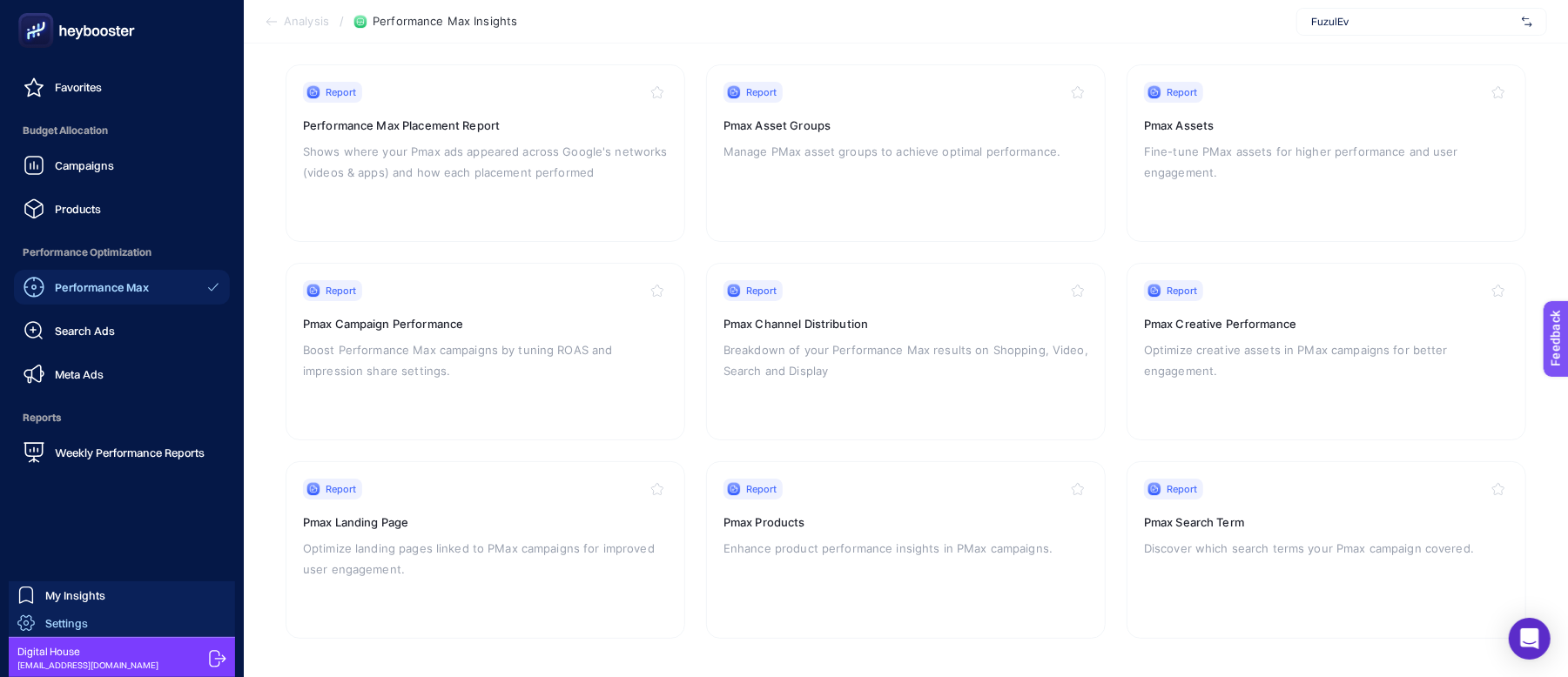
click at [47, 622] on span "Settings" at bounding box center [66, 623] width 43 height 14
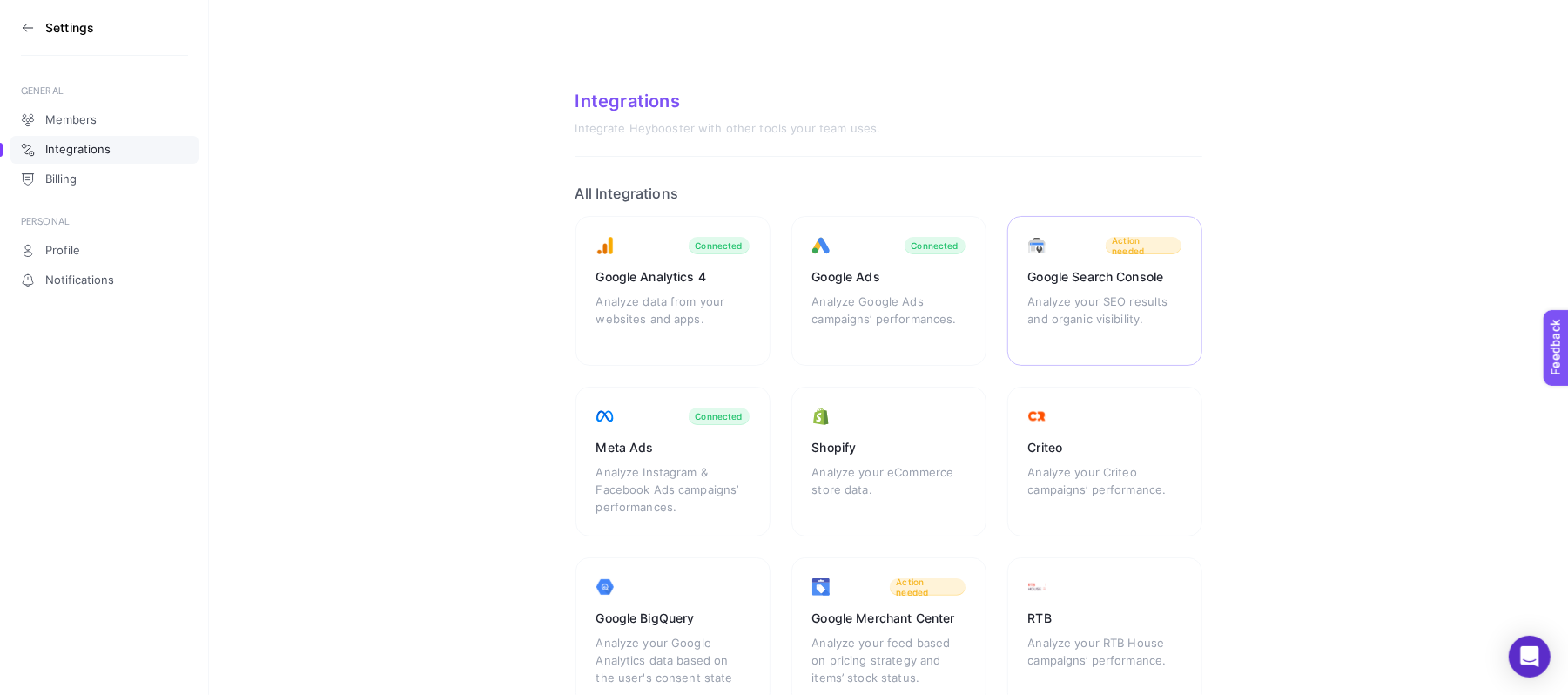
click at [770, 387] on div "Google Search Console Analyze your SEO results and organic visibility. Action n…" at bounding box center [673, 462] width 195 height 150
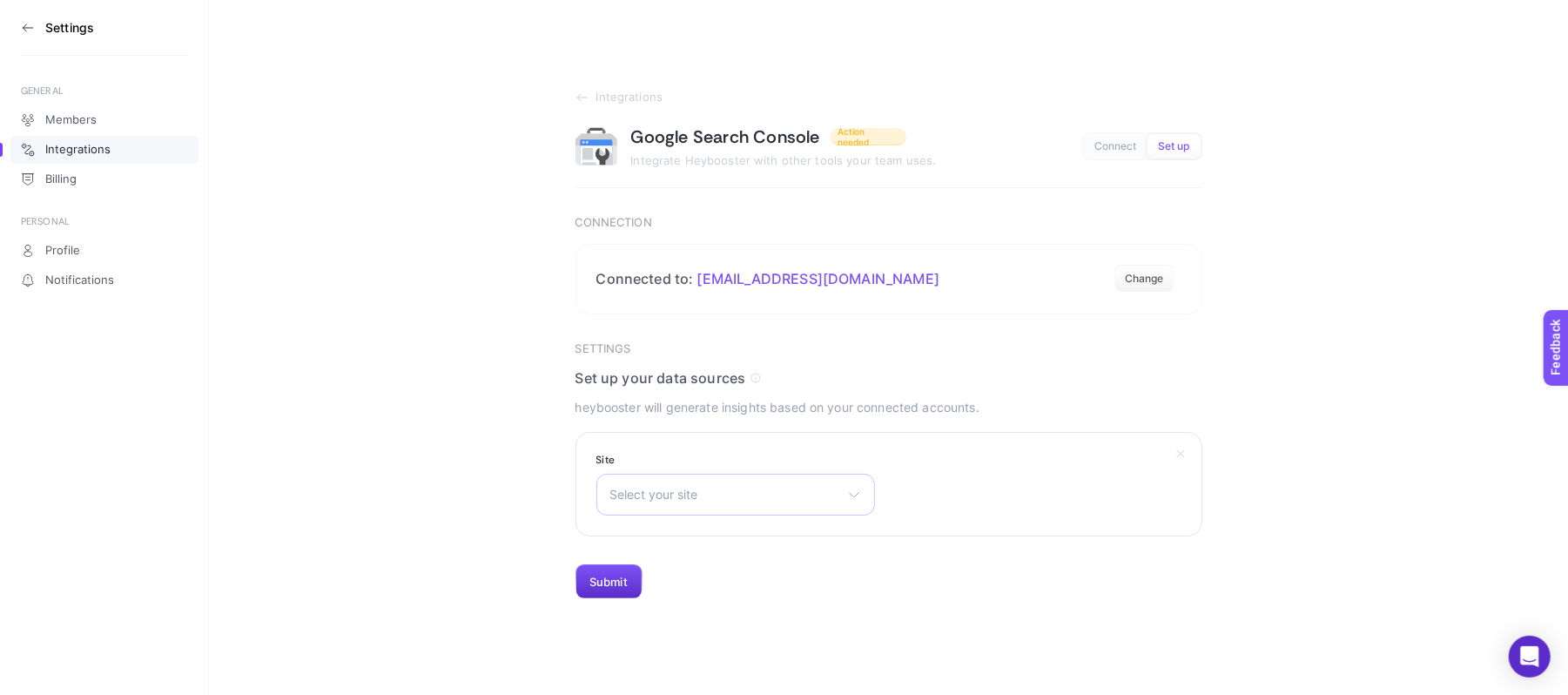
click at [740, 477] on div "Select your site sc-domain:[DOMAIN_NAME] [URL][DOMAIN_NAME] sc-domain:[DOMAIN_N…" at bounding box center [735, 495] width 279 height 42
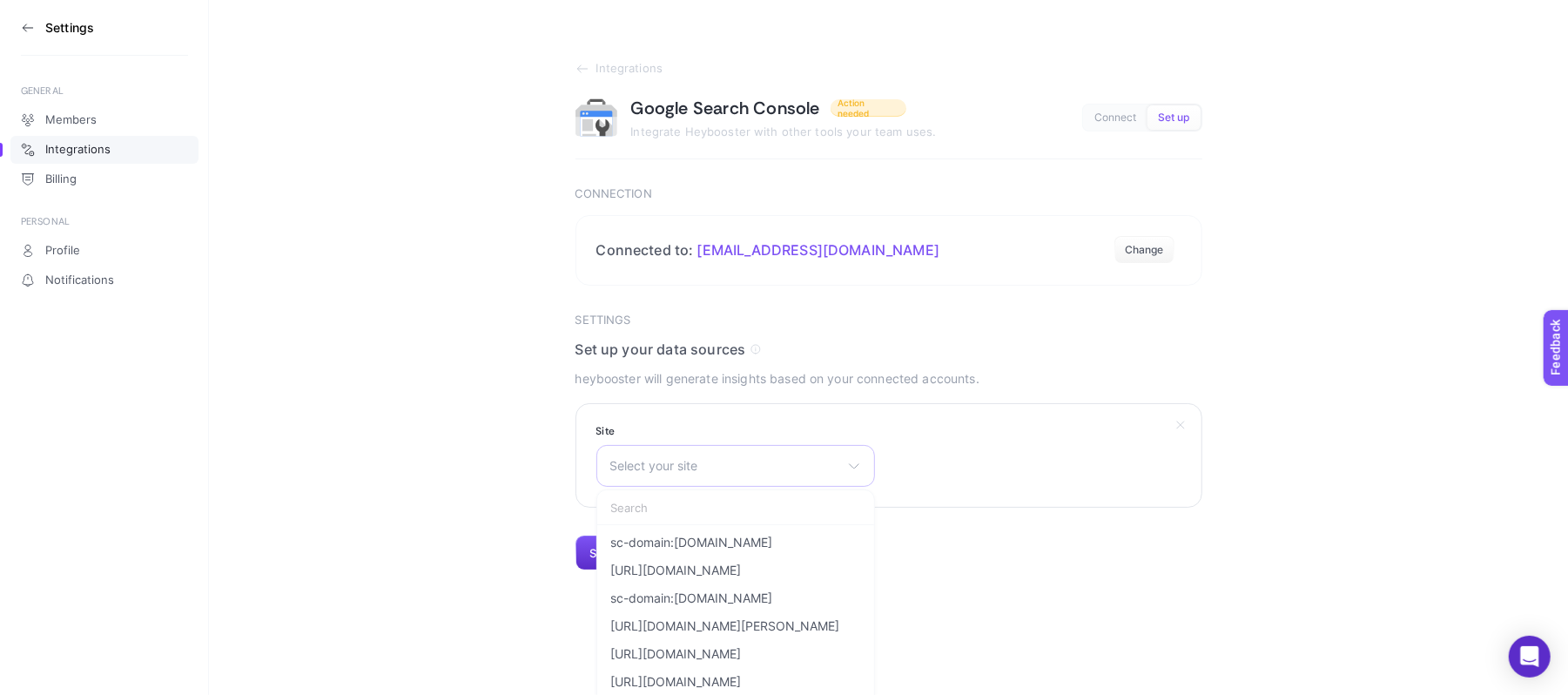
scroll to position [42, 0]
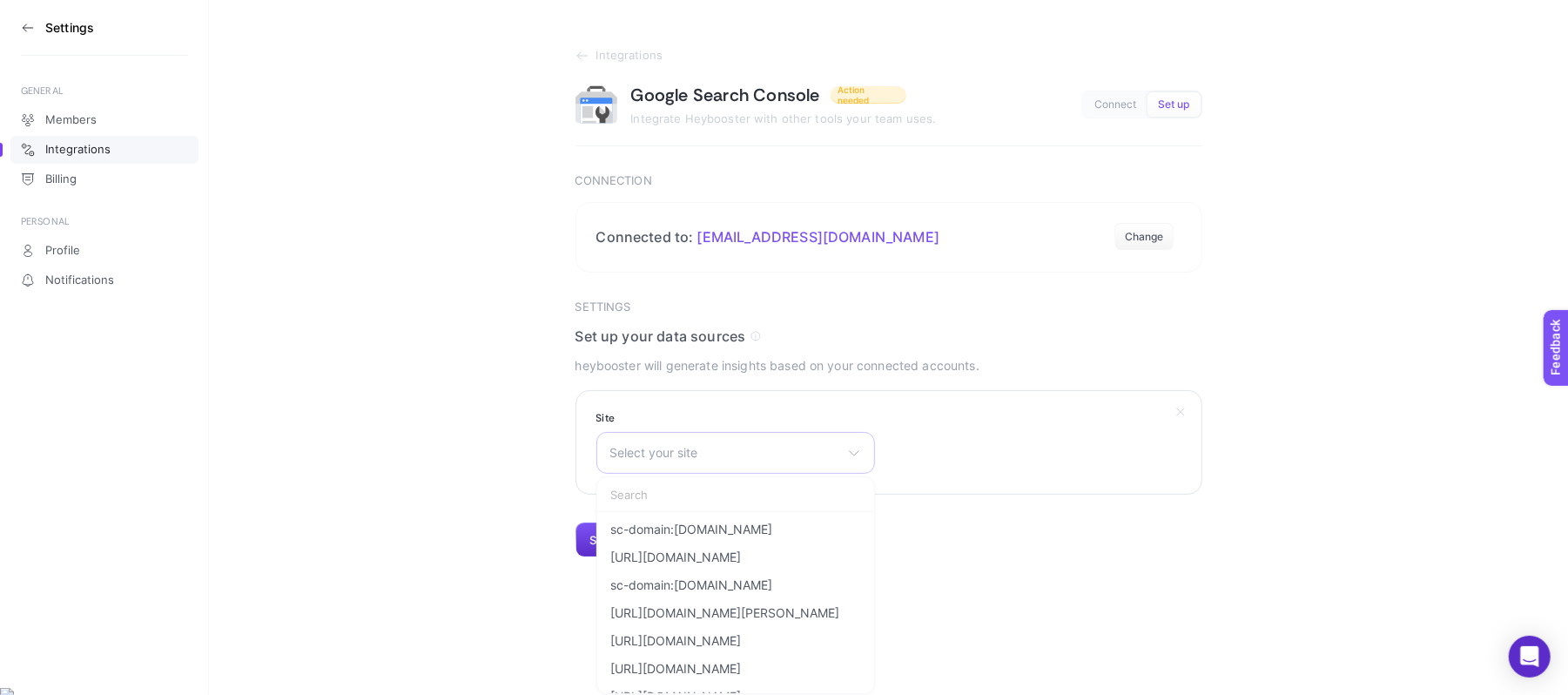
click at [691, 457] on span "Select your site" at bounding box center [725, 453] width 230 height 14
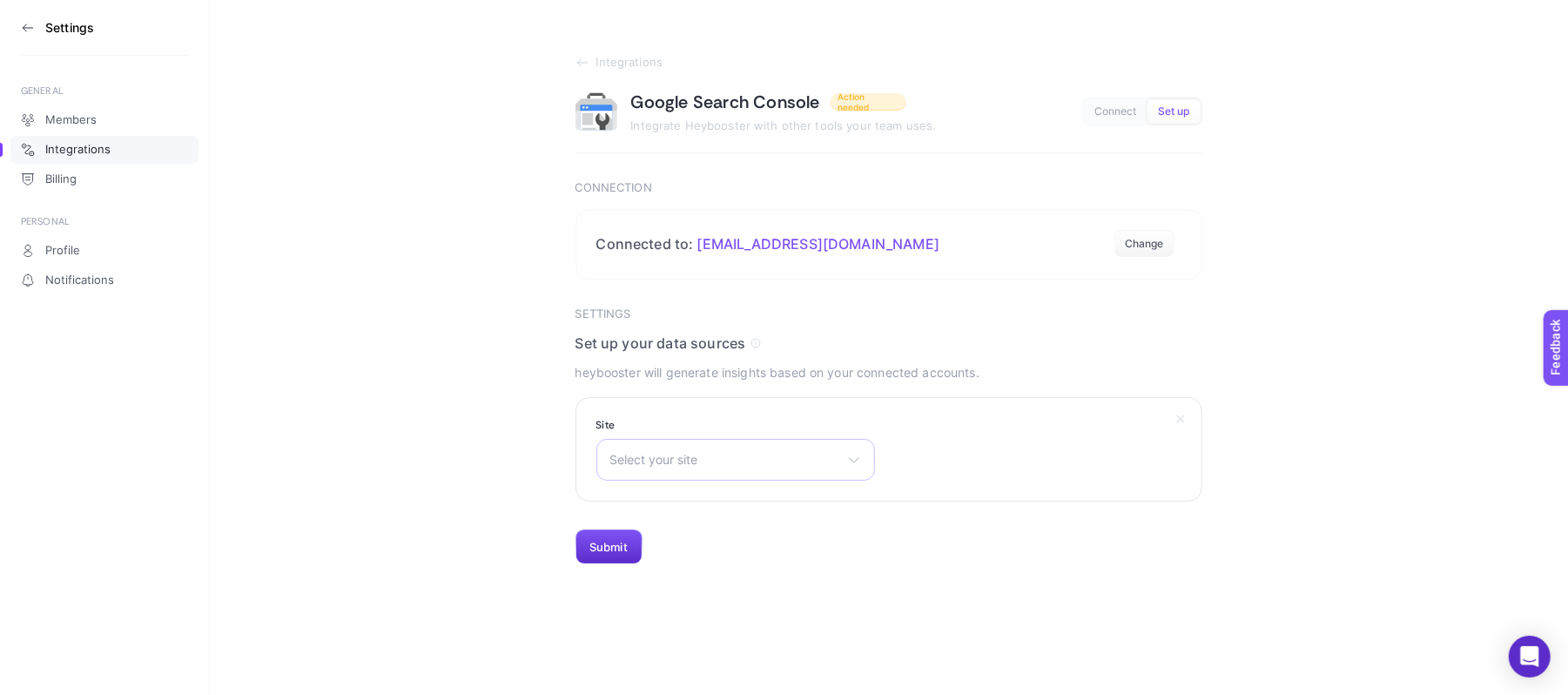
click at [691, 457] on span "Select your site" at bounding box center [725, 460] width 230 height 14
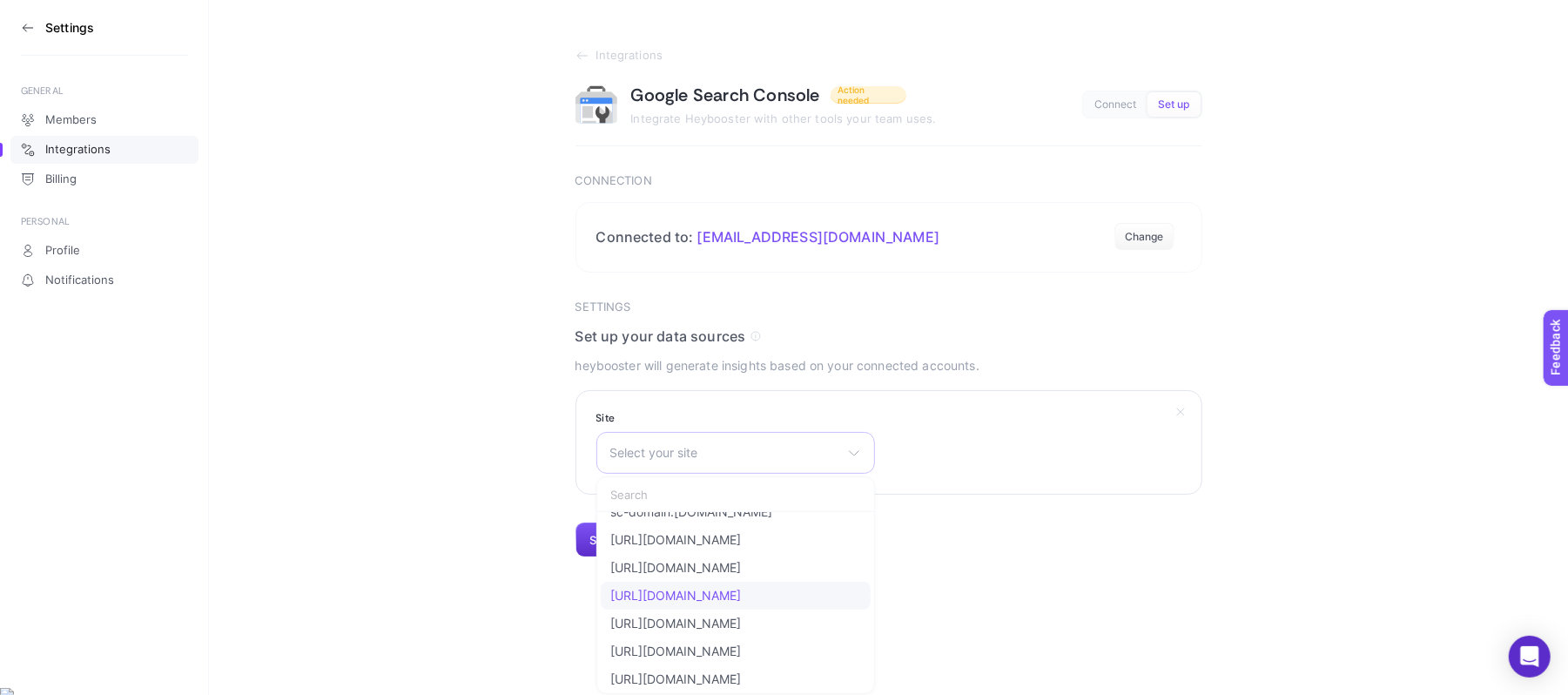
scroll to position [2554, 0]
click at [667, 458] on span "Select your site" at bounding box center [725, 453] width 230 height 14
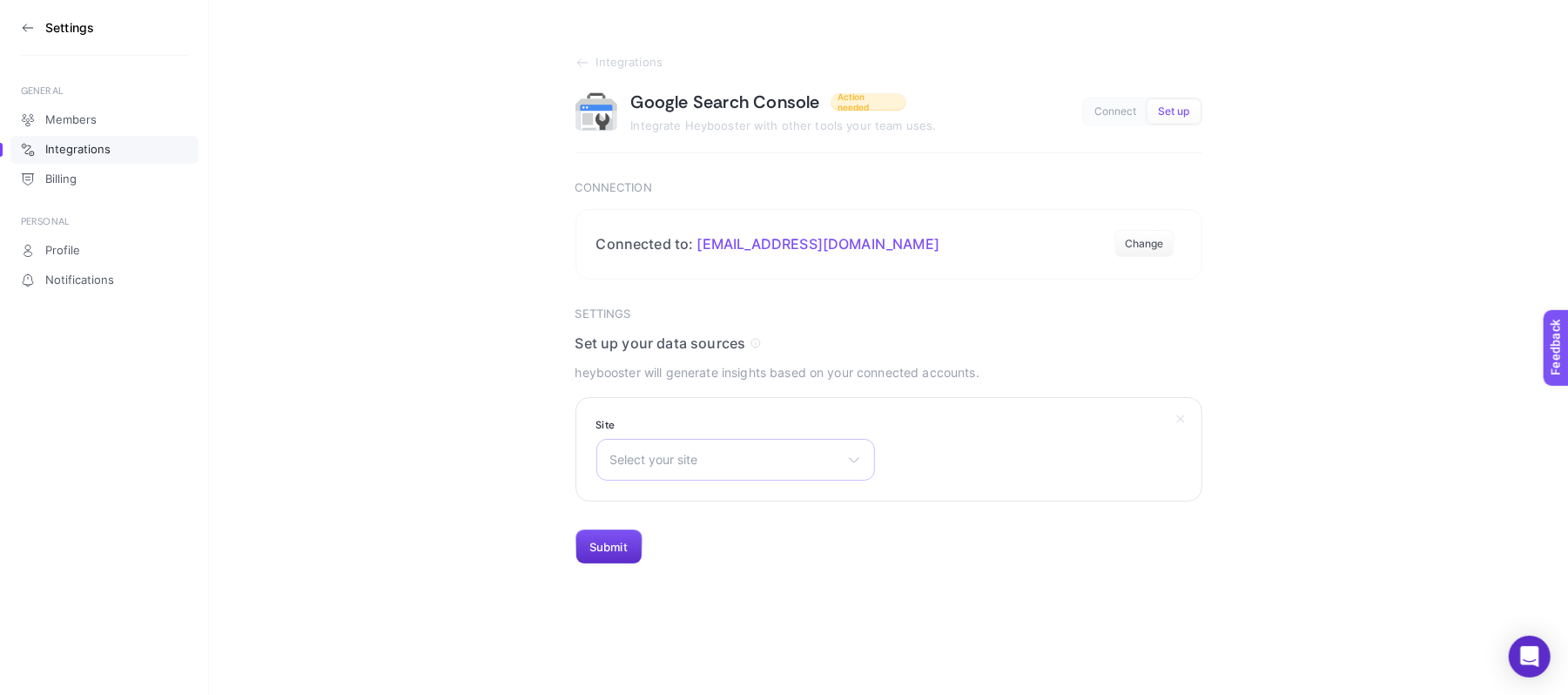
click at [667, 458] on span "Select your site" at bounding box center [725, 460] width 230 height 14
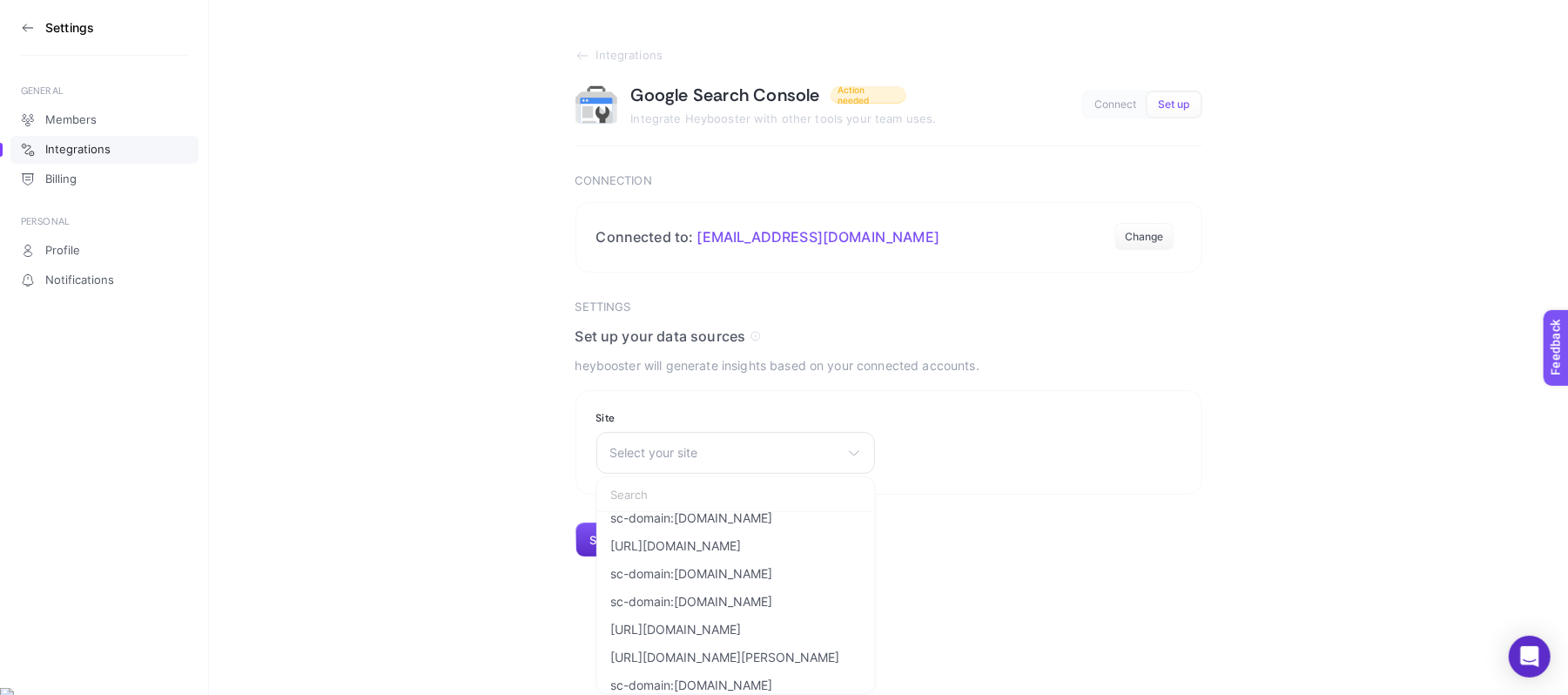
scroll to position [0, 0]
click at [708, 448] on span "Select your site" at bounding box center [725, 453] width 230 height 14
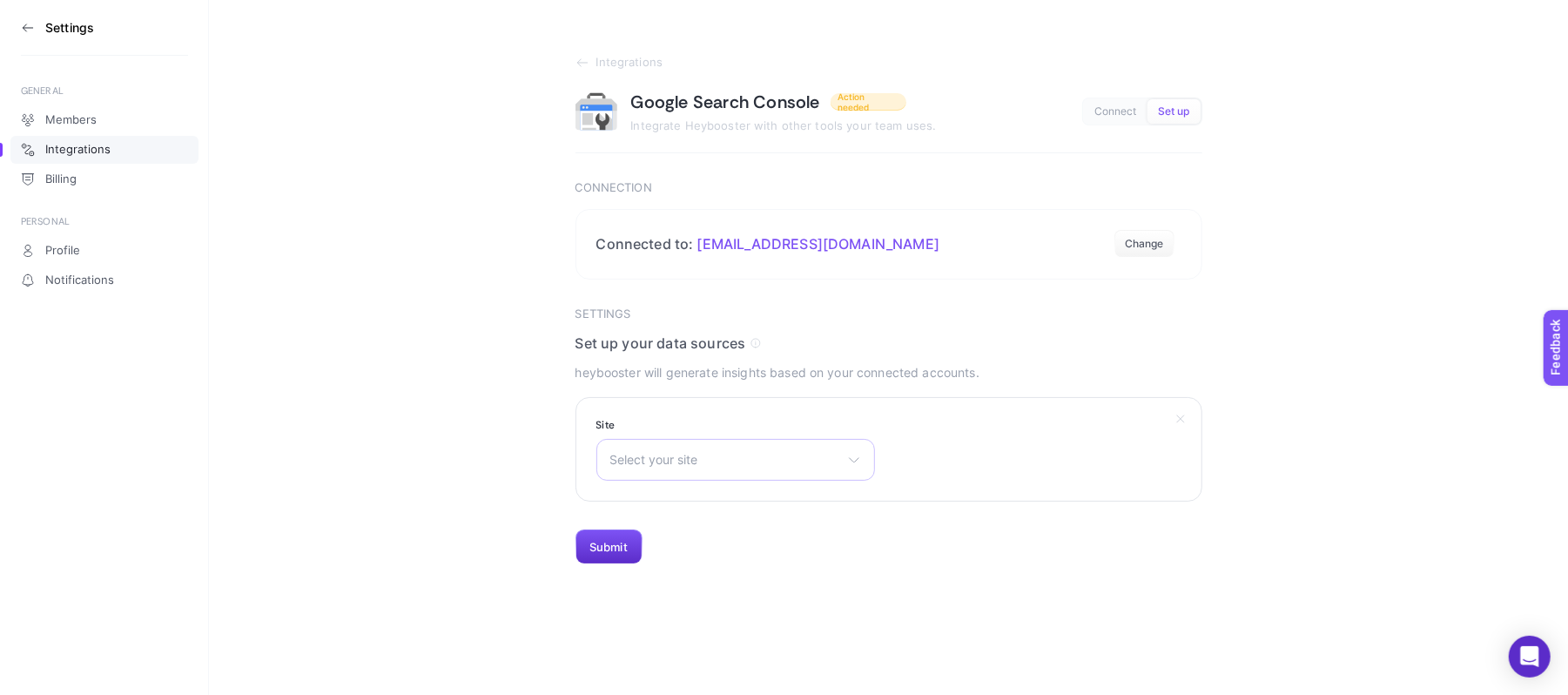
click at [708, 448] on div "Select your site sc-domain:[DOMAIN_NAME] [URL][DOMAIN_NAME] sc-domain:[DOMAIN_N…" at bounding box center [735, 460] width 279 height 42
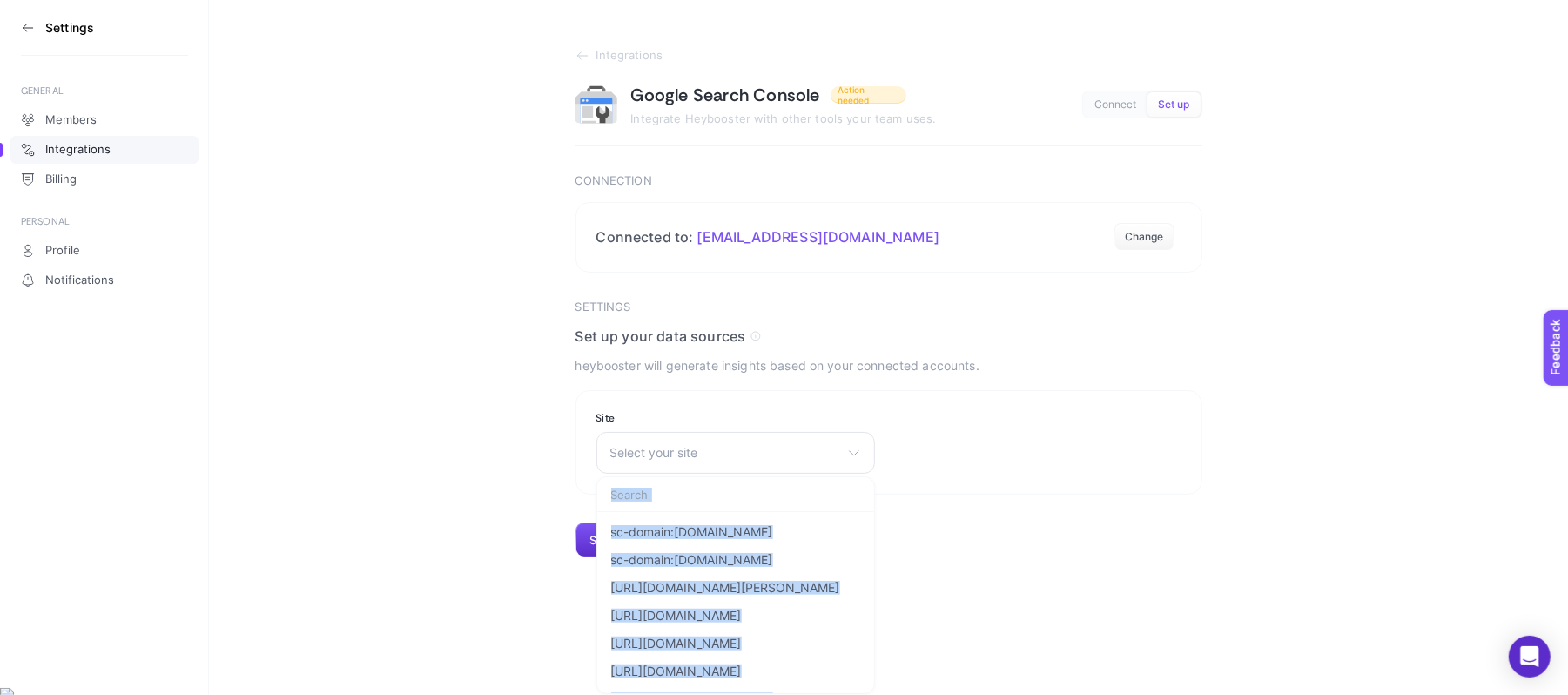
scroll to position [3337, 0]
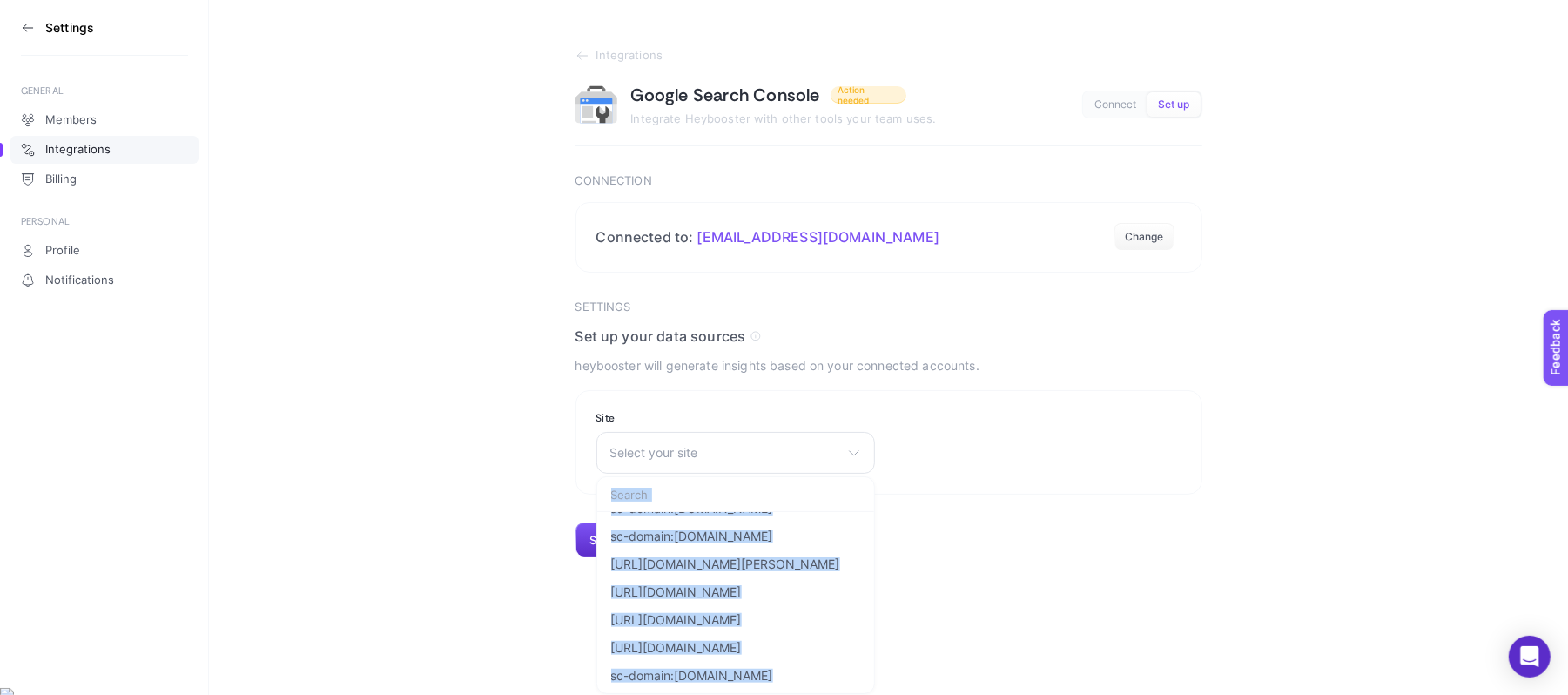
click at [1035, 551] on section "Settings Set up your data sources heybooster will generate insights based on yo…" at bounding box center [888, 429] width 627 height 258
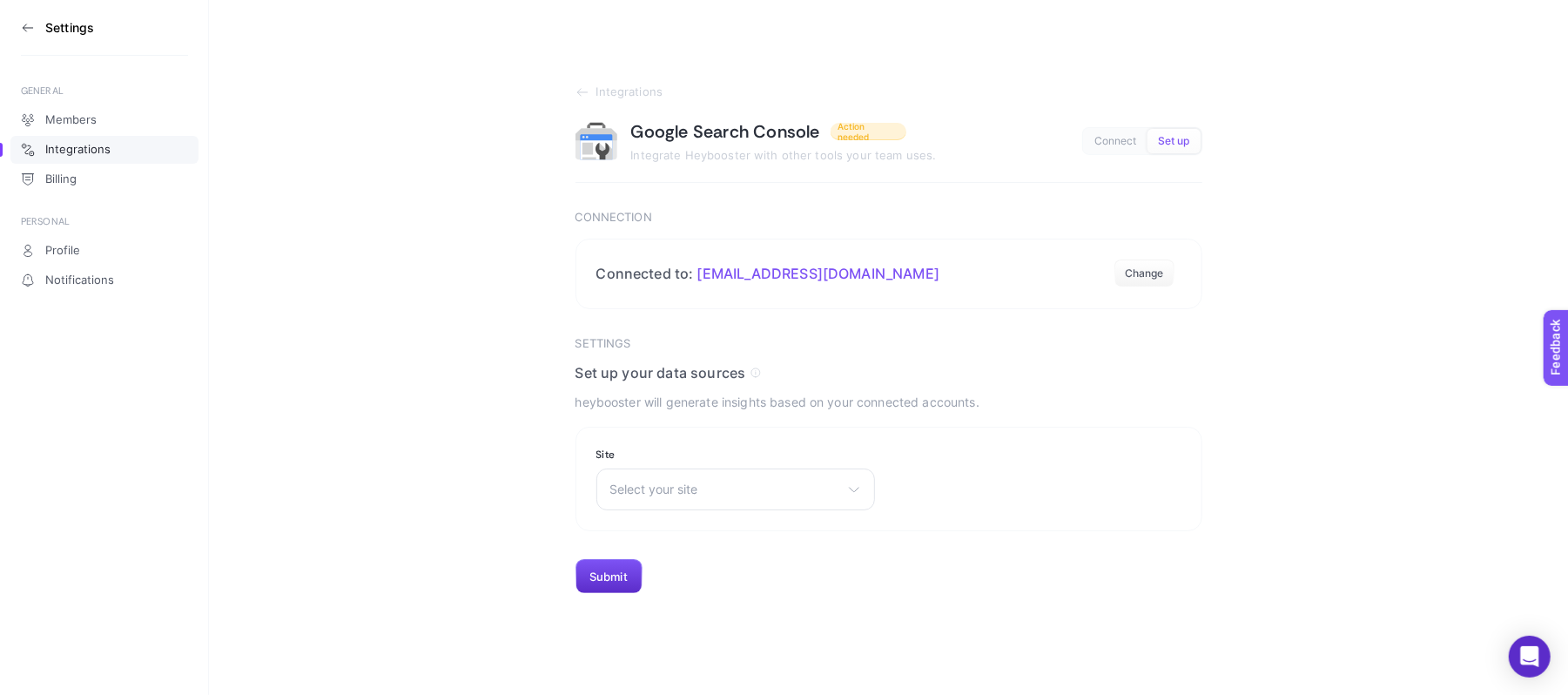
scroll to position [0, 0]
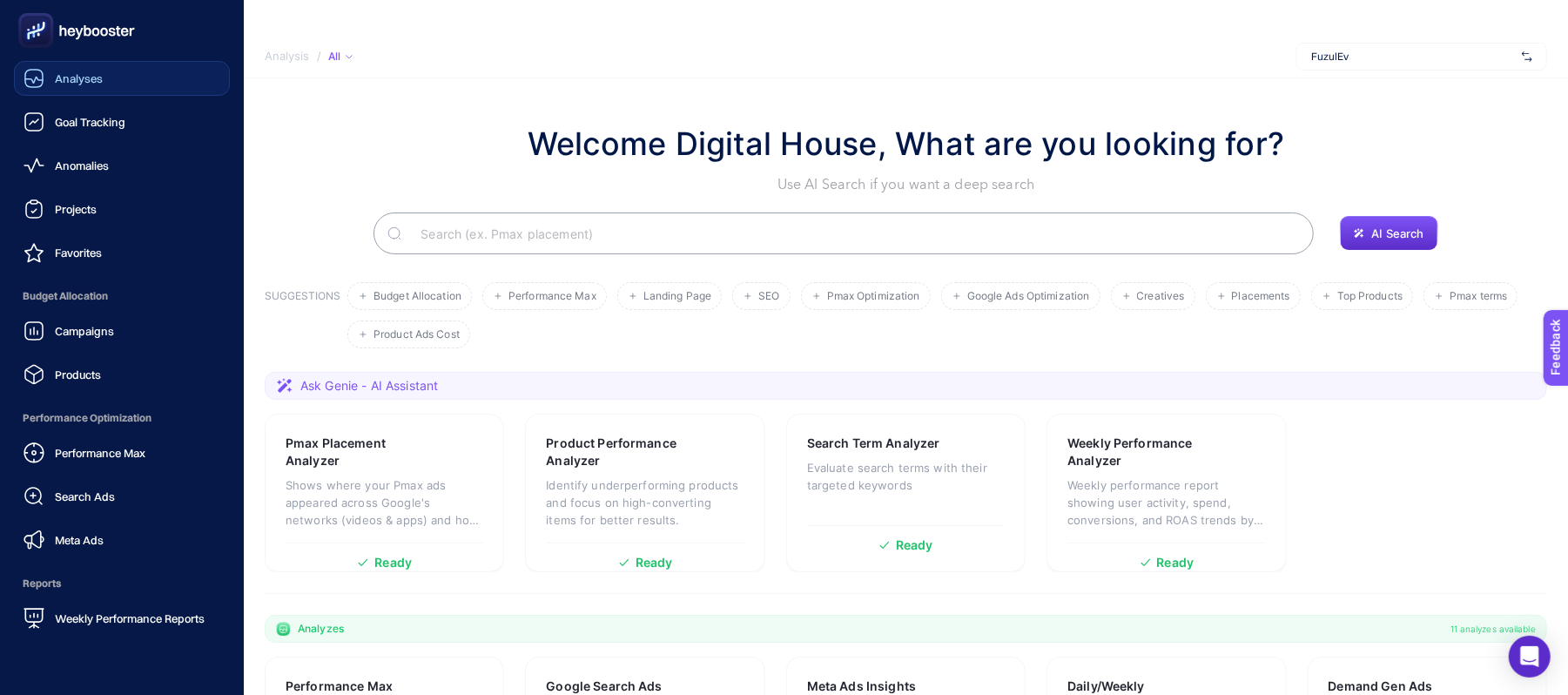
click at [53, 70] on div "Analyses" at bounding box center [63, 78] width 79 height 21
click at [42, 124] on icon at bounding box center [34, 122] width 21 height 21
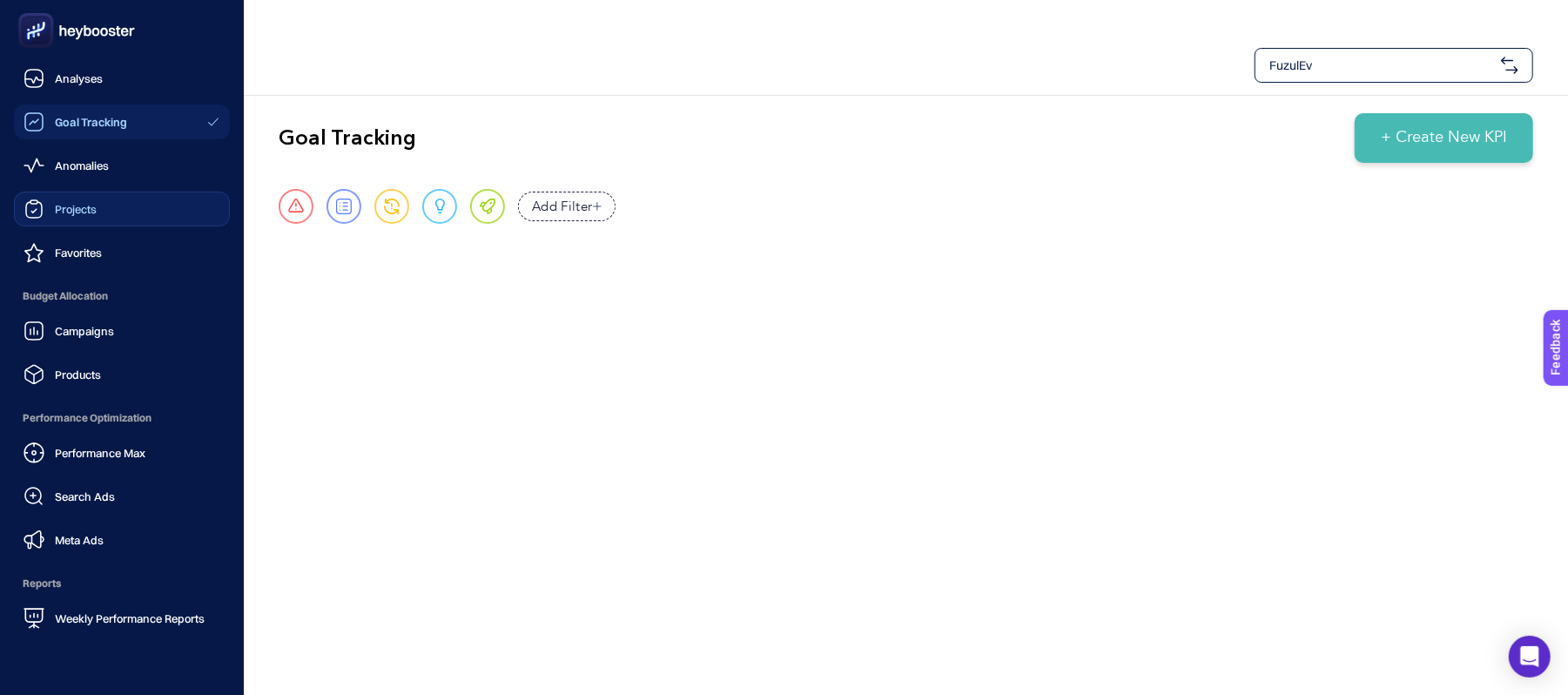
click at [82, 216] on div "Projects" at bounding box center [60, 209] width 73 height 21
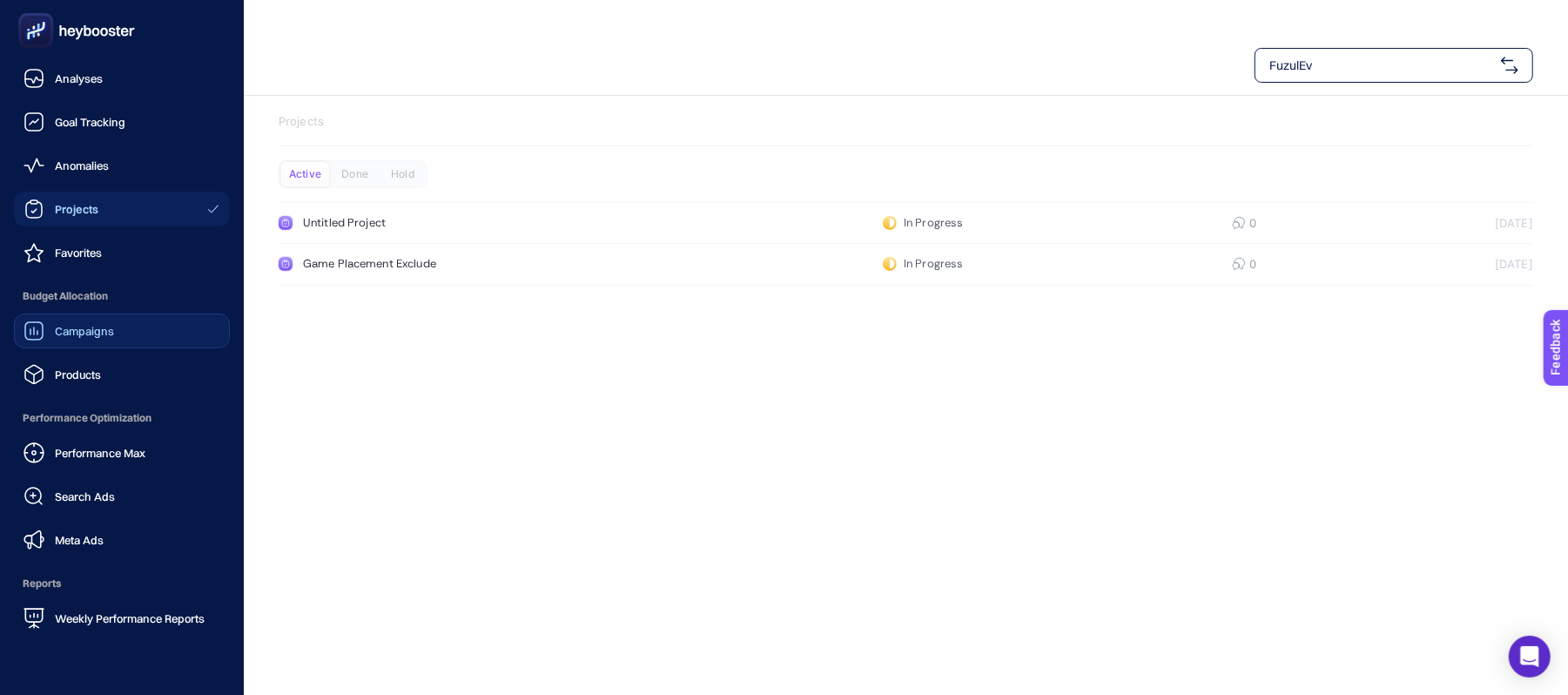
click at [103, 329] on span "Campaigns" at bounding box center [84, 331] width 59 height 14
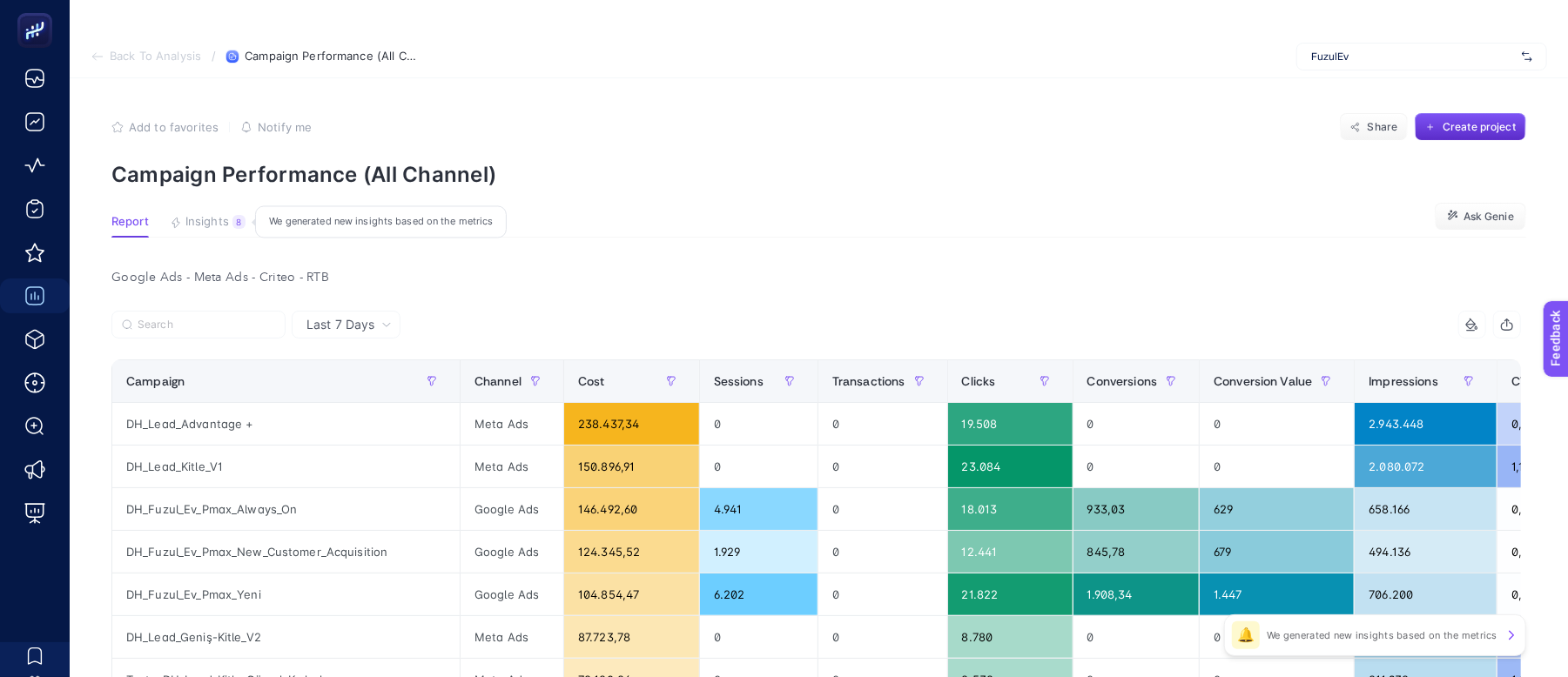
click at [220, 216] on span "Insights" at bounding box center [207, 222] width 43 height 14
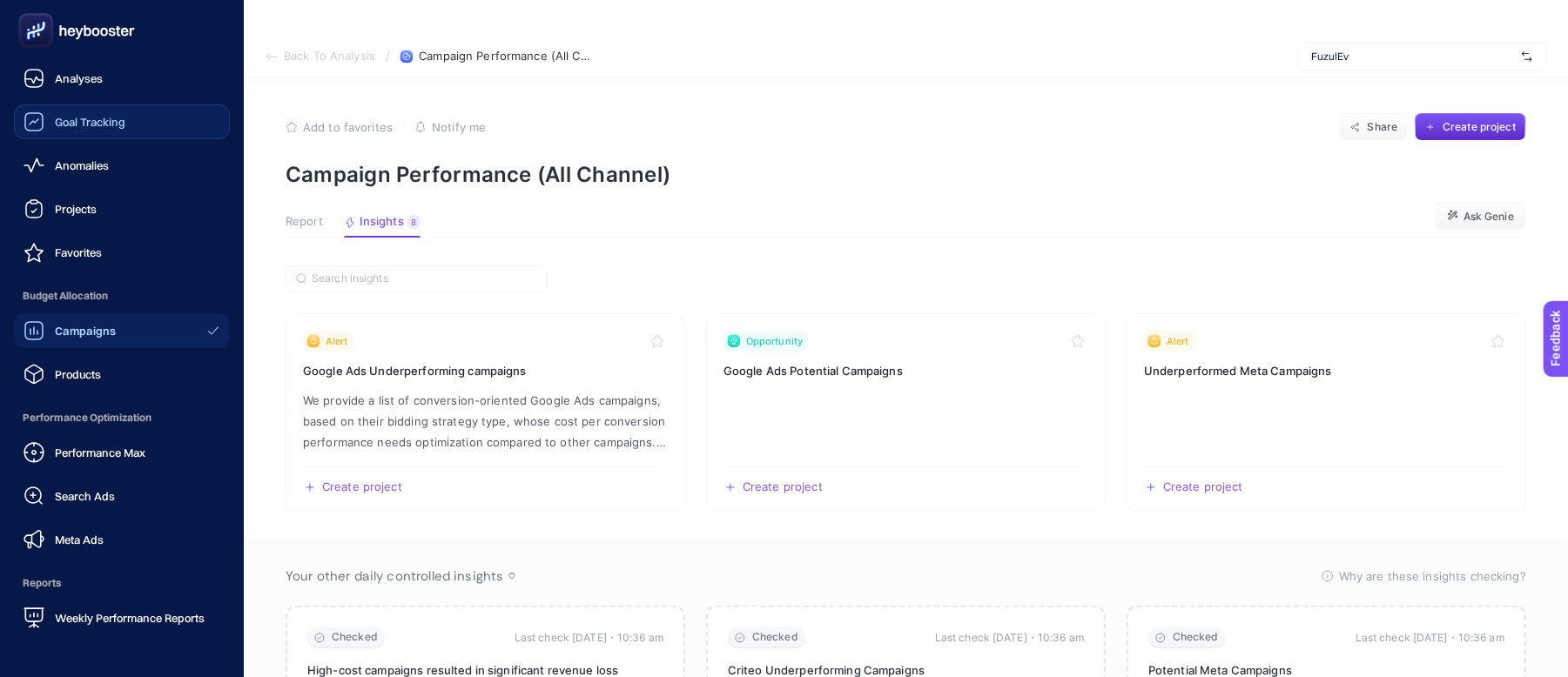
drag, startPoint x: 53, startPoint y: 75, endPoint x: 95, endPoint y: 123, distance: 63.8
click at [54, 75] on div "Analyses" at bounding box center [63, 78] width 79 height 21
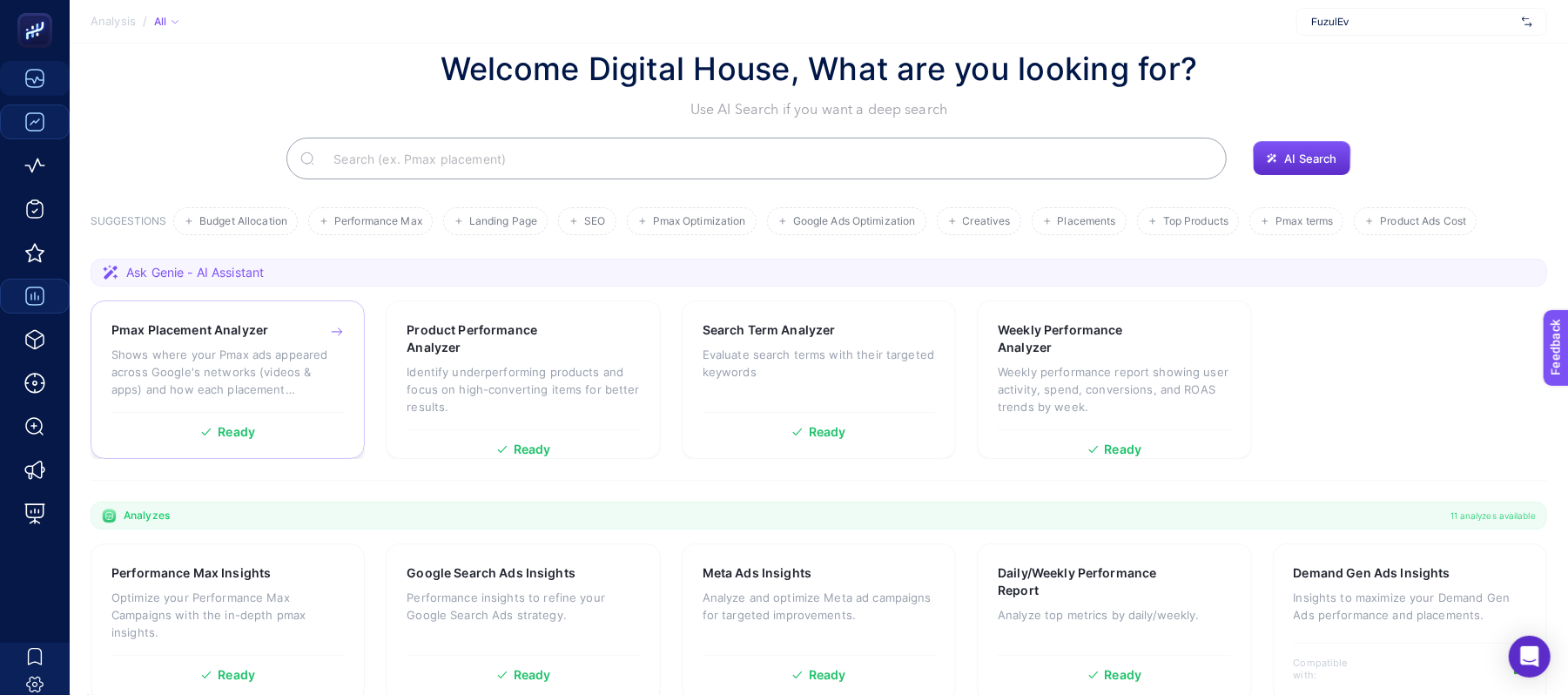
scroll to position [116, 0]
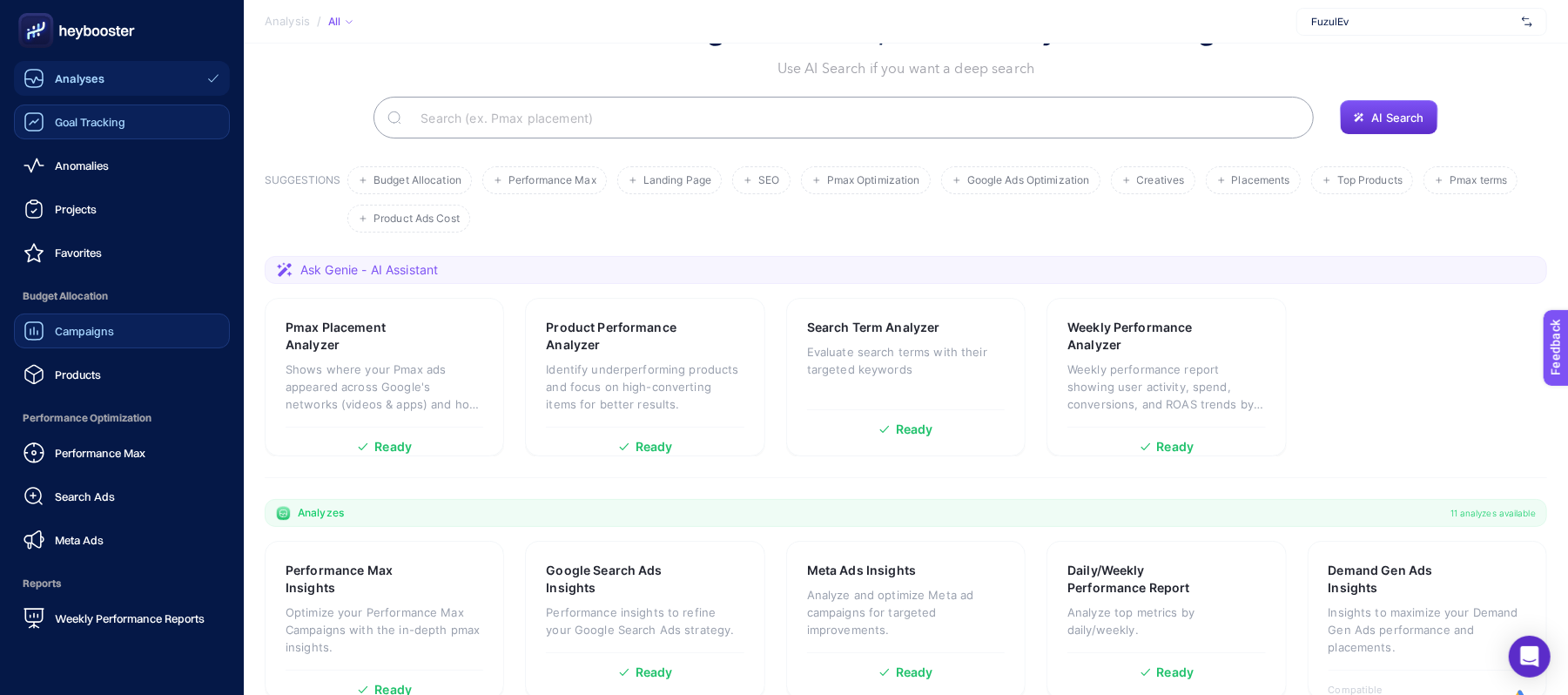
click at [52, 122] on div "Goal Tracking" at bounding box center [75, 122] width 102 height 21
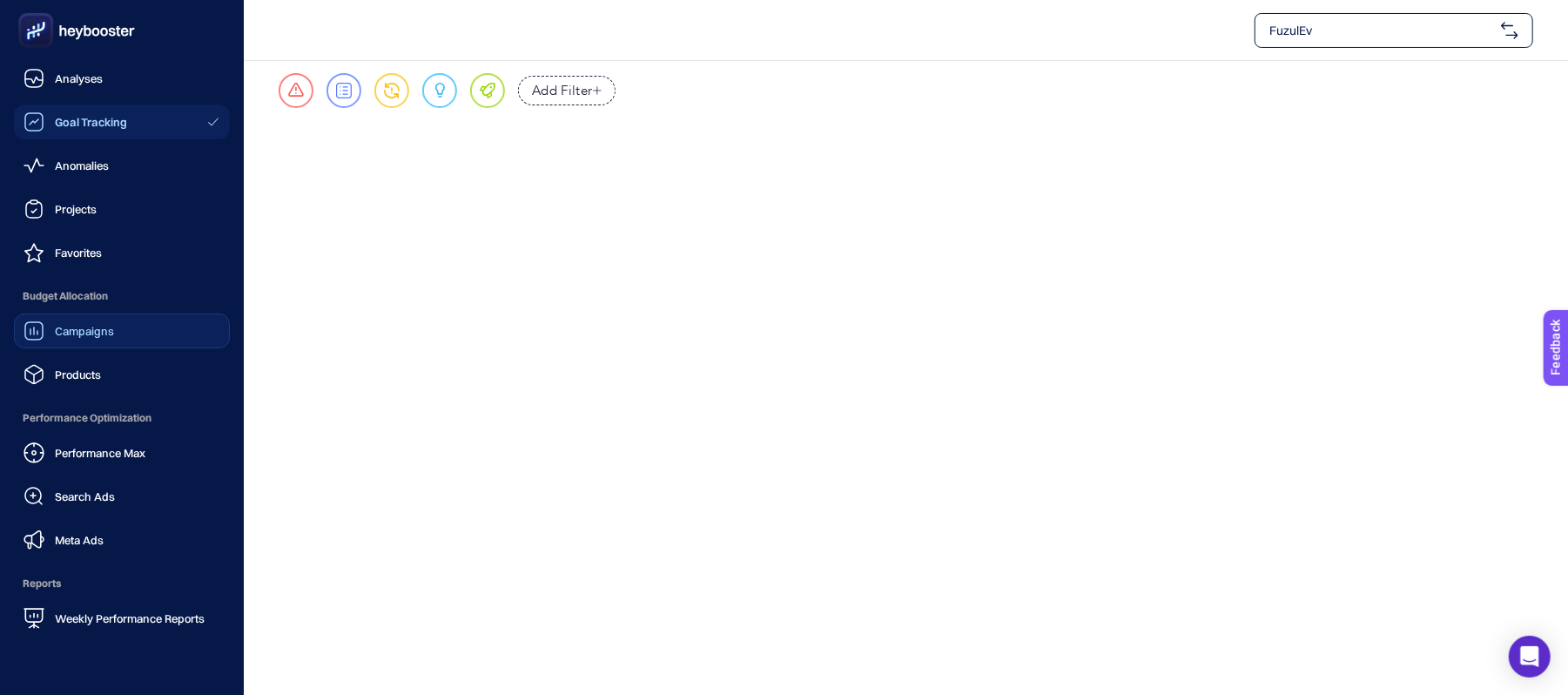
scroll to position [35, 0]
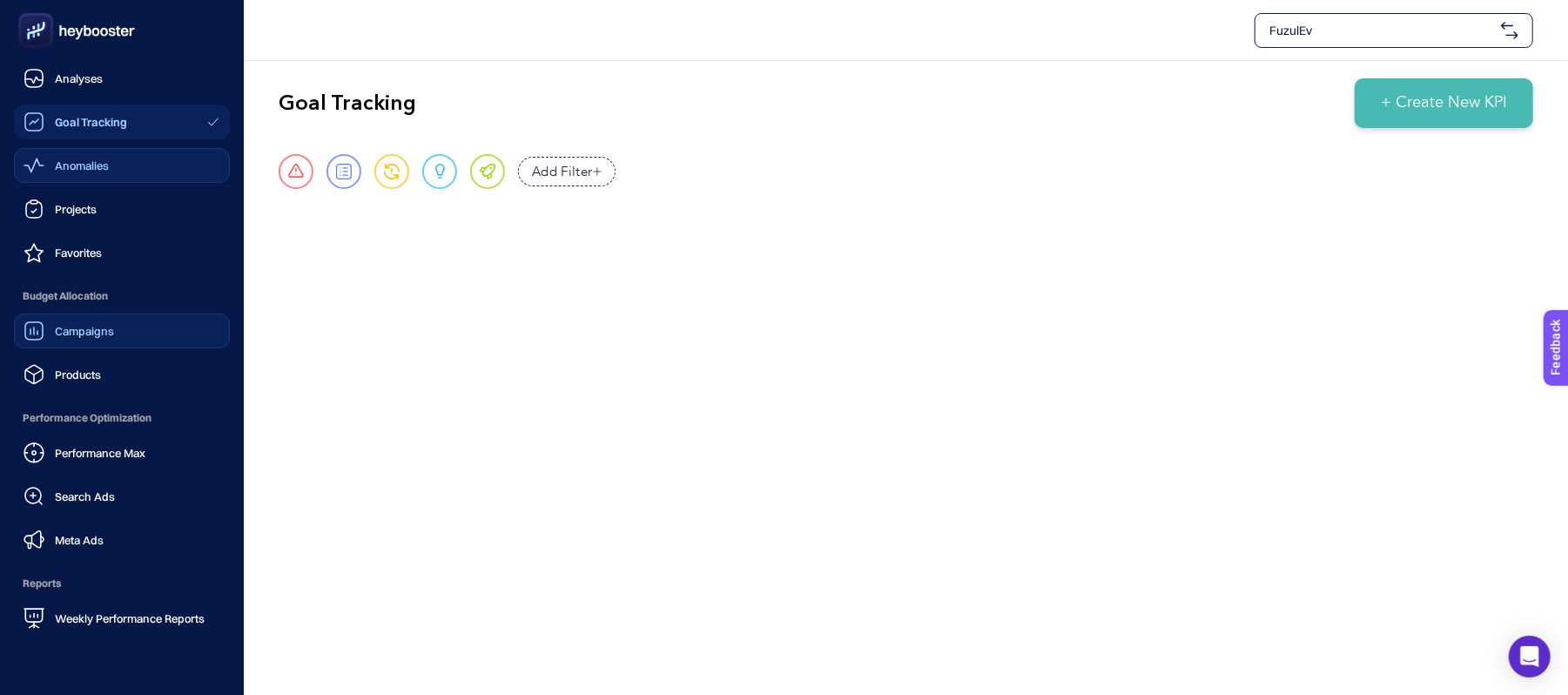
click at [91, 179] on link "Anomalies" at bounding box center [122, 165] width 216 height 35
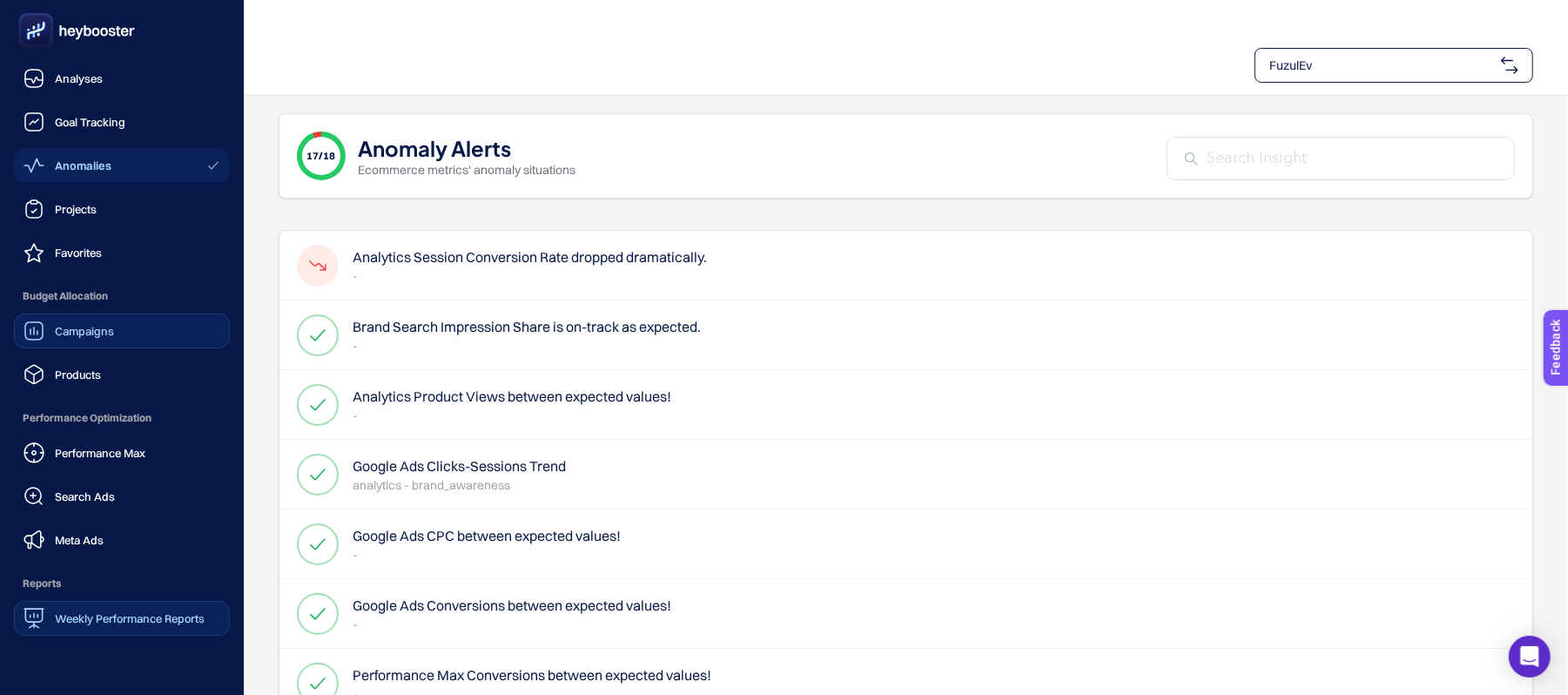
click at [123, 618] on span "Weekly Performance Reports" at bounding box center [129, 618] width 150 height 14
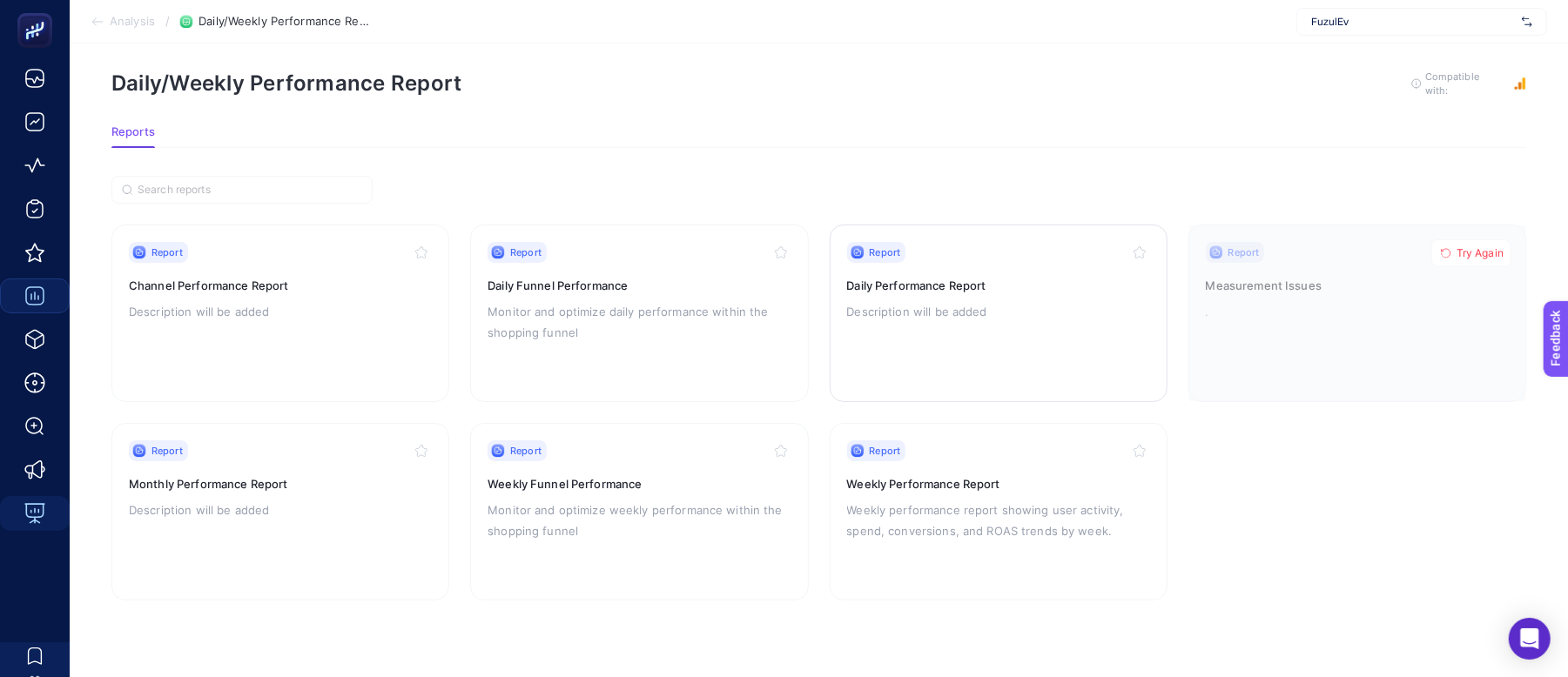
scroll to position [52, 0]
click at [575, 498] on p "Monitor and optimize weekly performance within the shopping funnel" at bounding box center [638, 519] width 303 height 42
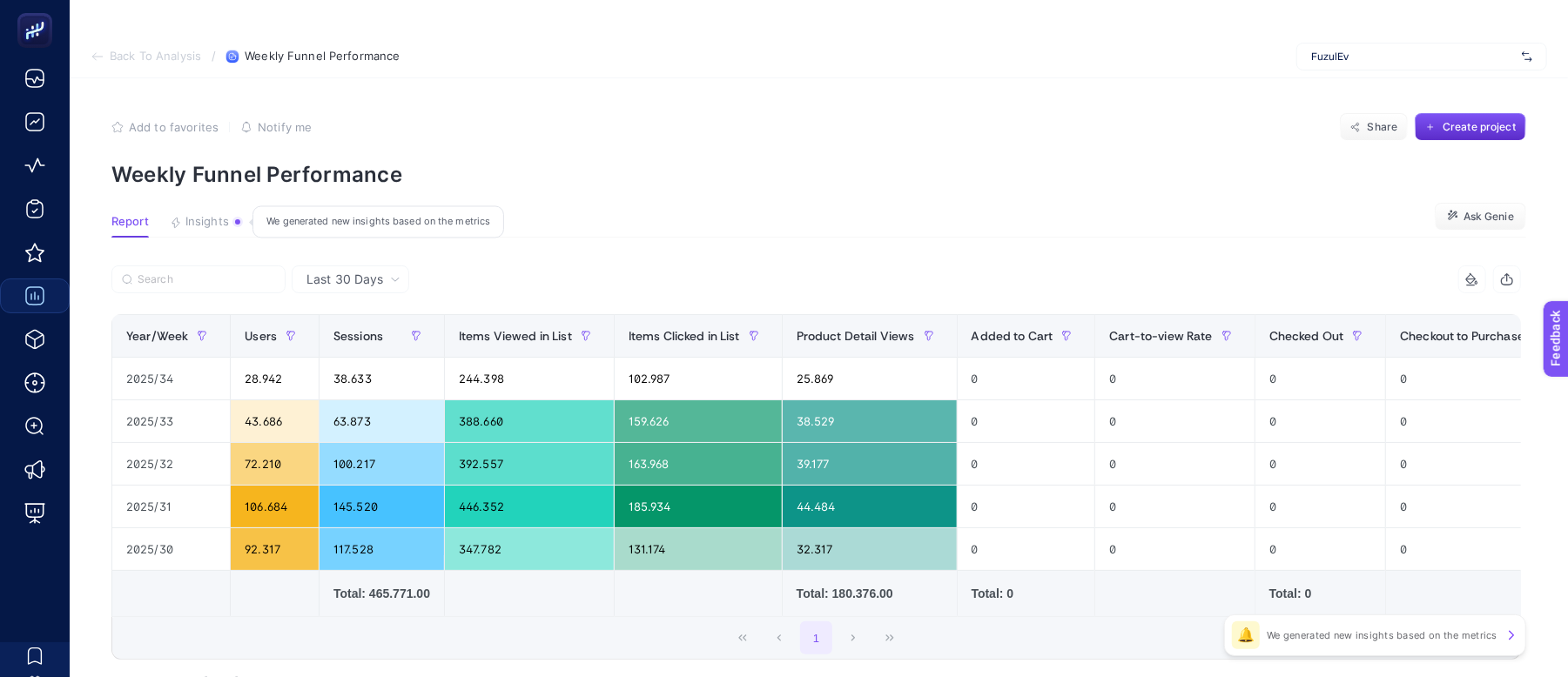
click at [210, 221] on span "Insights" at bounding box center [207, 222] width 43 height 14
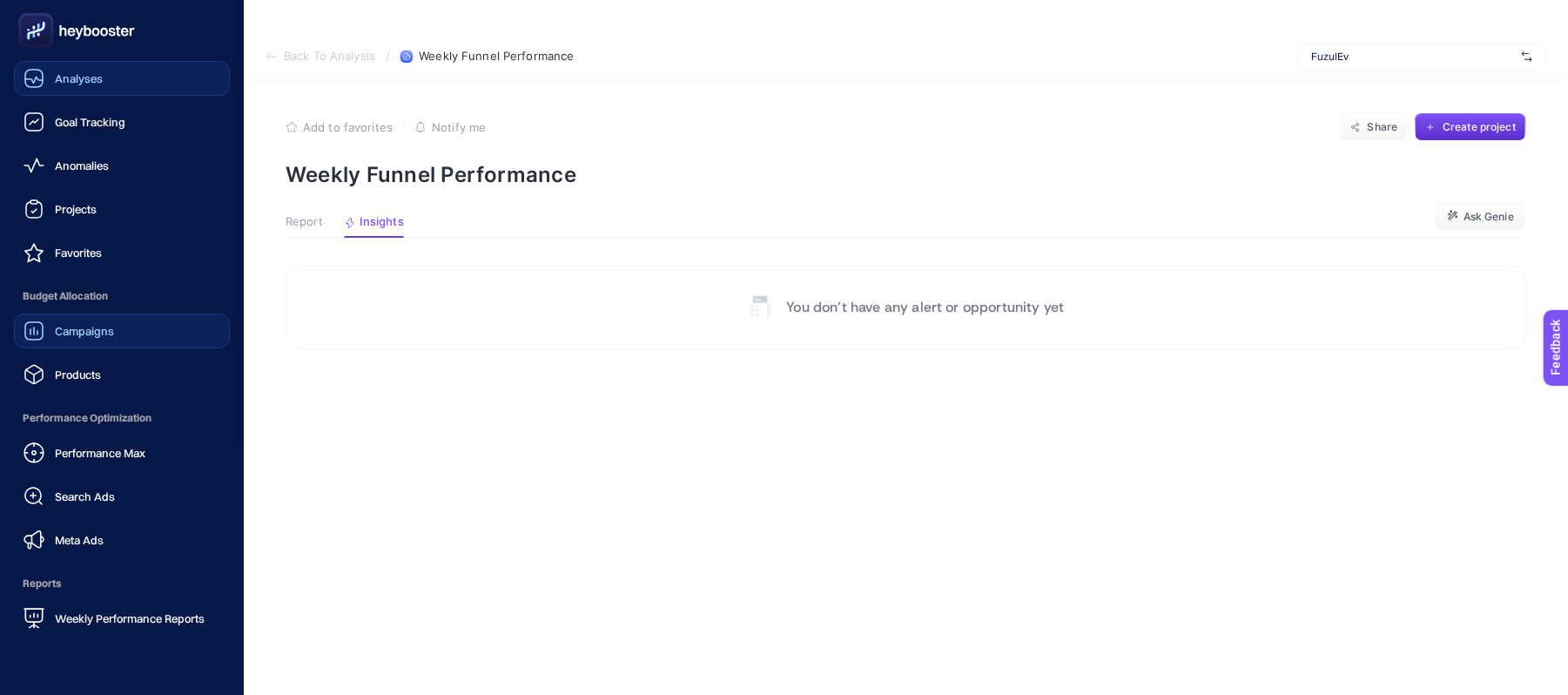
click at [43, 75] on icon at bounding box center [34, 78] width 21 height 21
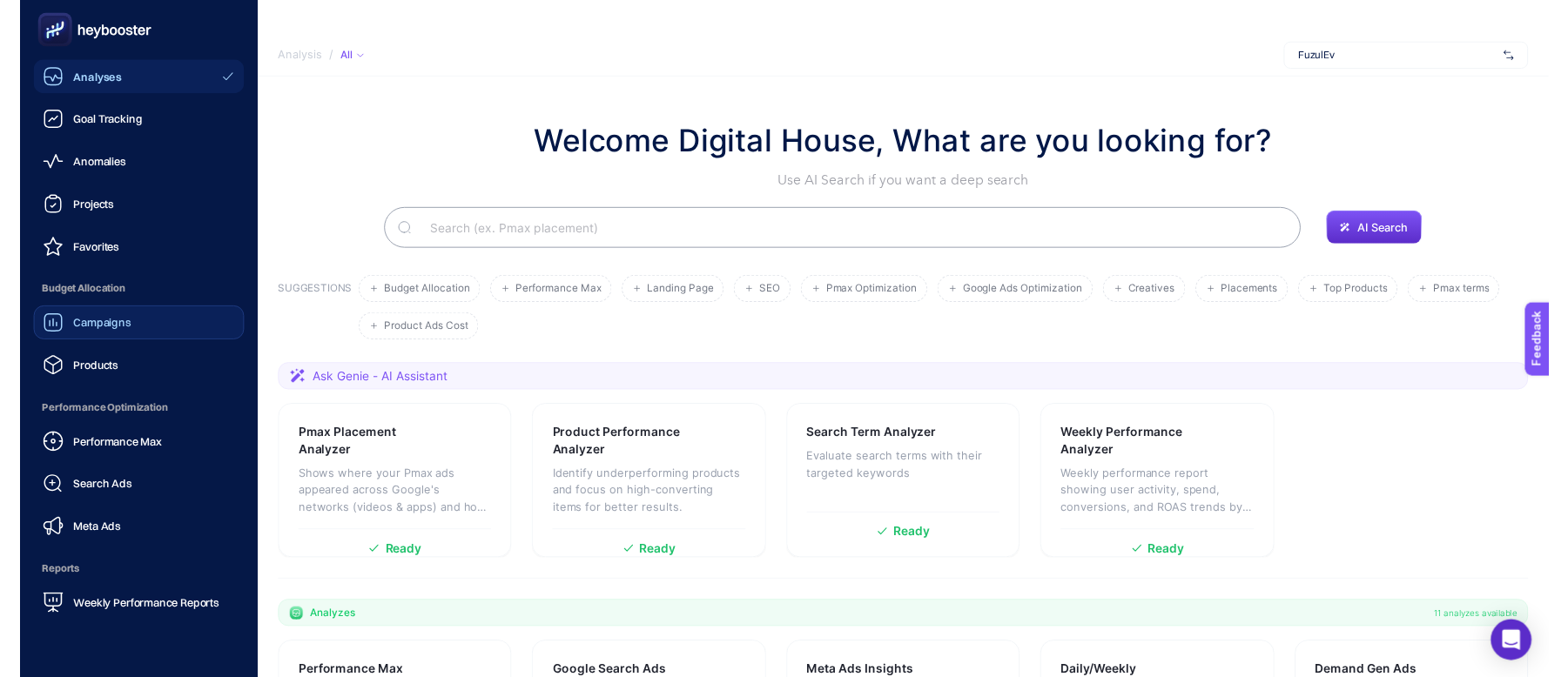
scroll to position [116, 0]
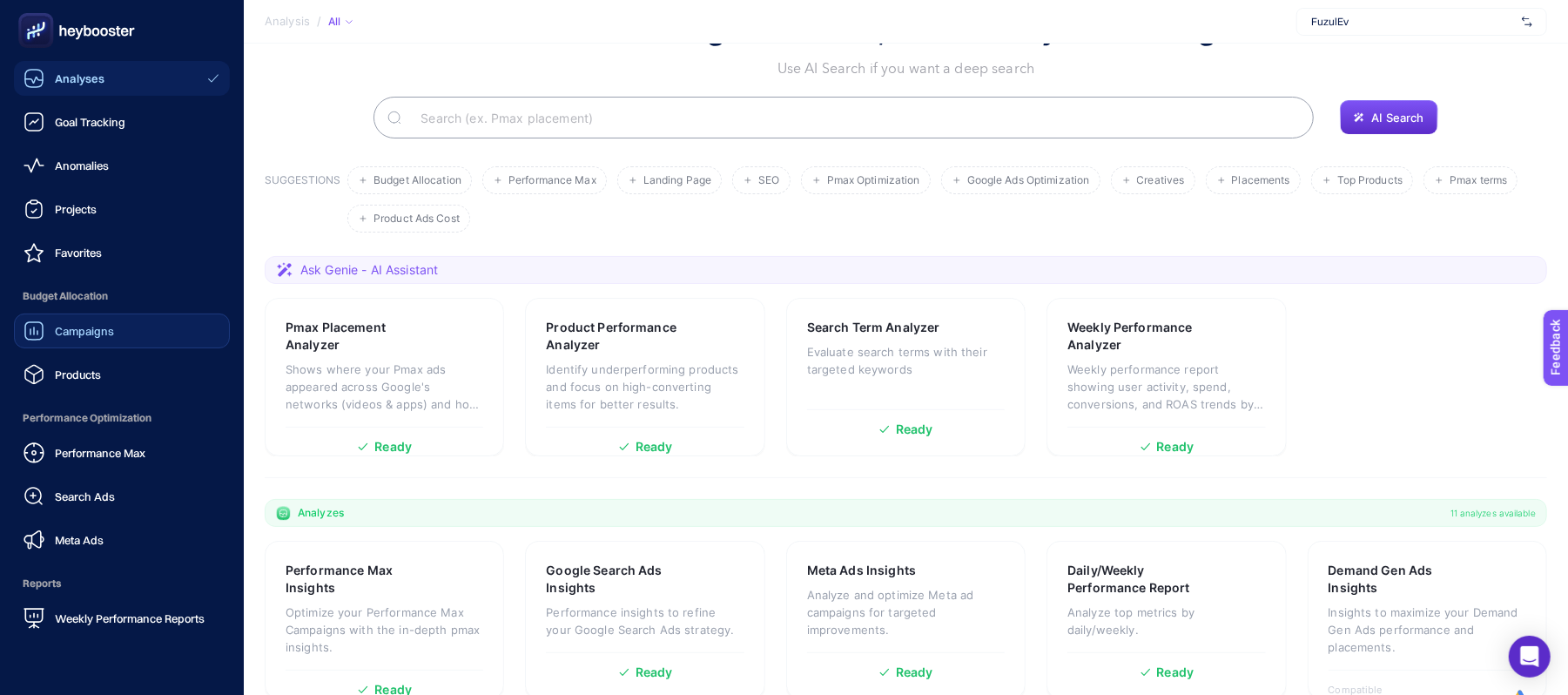
click at [101, 333] on span "Campaigns" at bounding box center [84, 331] width 59 height 14
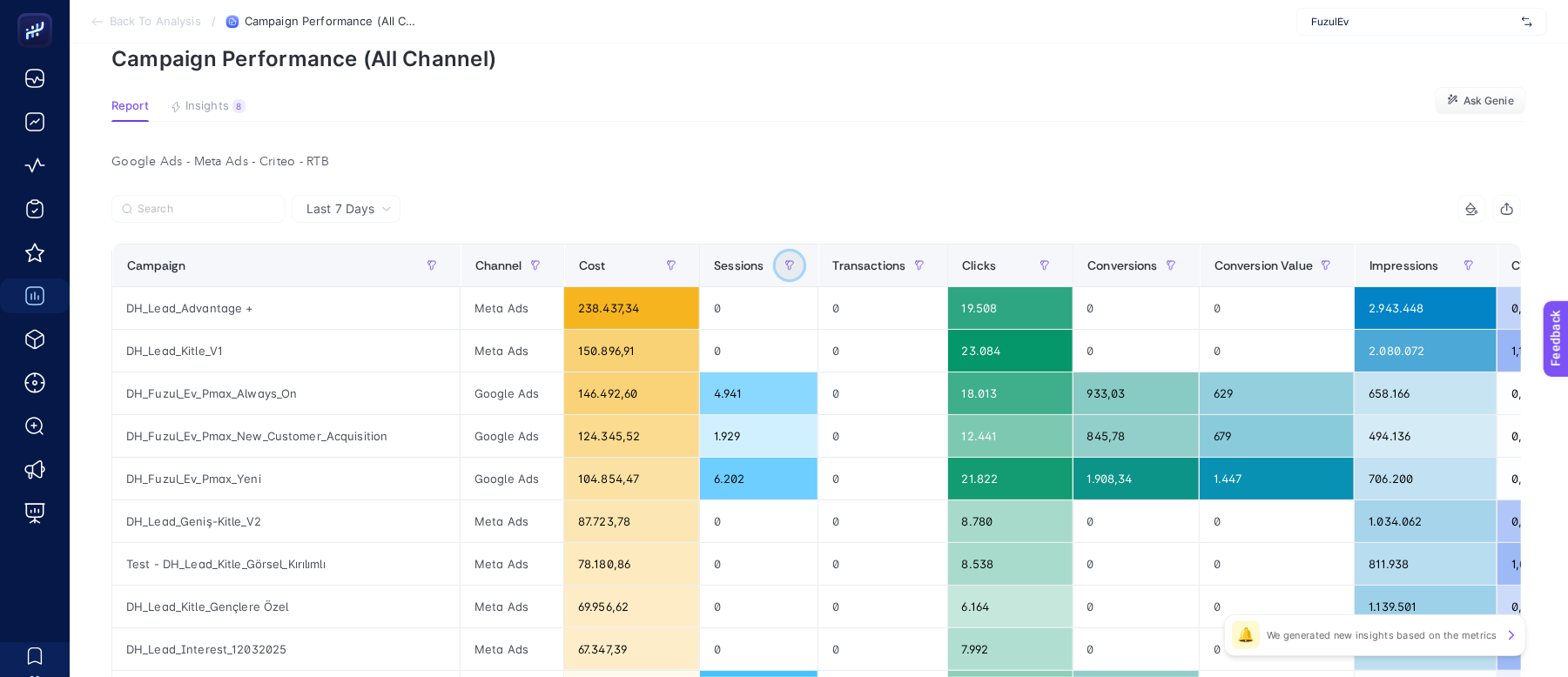
click at [784, 263] on icon "button" at bounding box center [790, 266] width 11 height 11
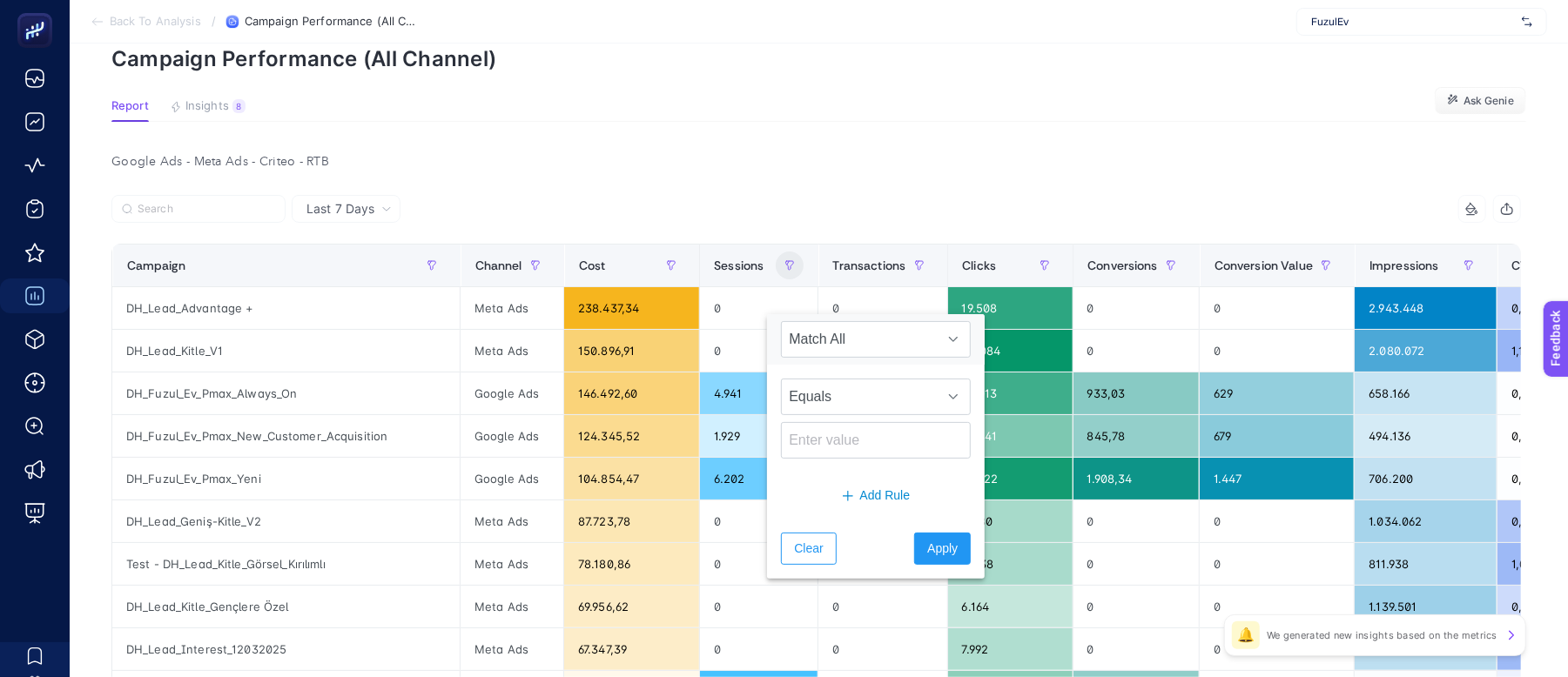
click at [817, 211] on div at bounding box center [464, 215] width 705 height 39
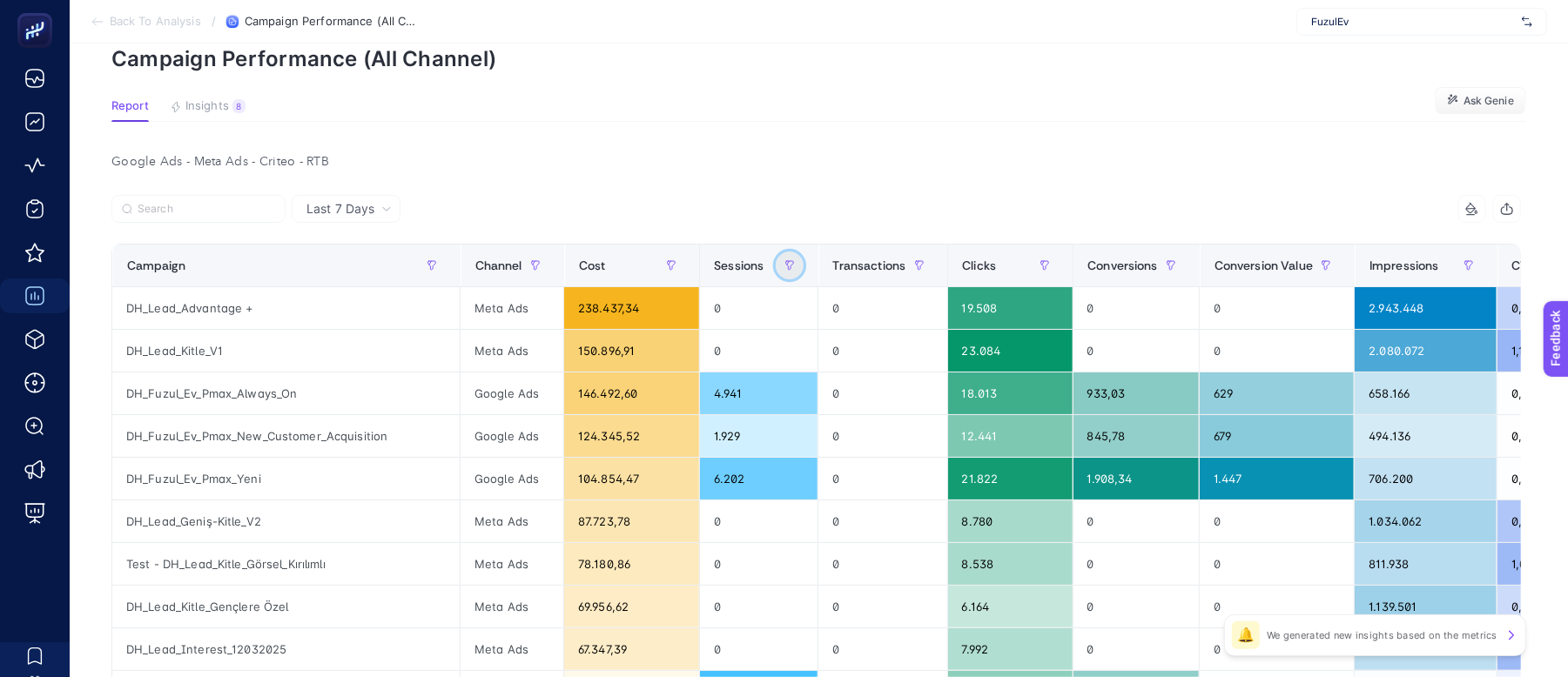
click at [784, 265] on icon "button" at bounding box center [790, 266] width 11 height 11
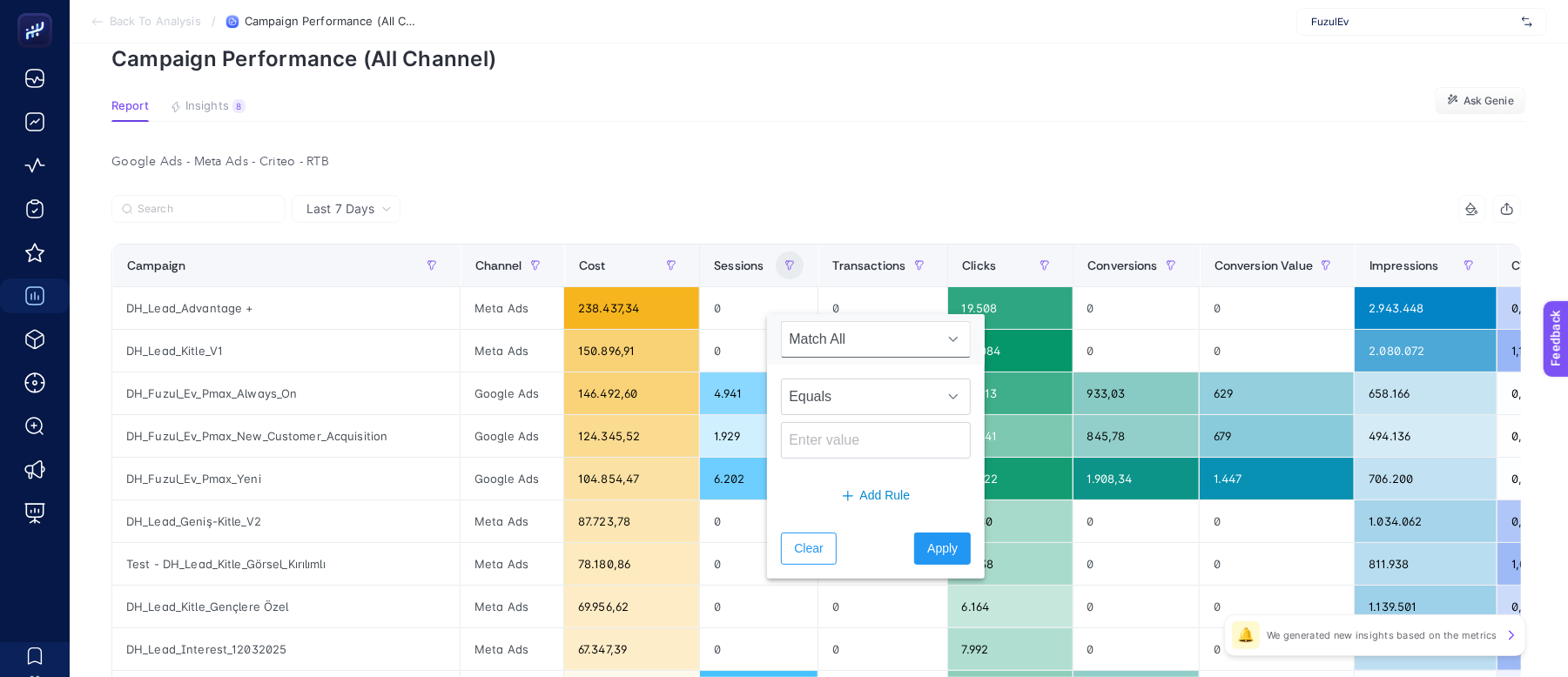
click at [785, 169] on div "Google Ads - Meta Ads - Criteo - RTB" at bounding box center [816, 162] width 1437 height 25
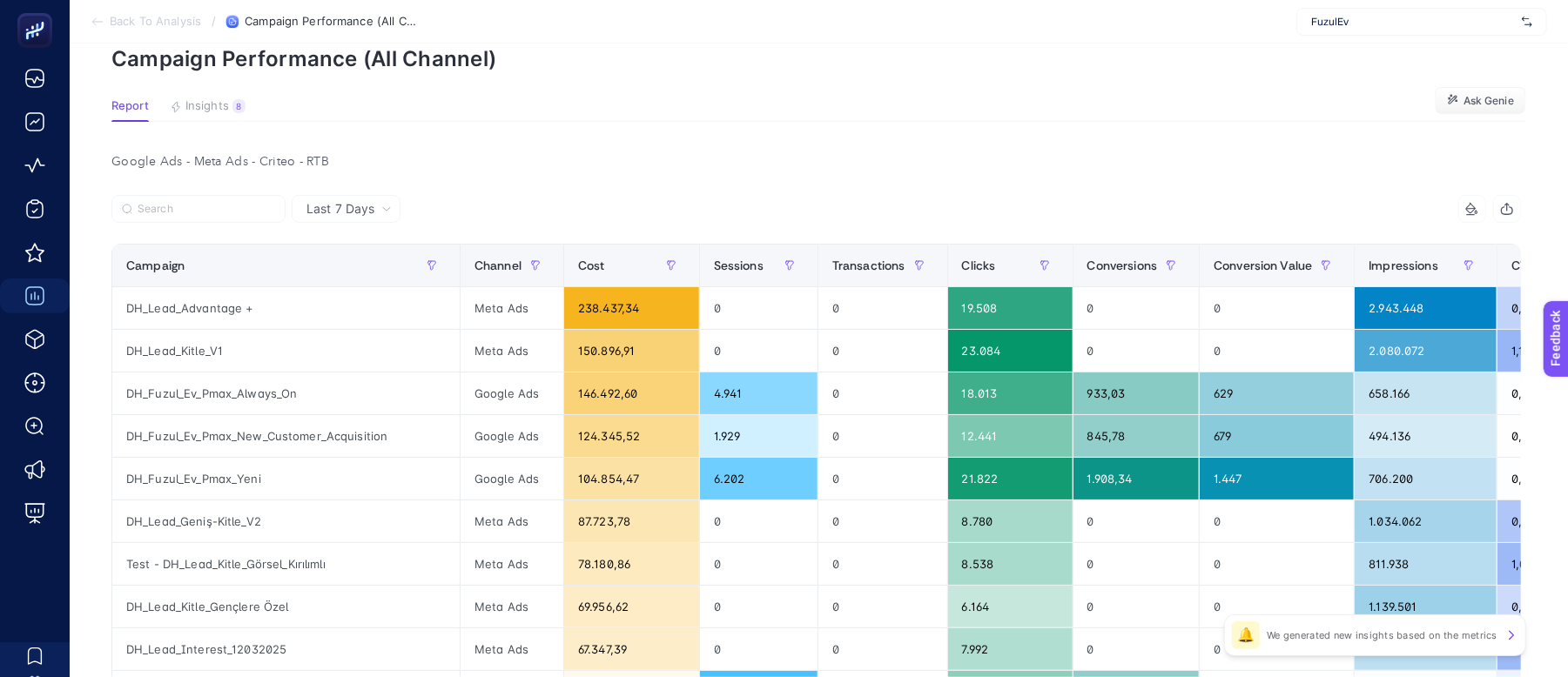
scroll to position [116, 12]
click at [1542, 266] on icon "button" at bounding box center [1548, 266] width 11 height 11
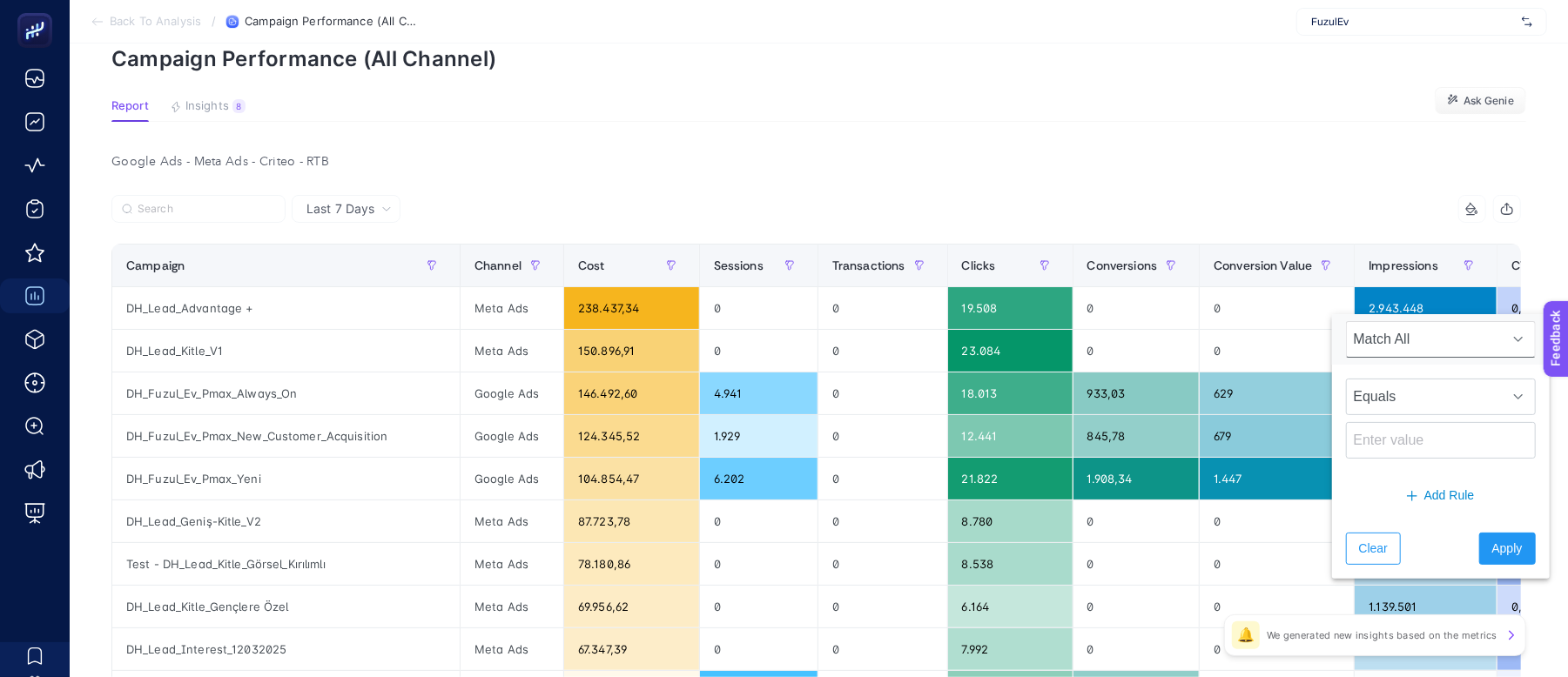
click at [1373, 209] on div "16 items selected" at bounding box center [1170, 209] width 705 height 28
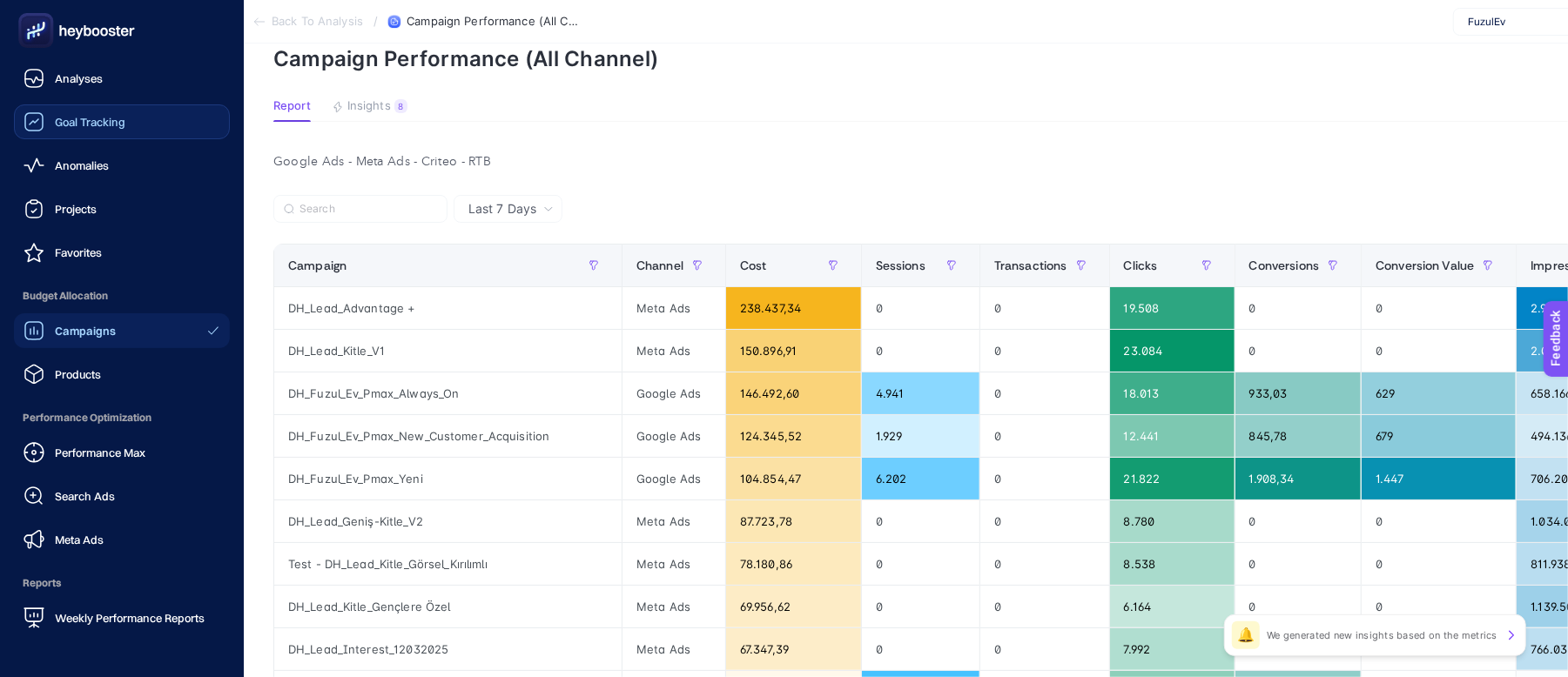
scroll to position [0, 12]
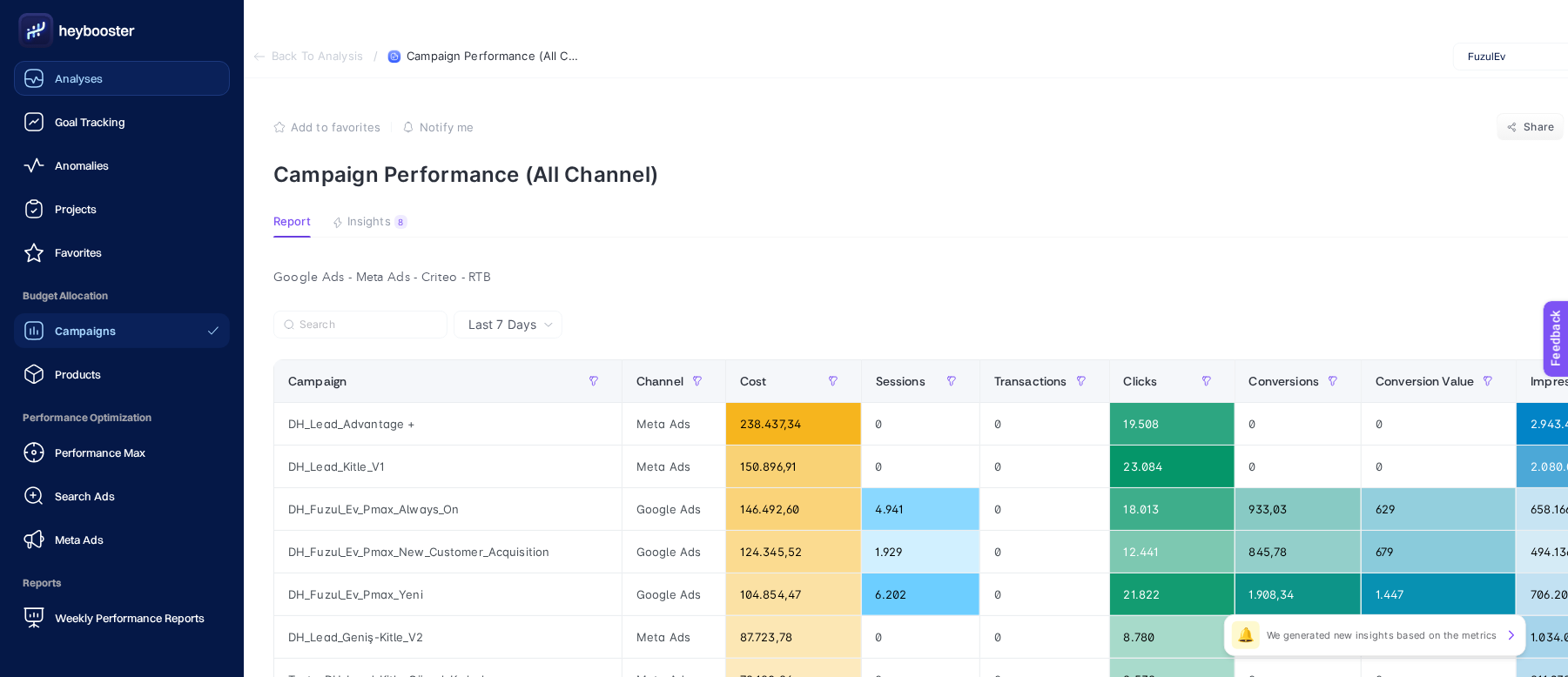
click at [63, 80] on span "Analyses" at bounding box center [78, 78] width 47 height 14
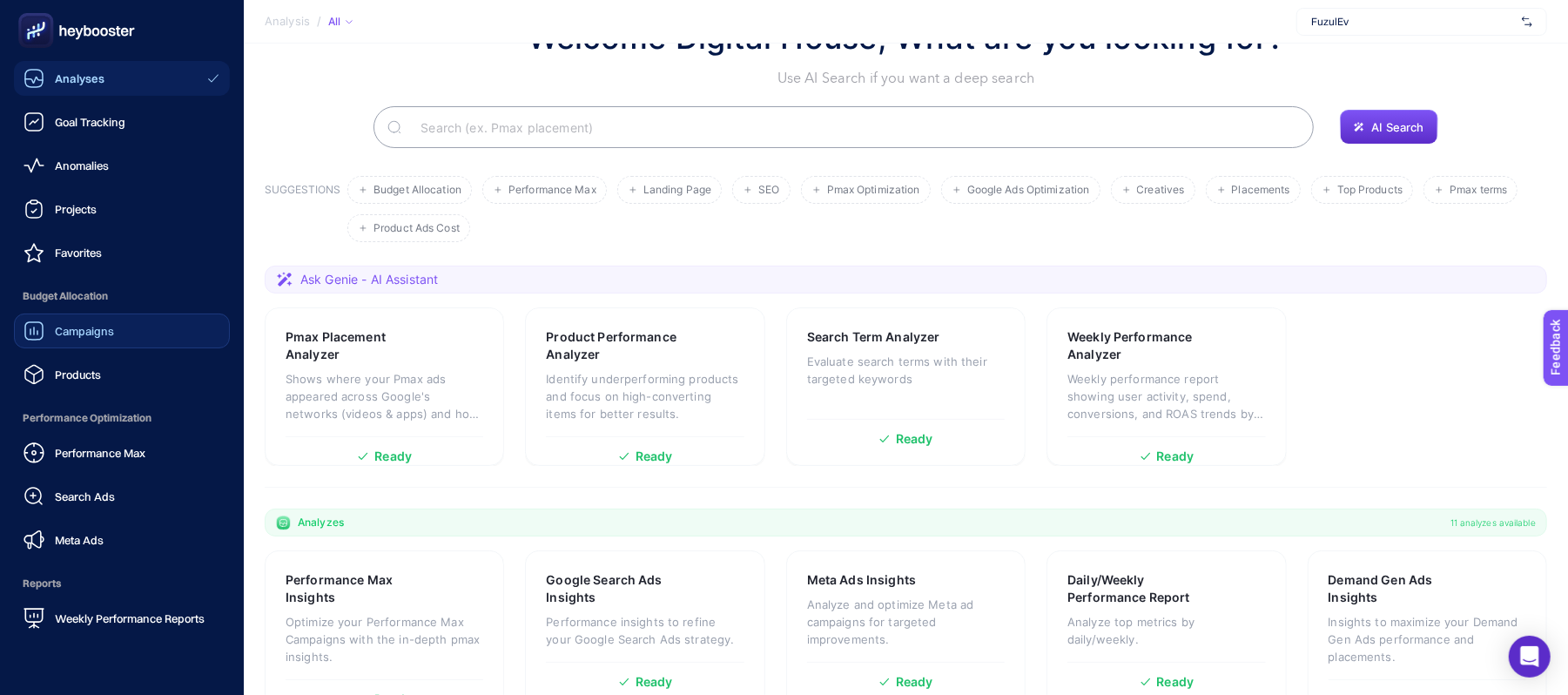
scroll to position [116, 0]
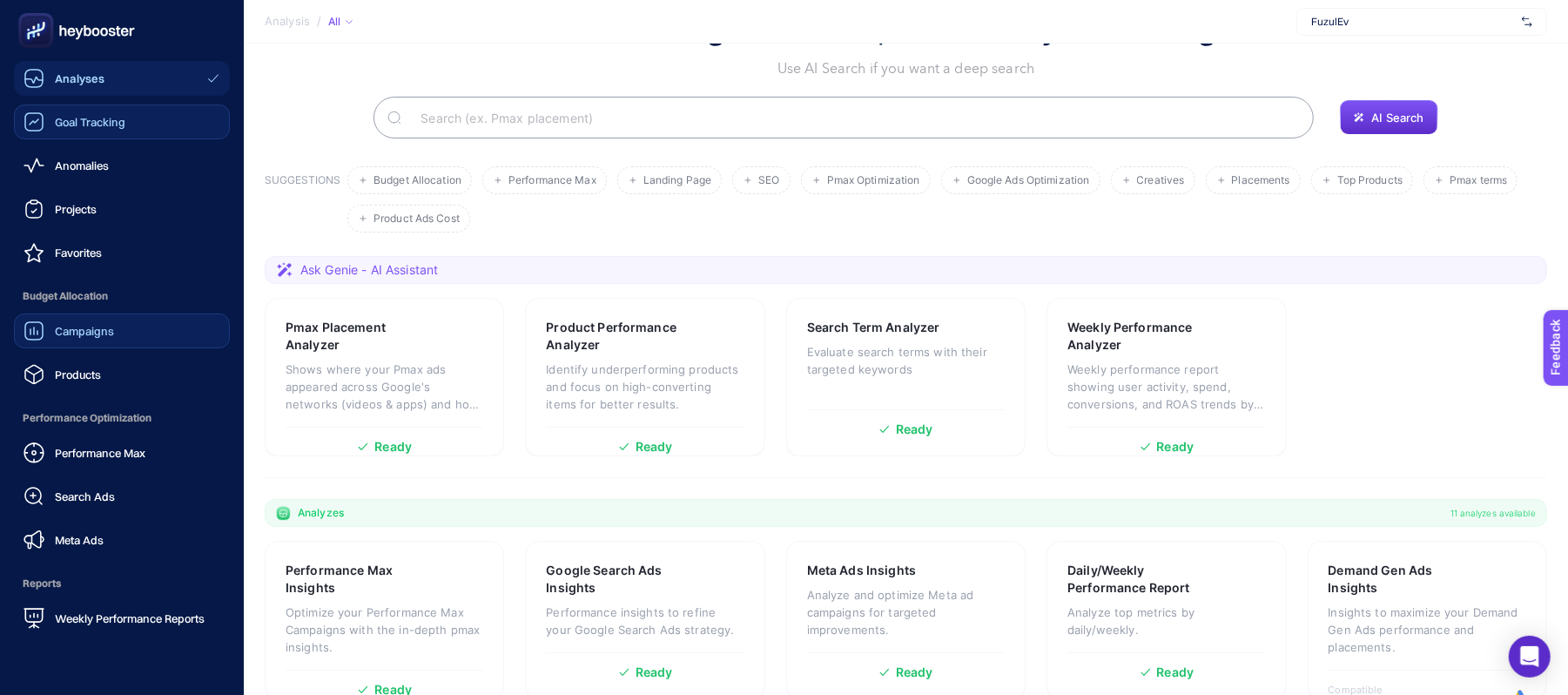
click at [50, 122] on div "Goal Tracking" at bounding box center [75, 122] width 102 height 21
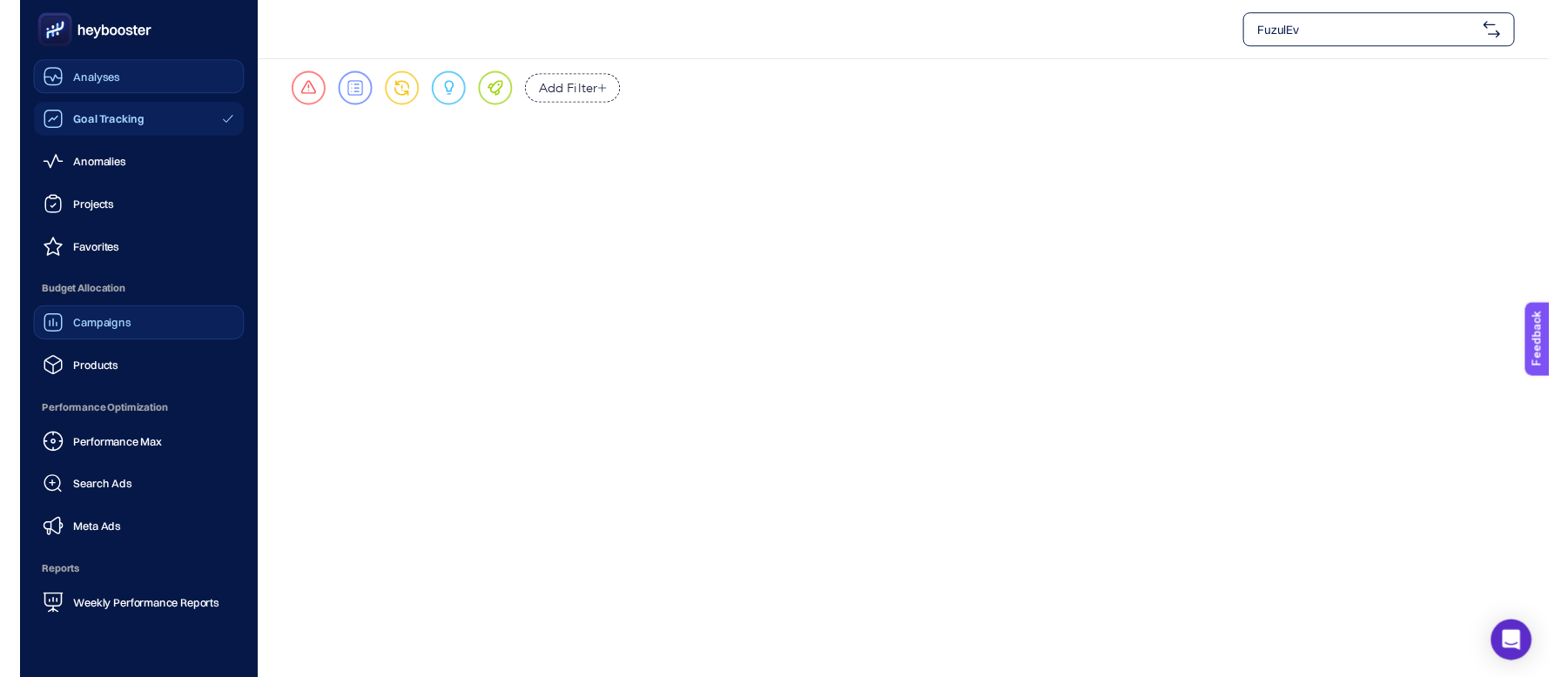
scroll to position [35, 0]
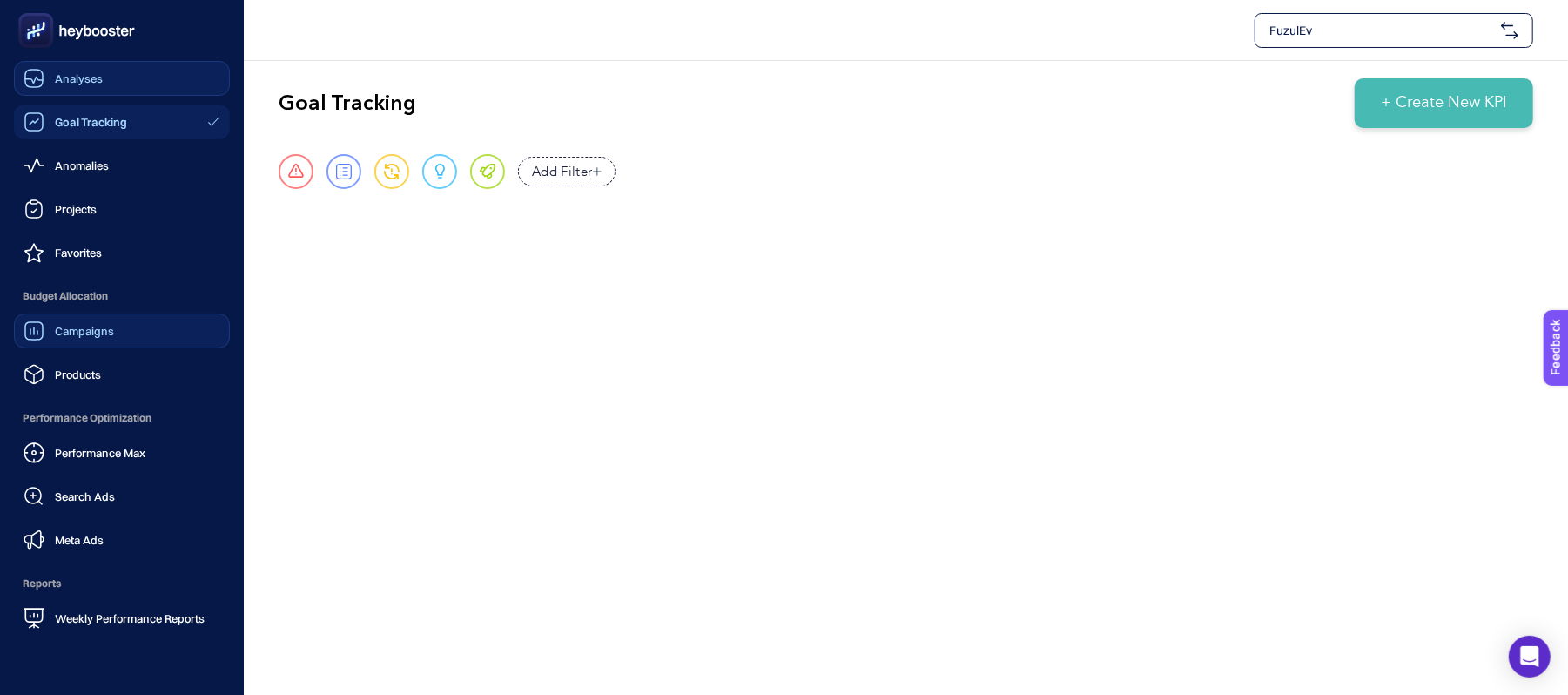
click at [74, 336] on div "Campaigns" at bounding box center [69, 331] width 91 height 21
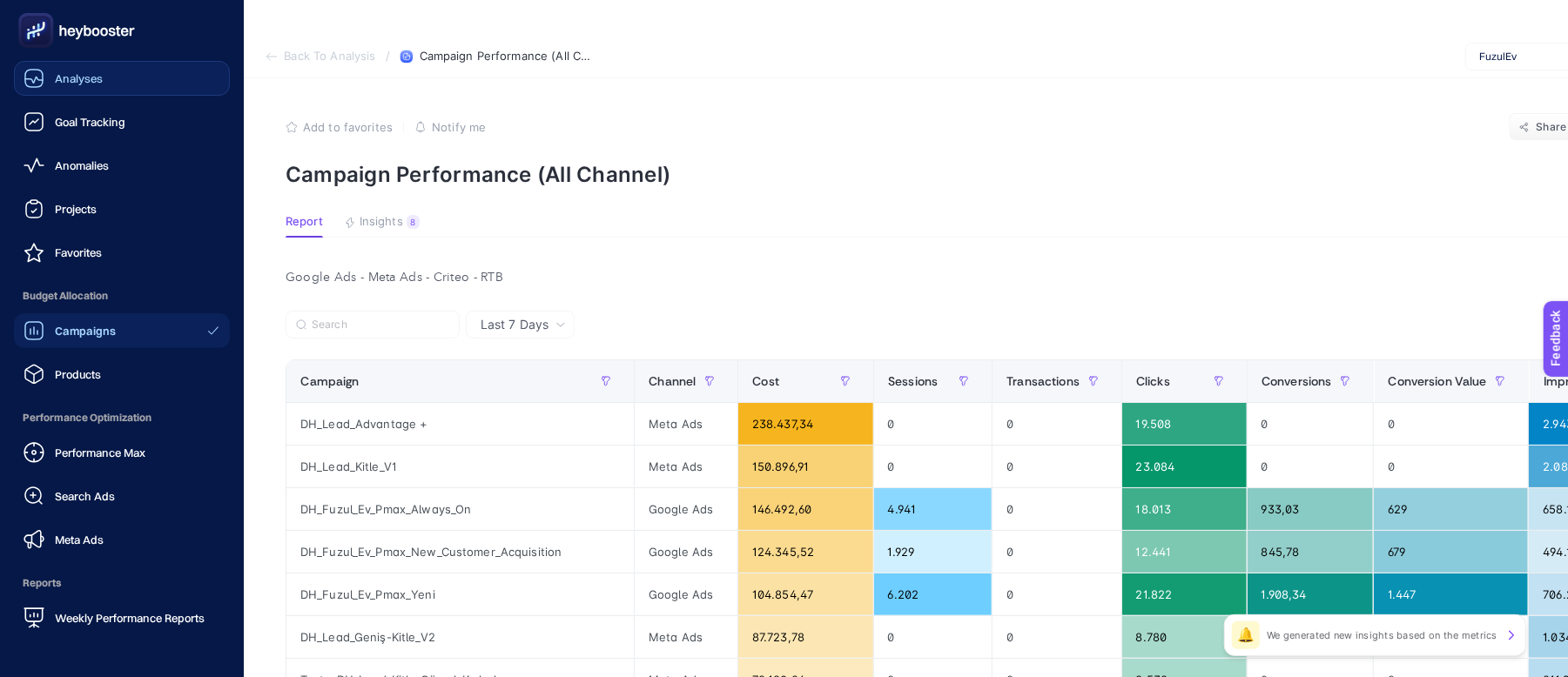
click at [78, 78] on span "Analyses" at bounding box center [78, 78] width 47 height 14
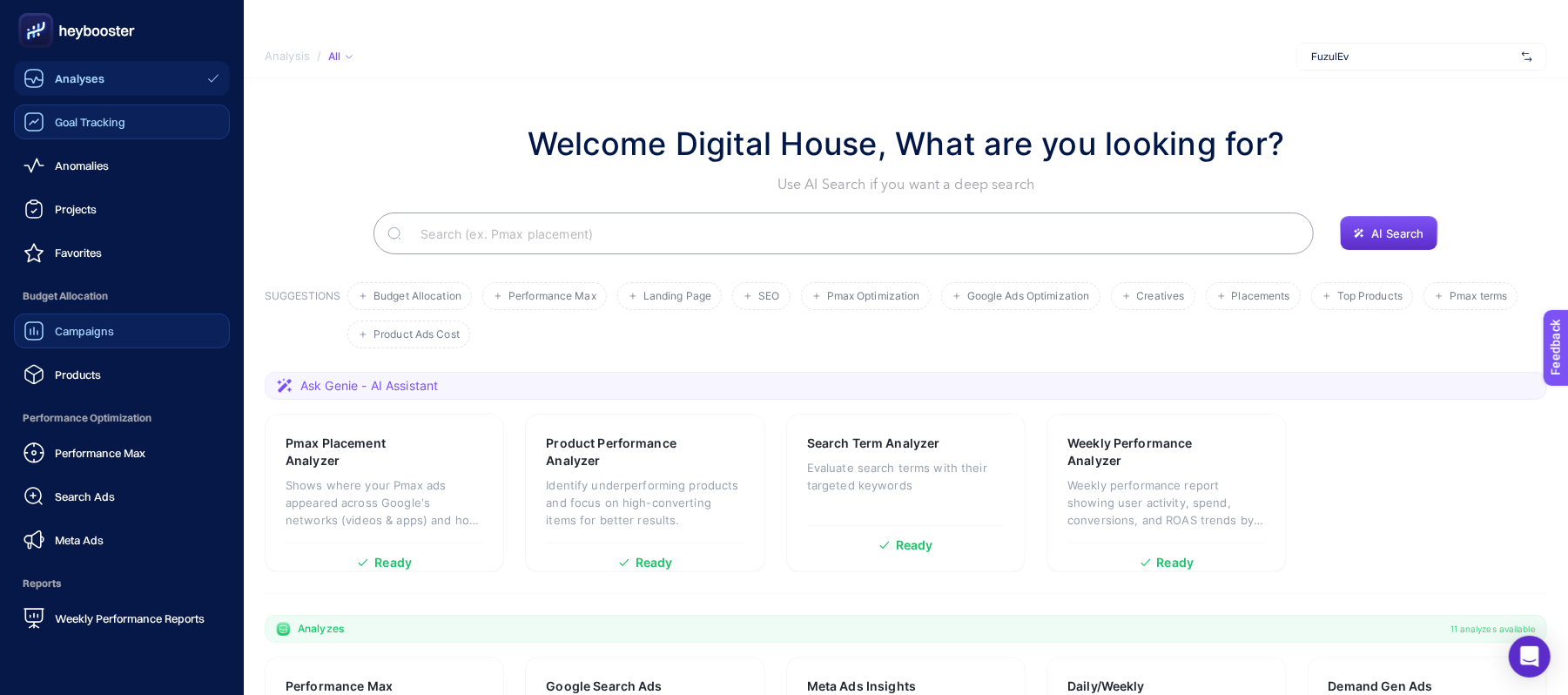
click at [95, 123] on span "Goal Tracking" at bounding box center [90, 122] width 70 height 14
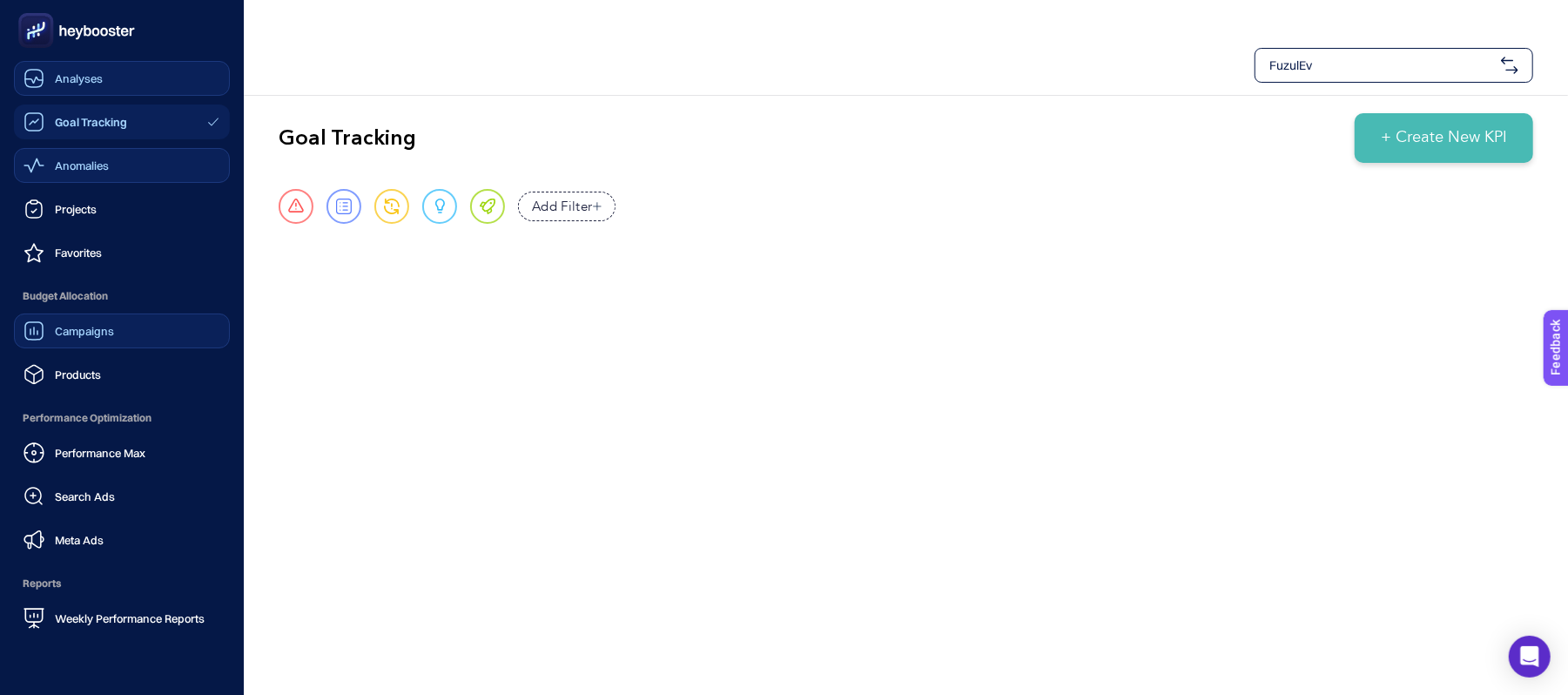
click at [67, 167] on span "Anomalies" at bounding box center [81, 165] width 54 height 14
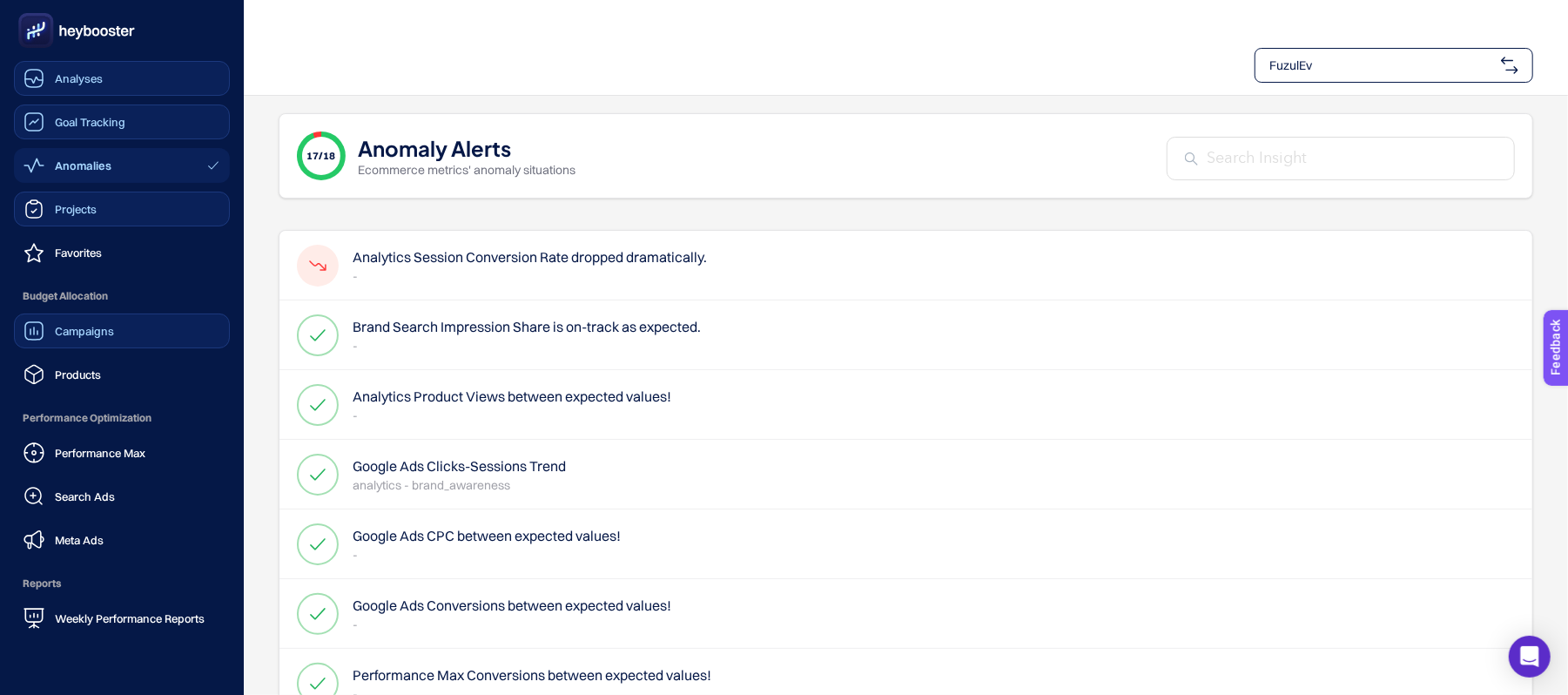
click at [99, 209] on link "Projects" at bounding box center [122, 209] width 216 height 35
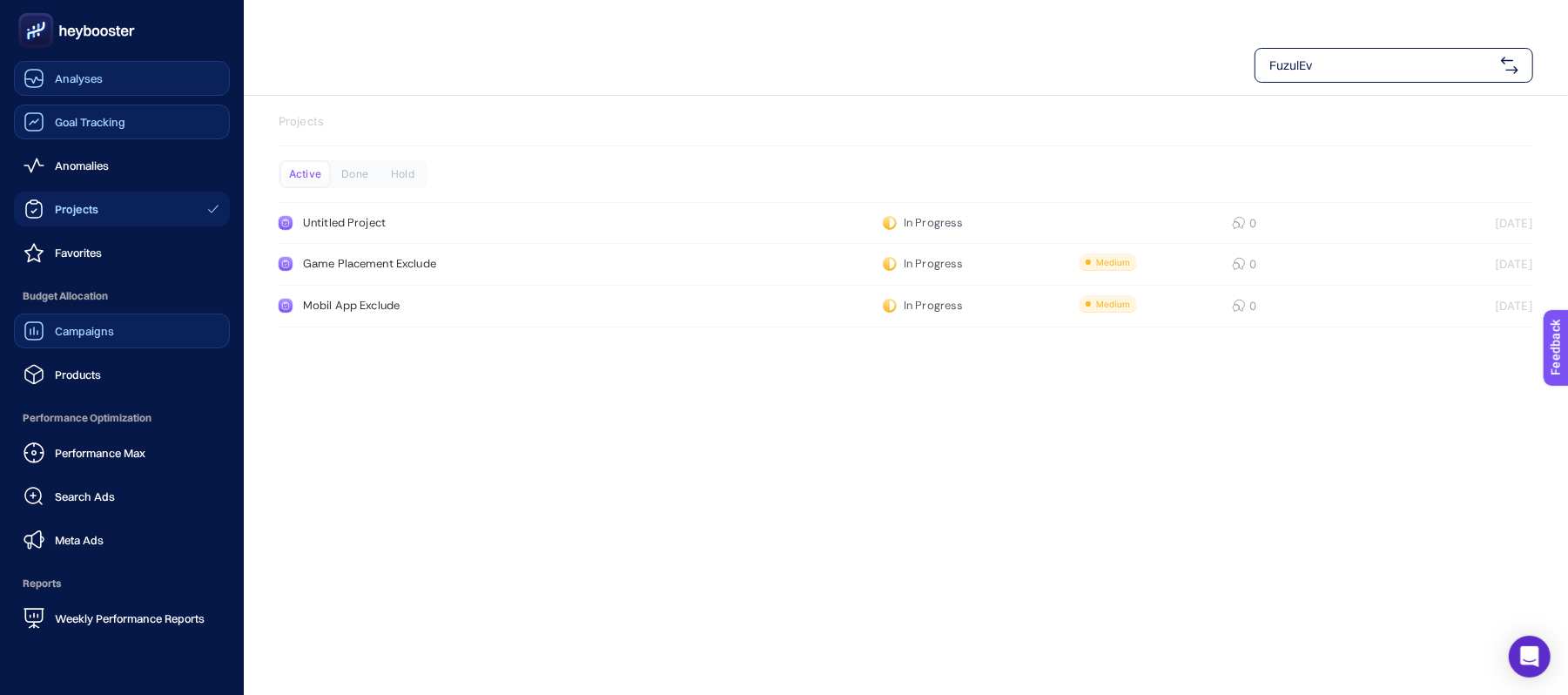
click at [105, 331] on span "Campaigns" at bounding box center [84, 331] width 59 height 14
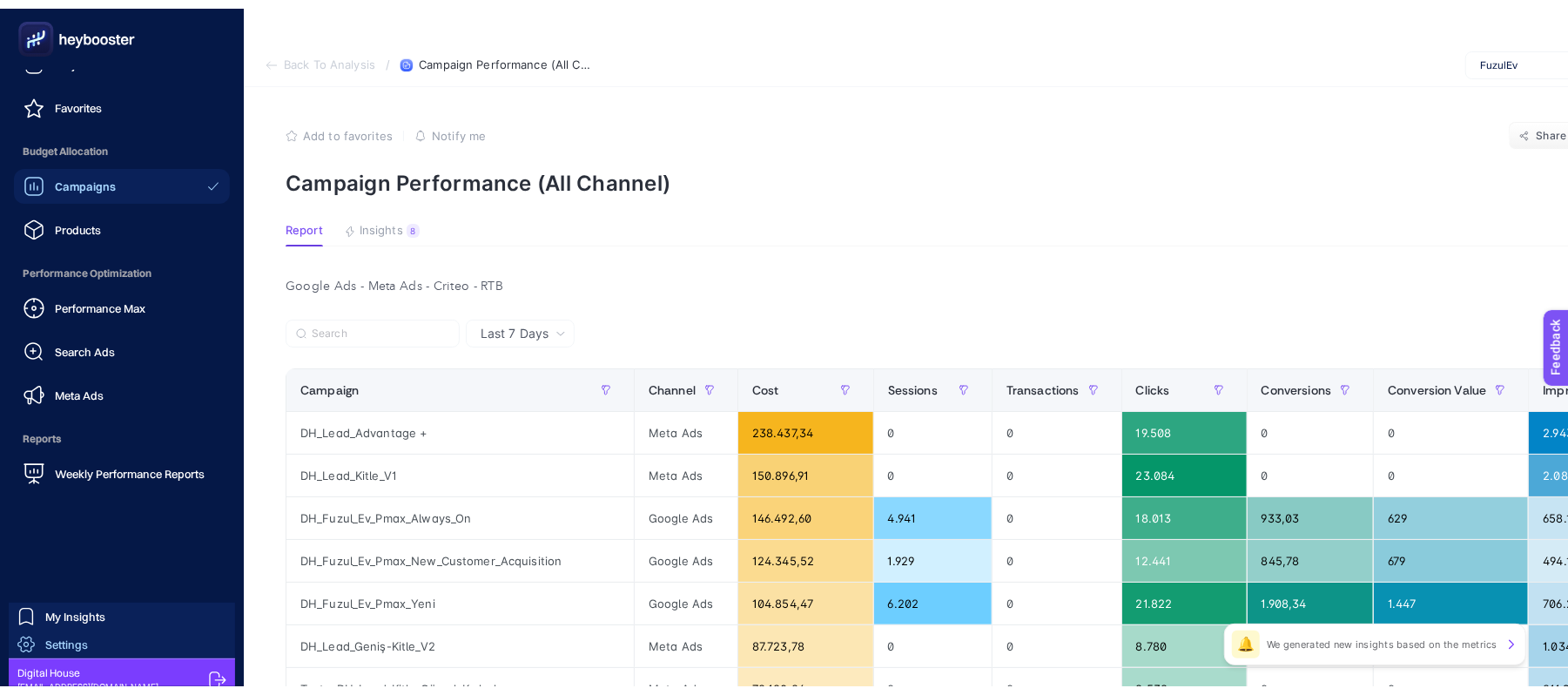
scroll to position [165, 0]
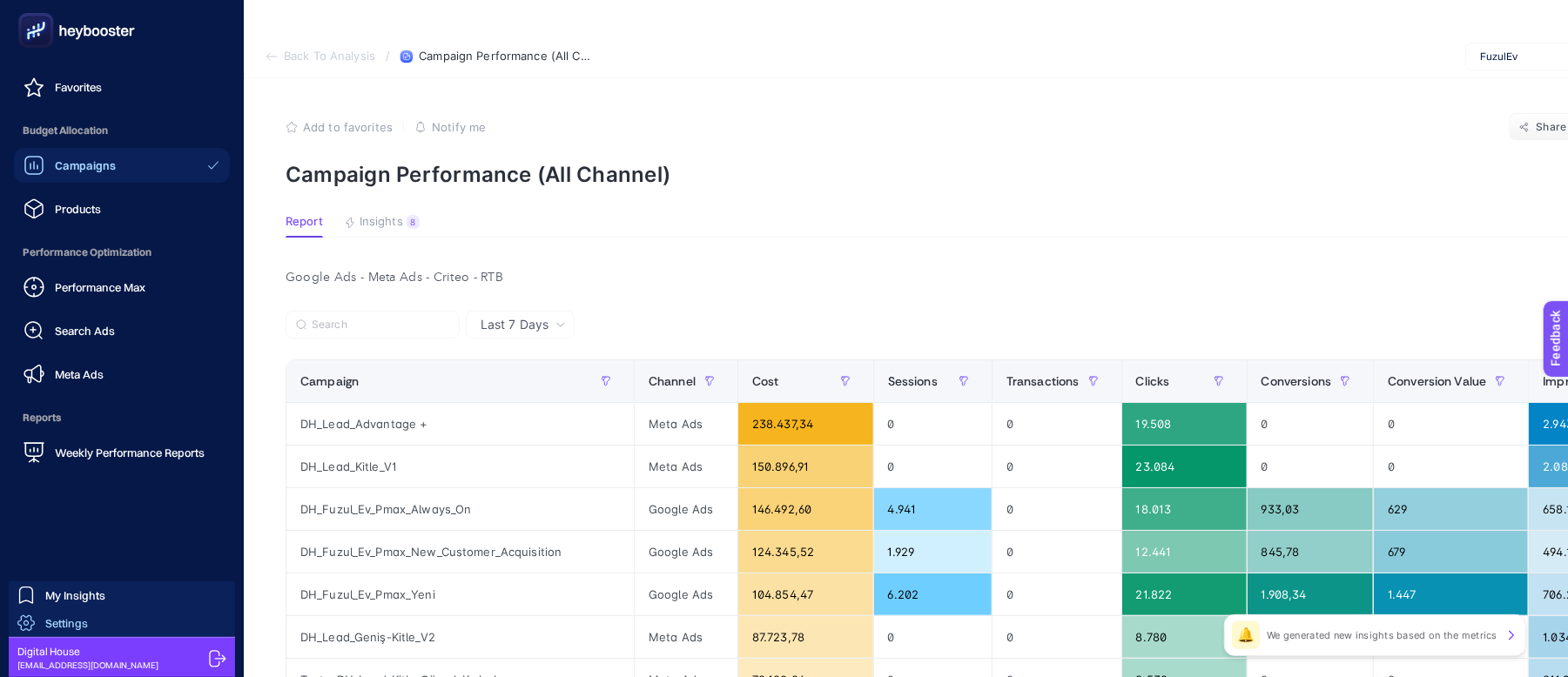
click at [91, 625] on link "Settings" at bounding box center [121, 623] width 226 height 28
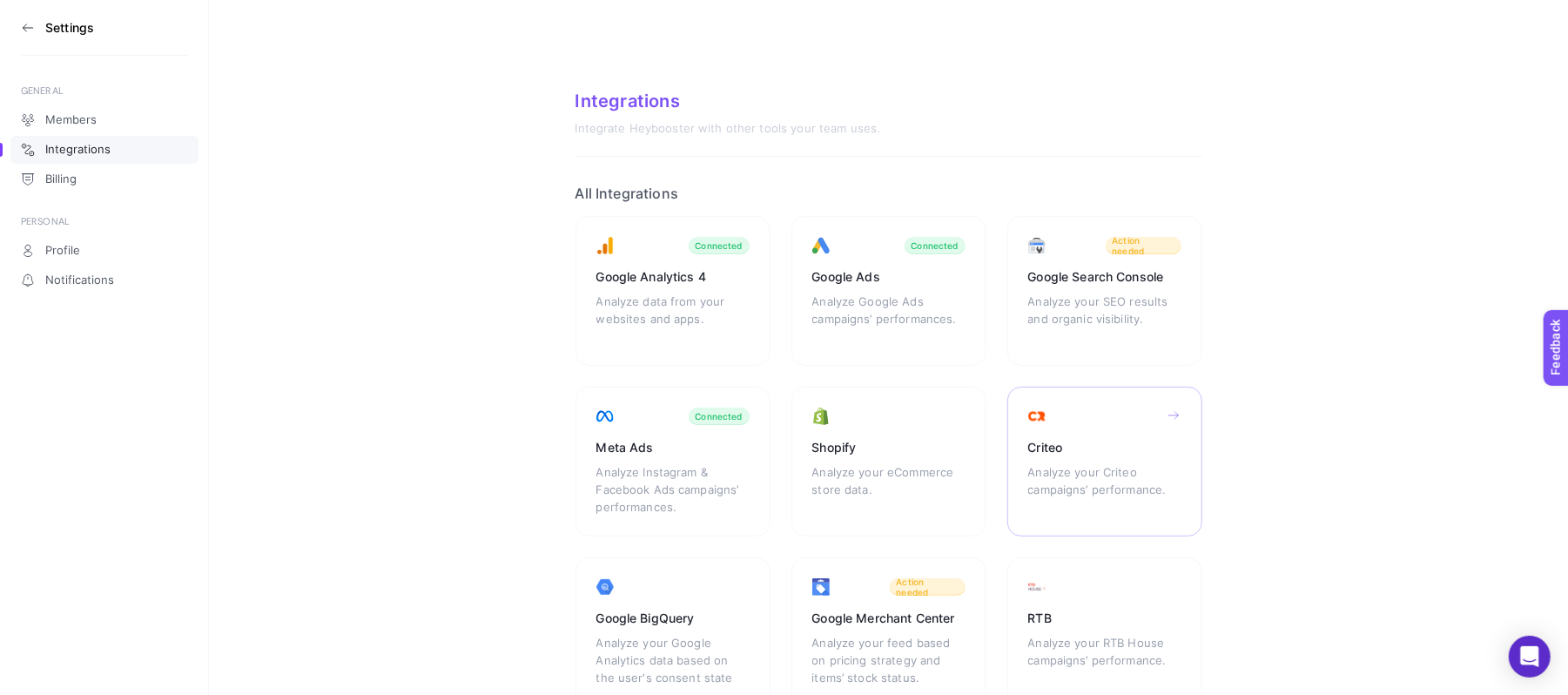
click at [770, 558] on div "Criteo Analyze your Criteo campaigns’ performance." at bounding box center [673, 633] width 195 height 150
